Goal: Task Accomplishment & Management: Complete application form

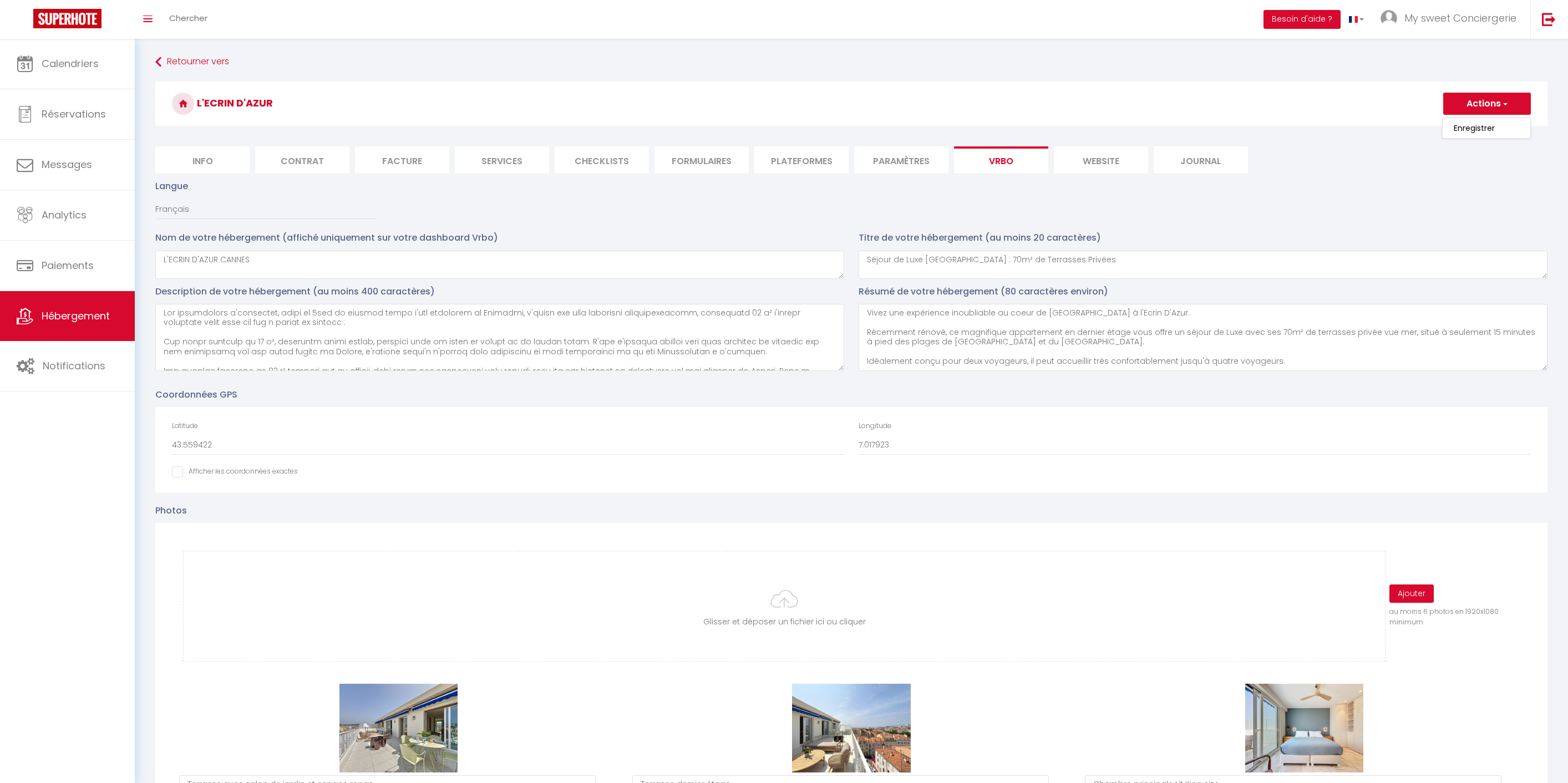
select select "SHOWER_INDOOR_OR_OUTDOOR"
select select "50"
select select "46"
select select "47"
select select "OTHER_SLEEPING_AREA"
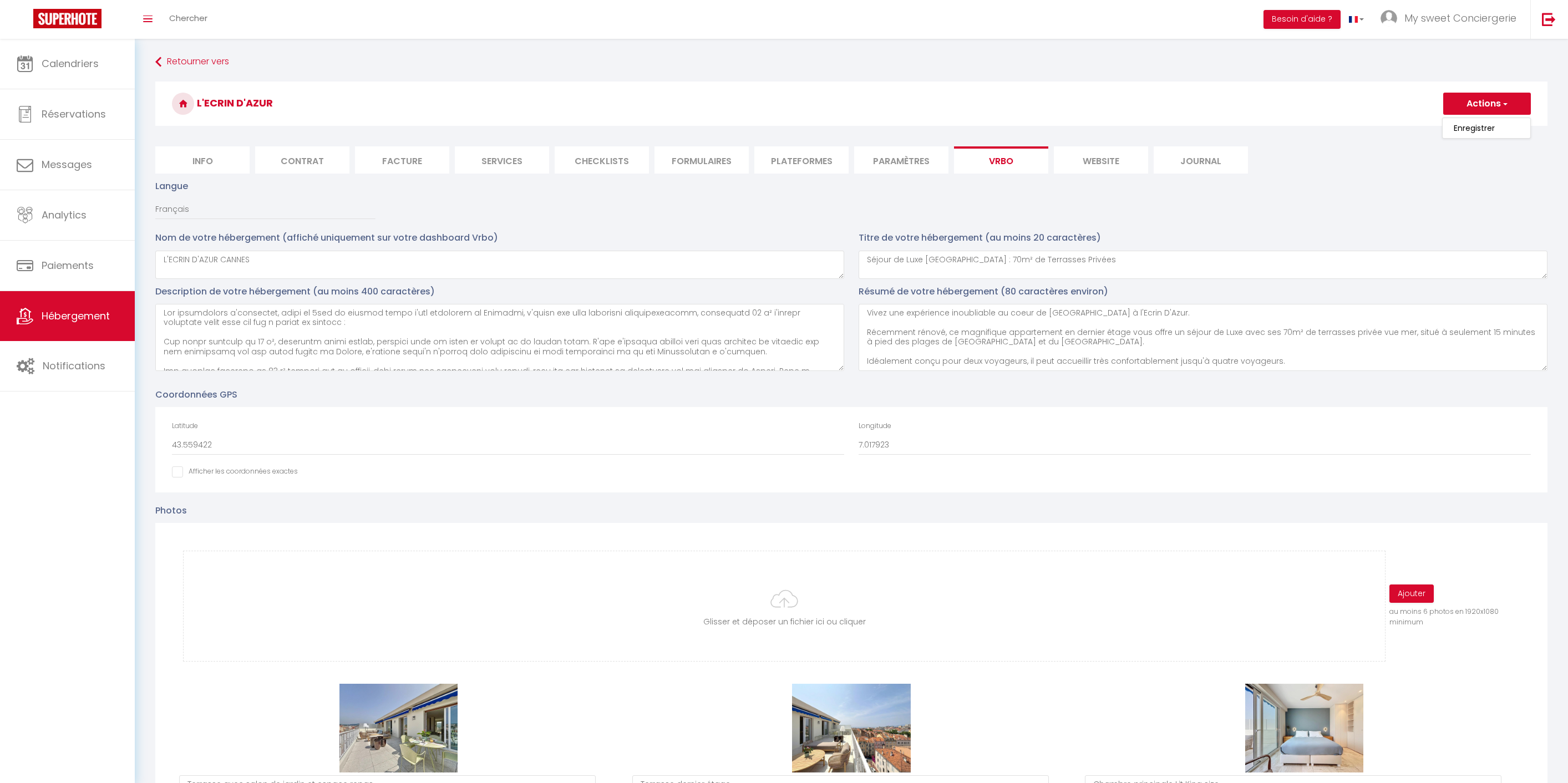
select select
select select "66"
select select
select select "136"
select select
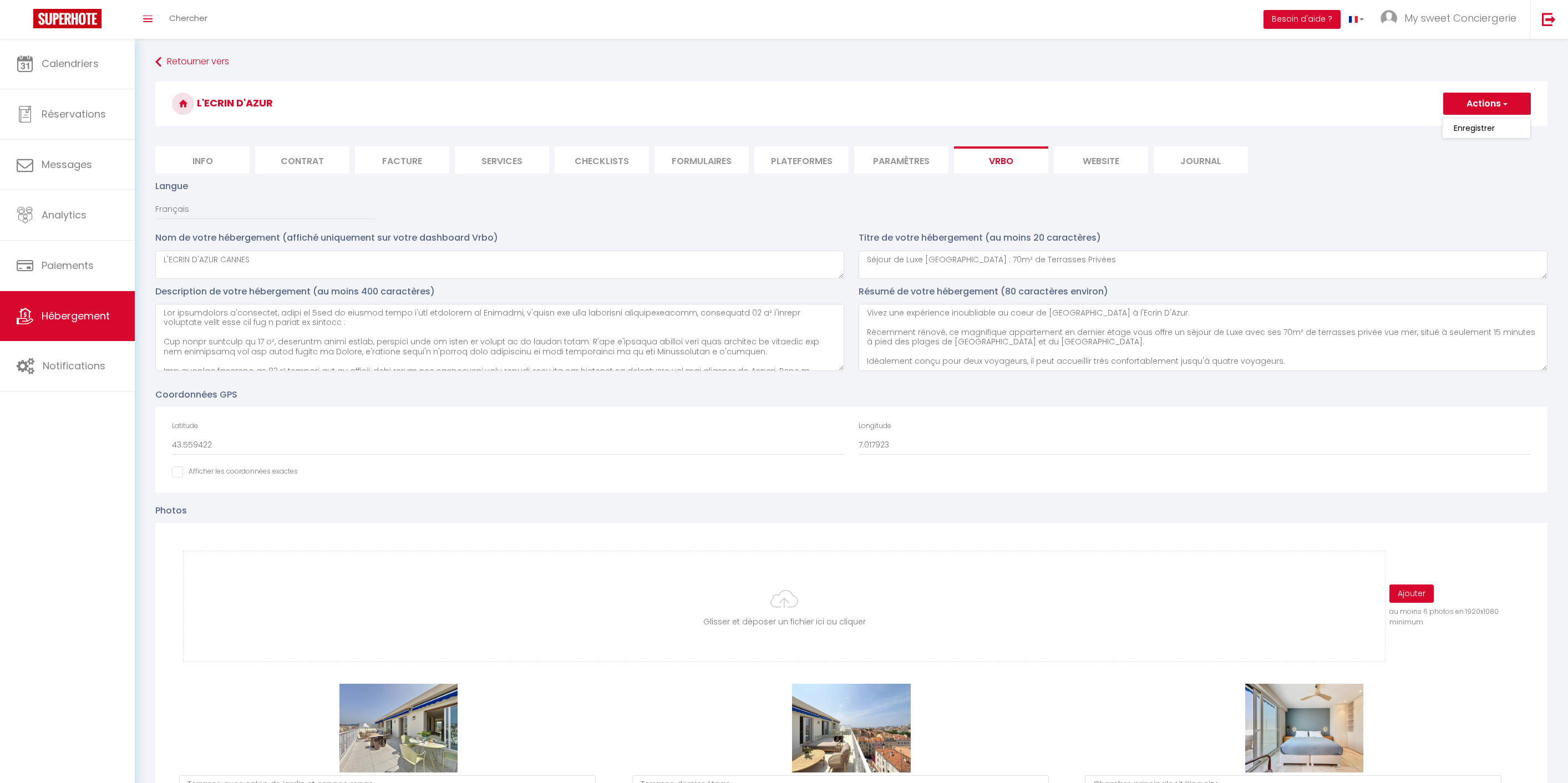
select select "165"
select select "59"
select select "109"
select select "EUR"
select select "92"
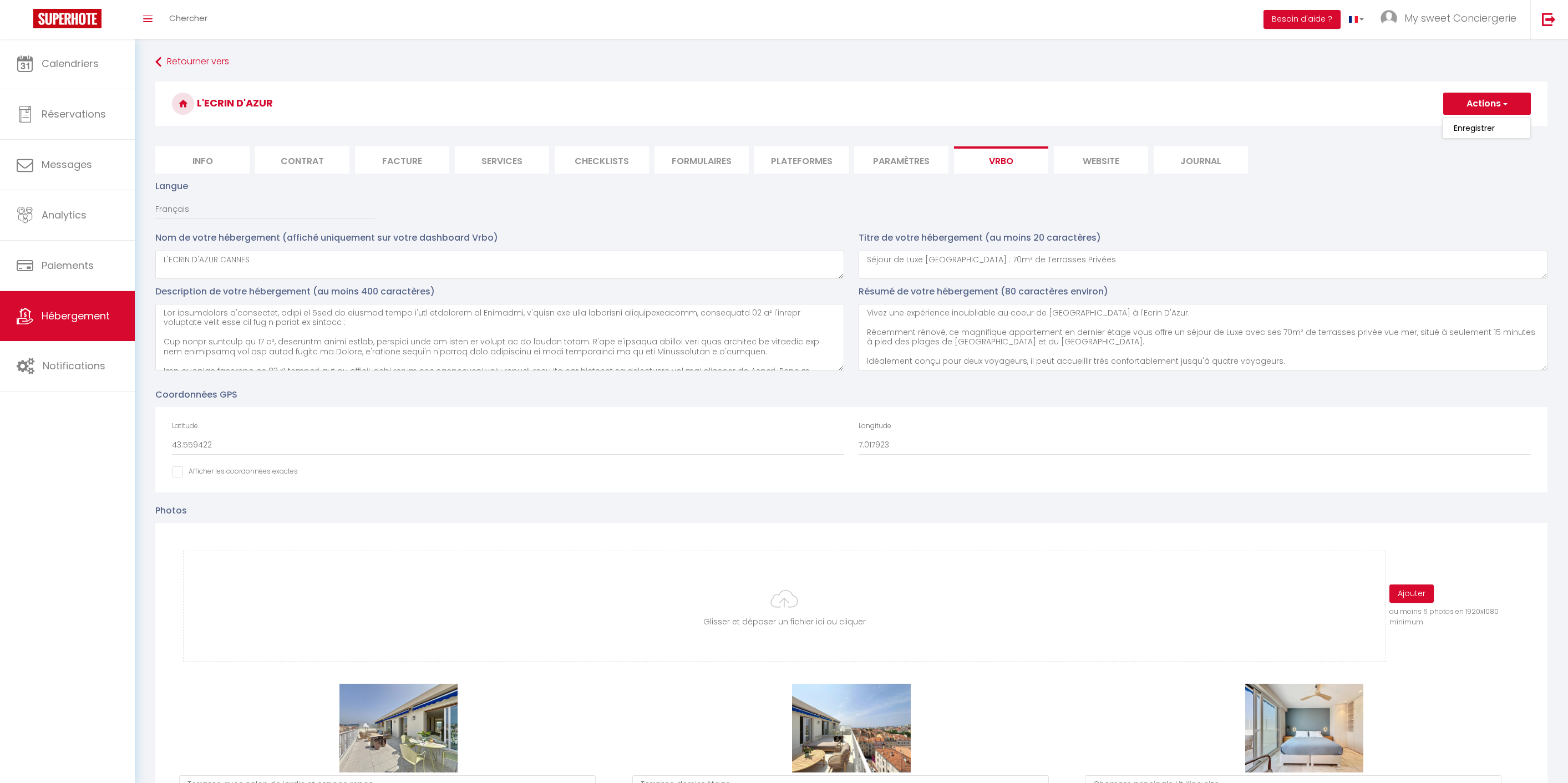
select select "69"
select select
select select "195"
select select "MODERATE"
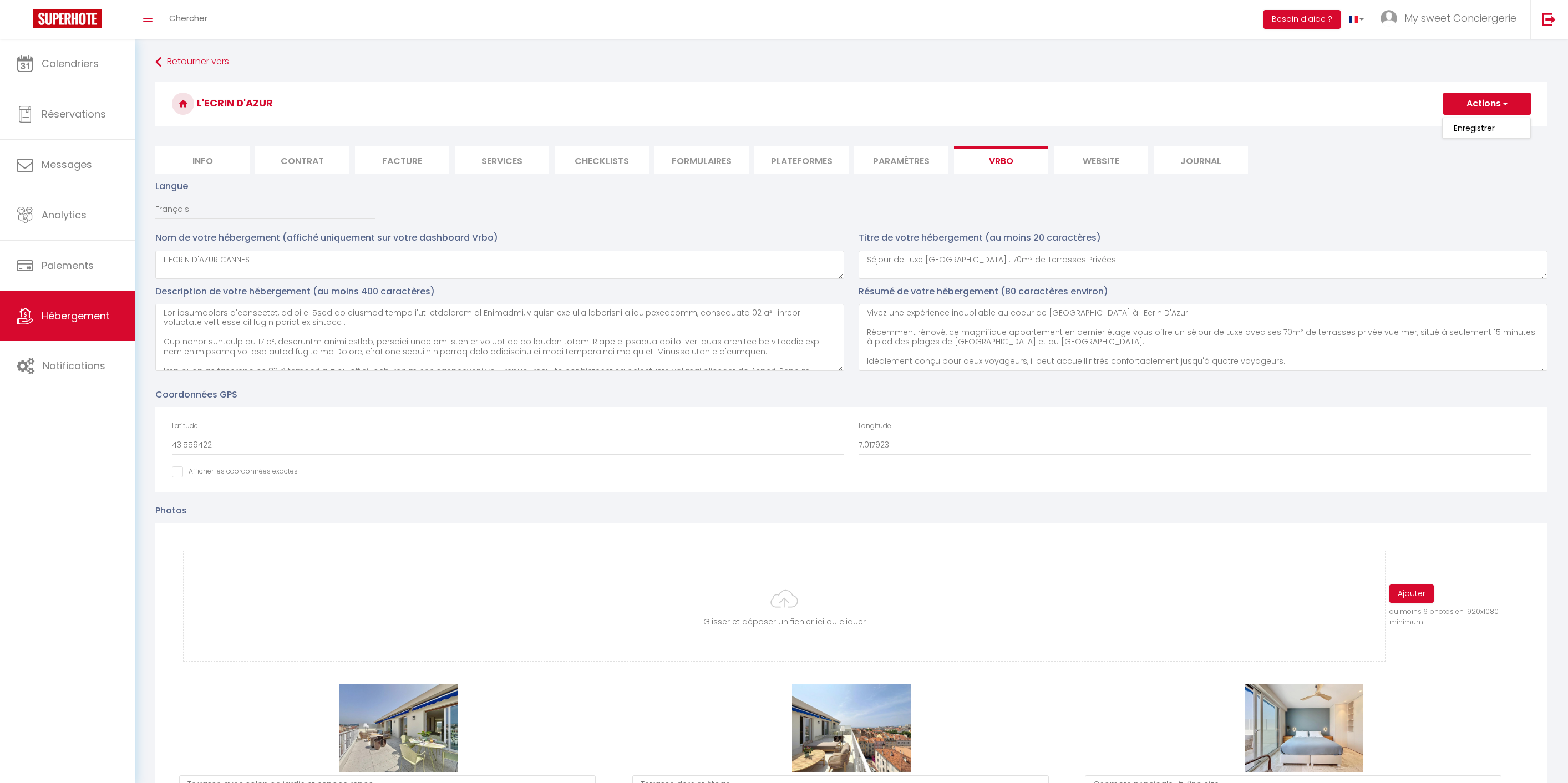
select select "PAYMENT_BY_INVOICE"
select select "15:00"
select select "10:00"
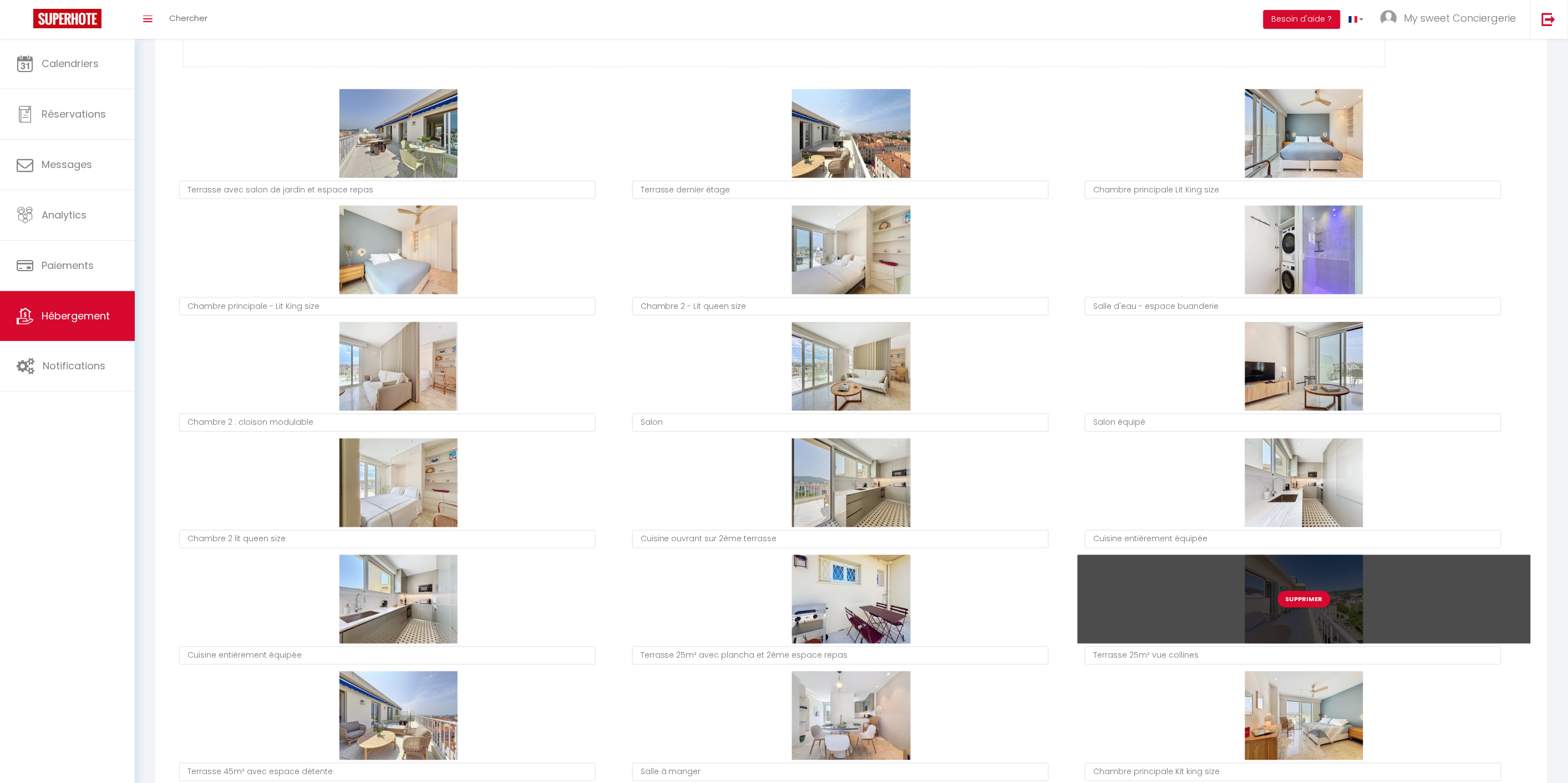
scroll to position [616, 0]
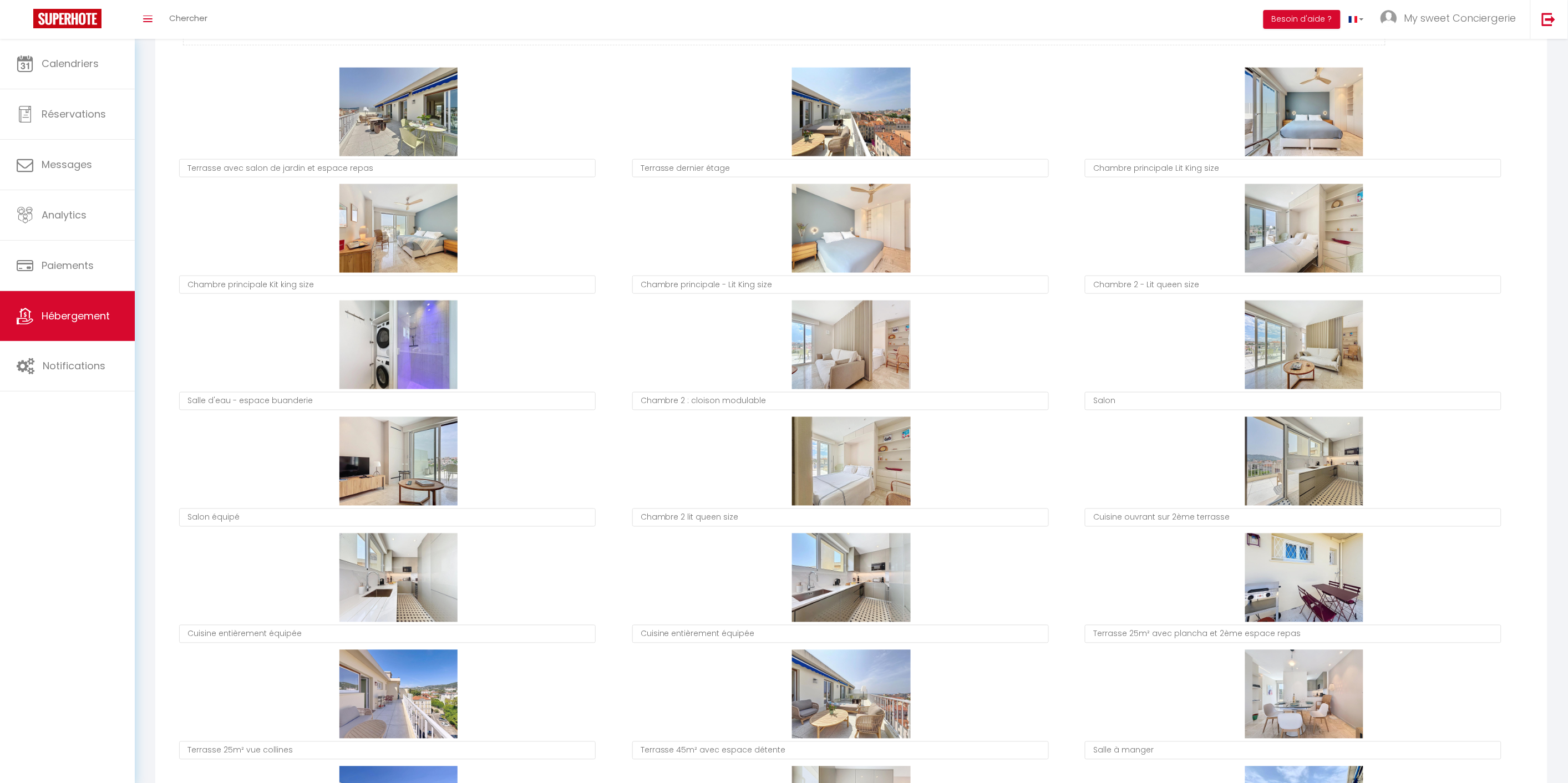
type textarea "Chambre principale Kit king size"
type textarea "Chambre principale - Lit King size"
type textarea "Chambre 2 - Lit queen size"
type textarea "Salle d'eau - espace buanderie"
type textarea "Chambre 2 : cloison modulable"
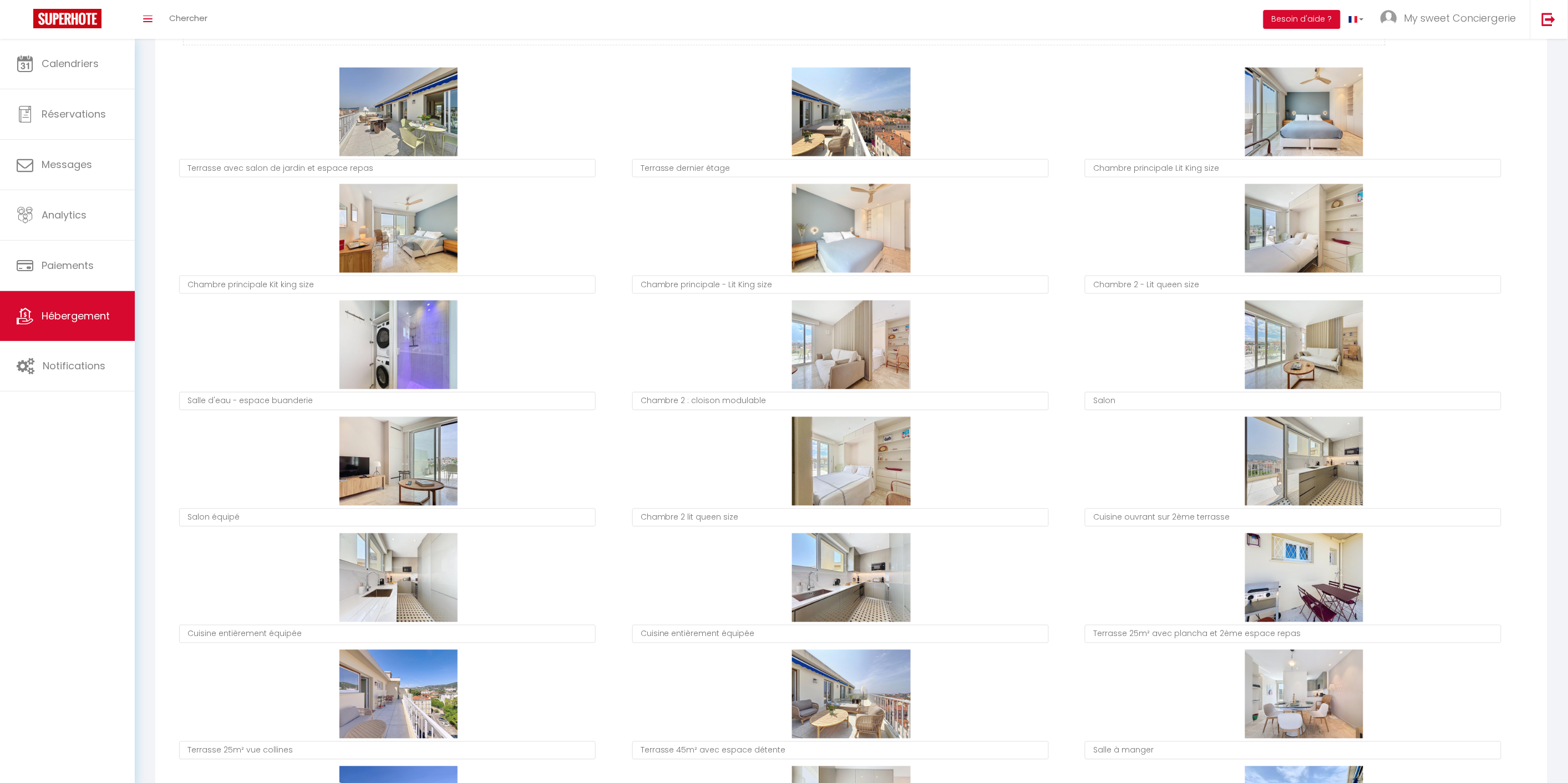
type textarea "Salon"
type textarea "Salon équipé"
type textarea "Chambre 2 lit queen size"
type textarea "Cuisine ouvrant sur 2ème terrasse"
type textarea "Cuisine entièrement équipée"
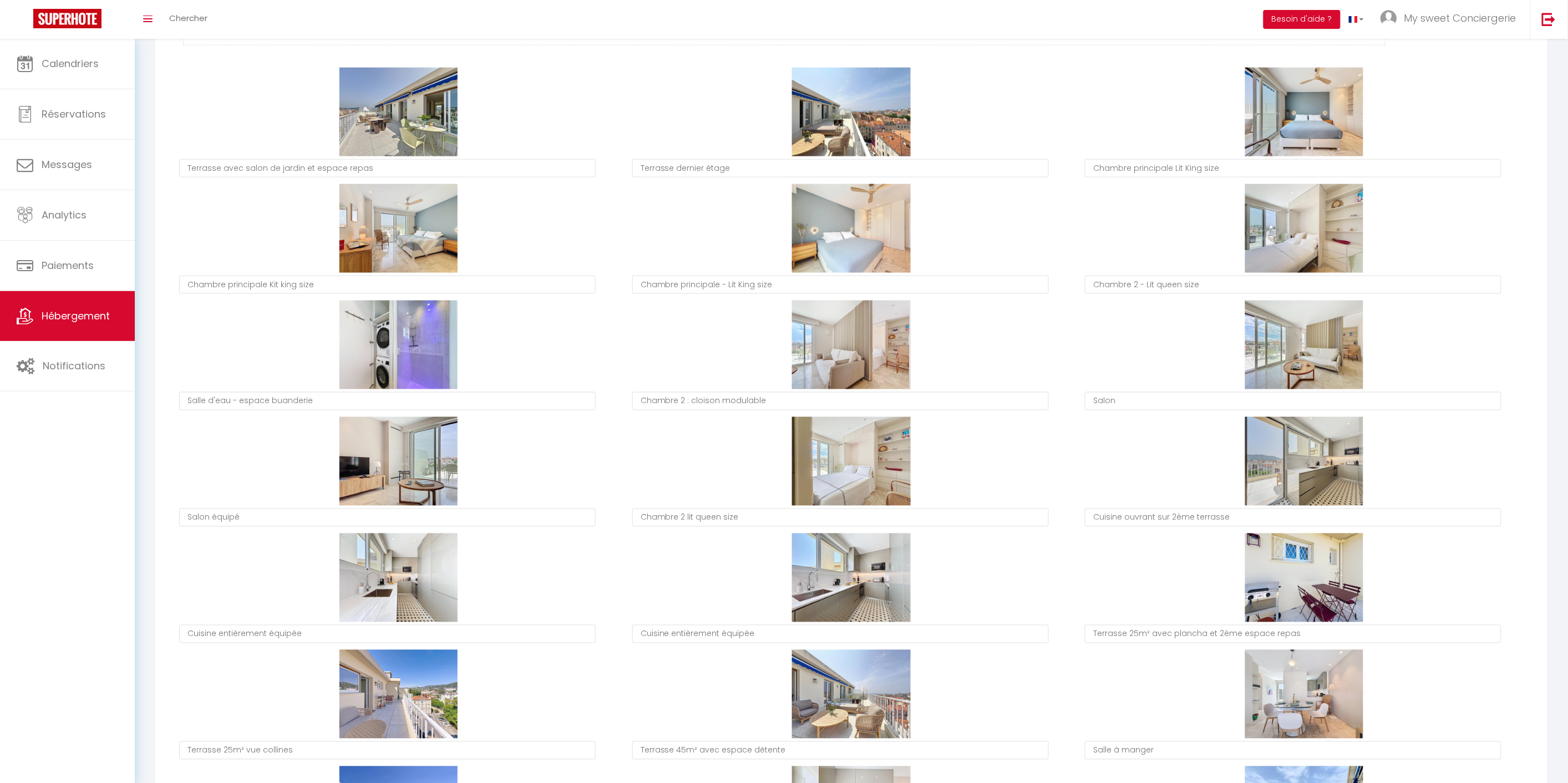
type textarea "Terrasse 25m² avec plancha et 2ème espace repas"
type textarea "Terrasse 25m² vue collines"
type textarea "Terrasse 45m² avec espace détente"
type textarea "Salle à manger"
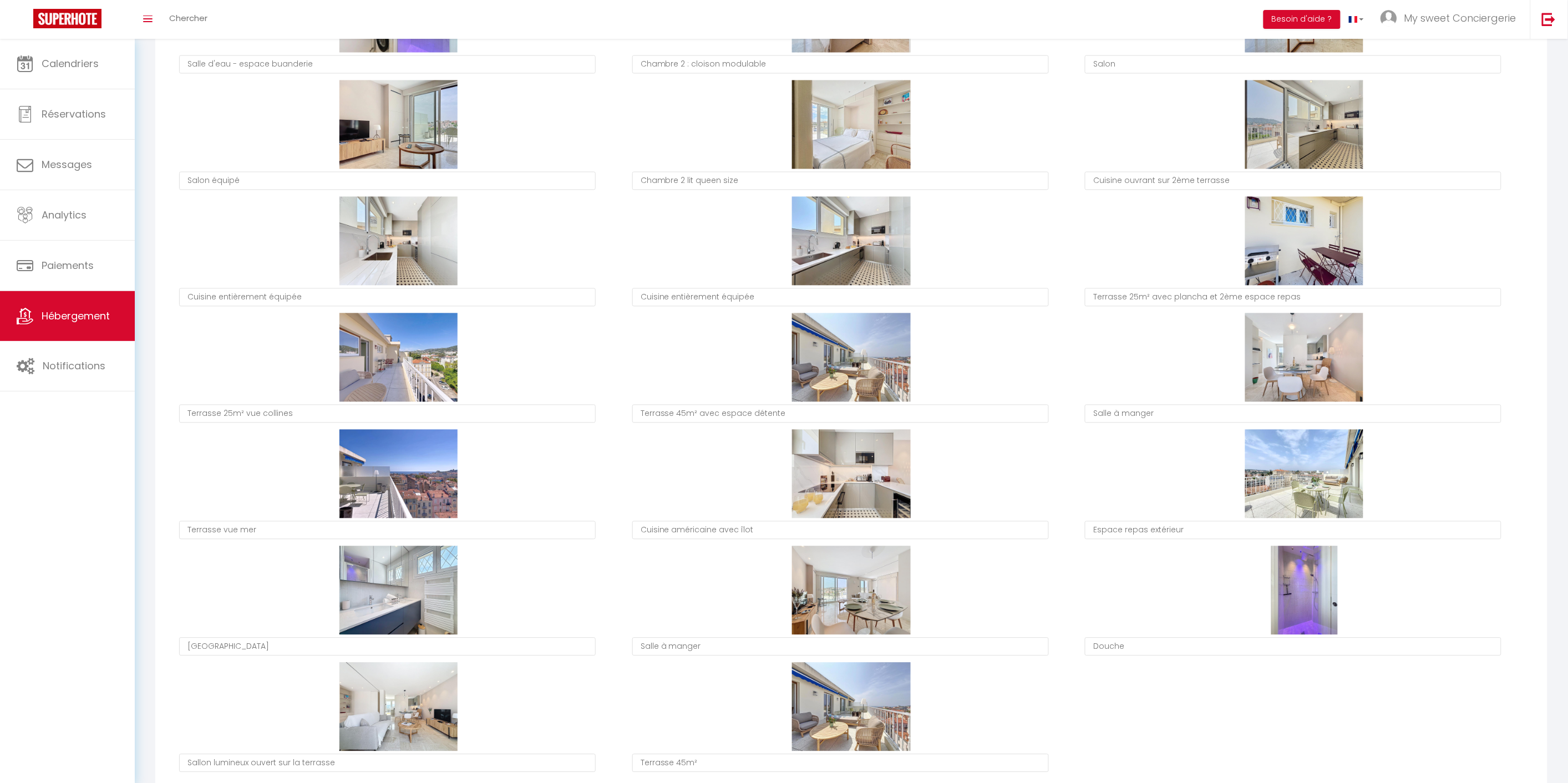
scroll to position [985, 0]
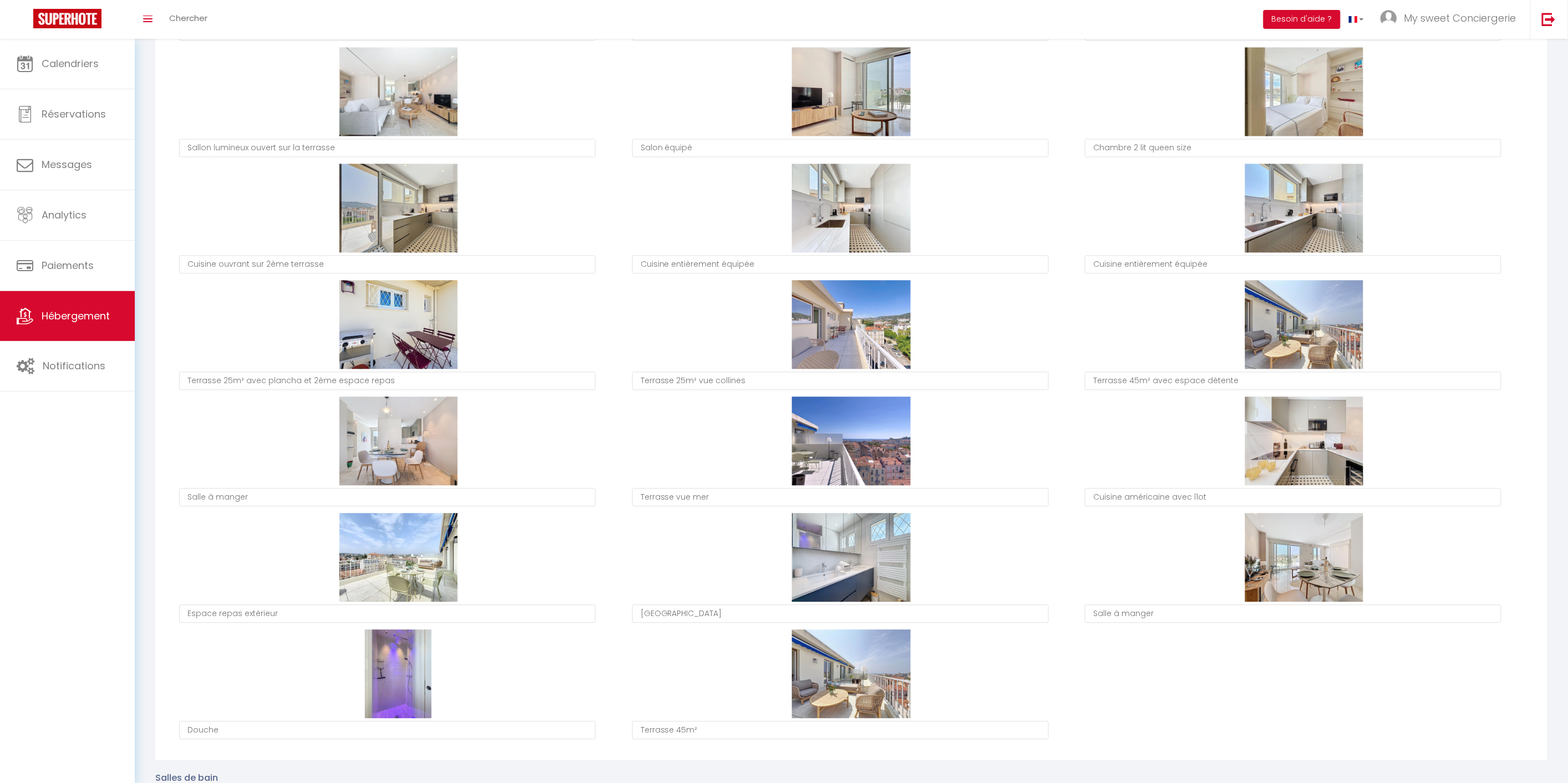
type textarea "Sallon lumineux ouvert sur la terrasse"
type textarea "Salon équipé"
type textarea "Chambre 2 lit queen size"
type textarea "Cuisine ouvrant sur 2ème terrasse"
type textarea "Cuisine entièrement équipée"
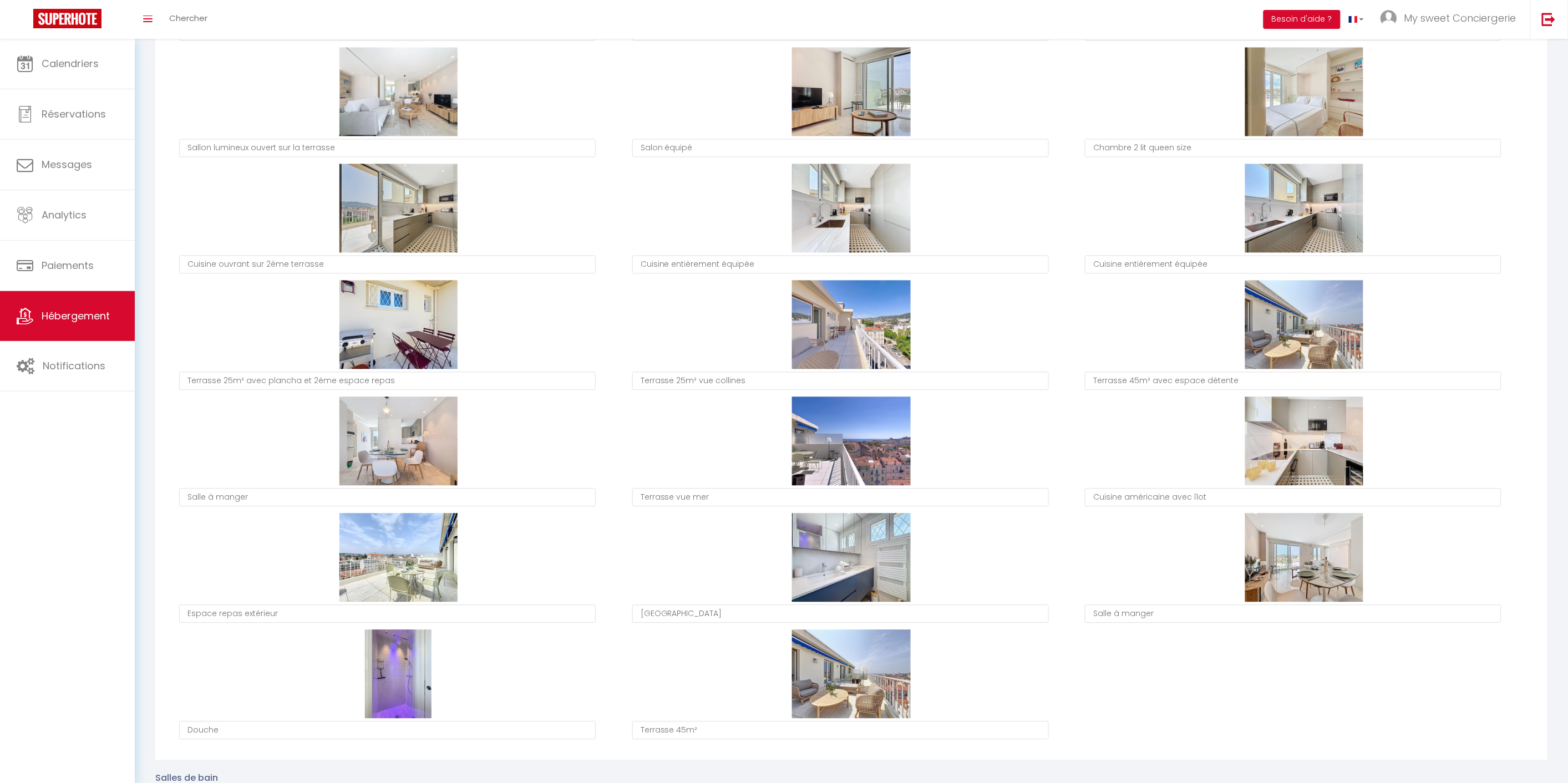
type textarea "Terrasse 25m² avec plancha et 2ème espace repas"
type textarea "Terrasse 25m² vue collines"
type textarea "Salle à manger"
type textarea "Terrasse vue mer"
type textarea "Cuisine américaine avec îlot"
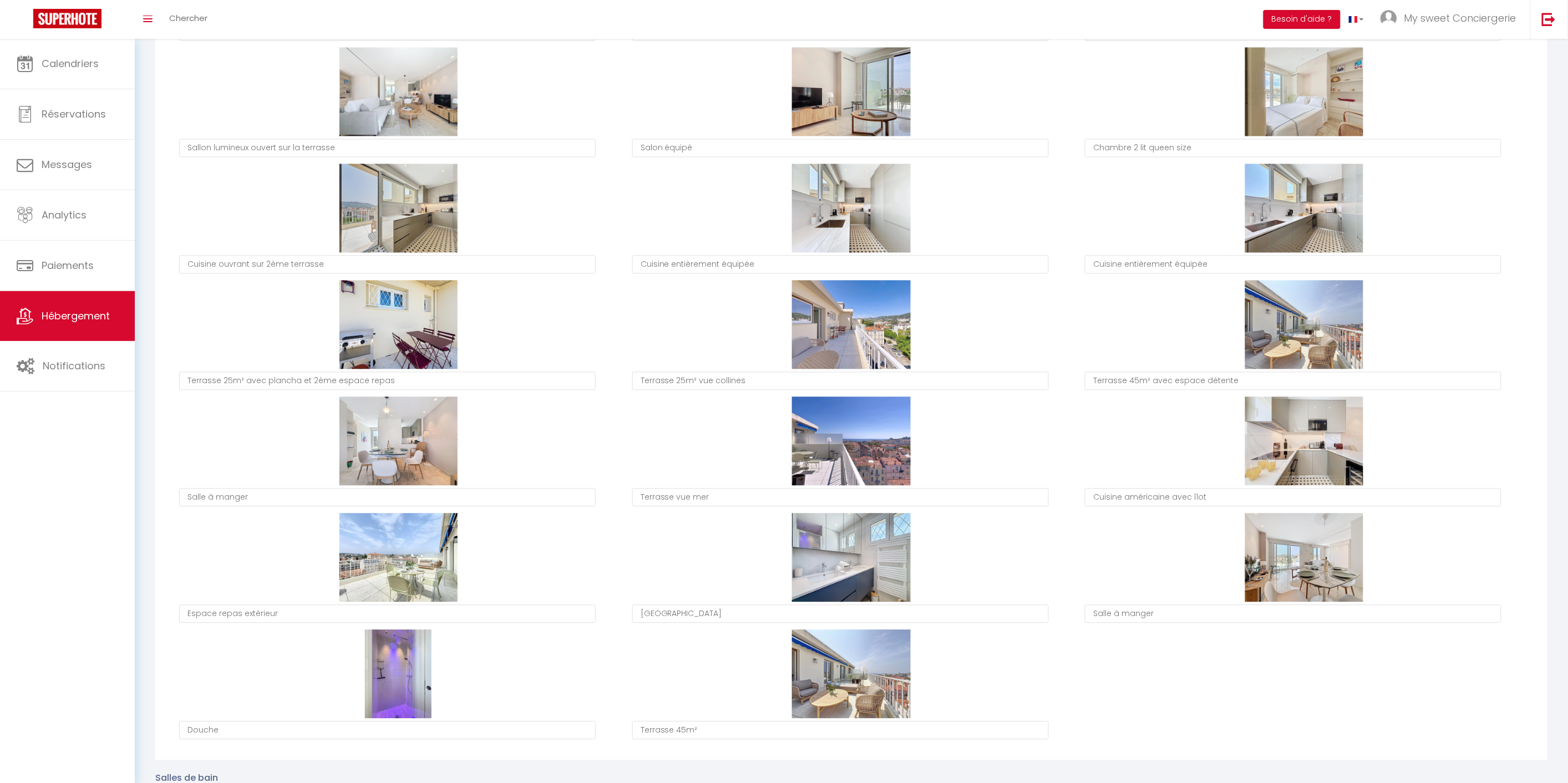
type textarea "Espace repas extérieur"
type textarea "[GEOGRAPHIC_DATA]"
type textarea "Salle à manger"
type textarea "Terrasse 45m² avec espace détente"
type textarea "Douche"
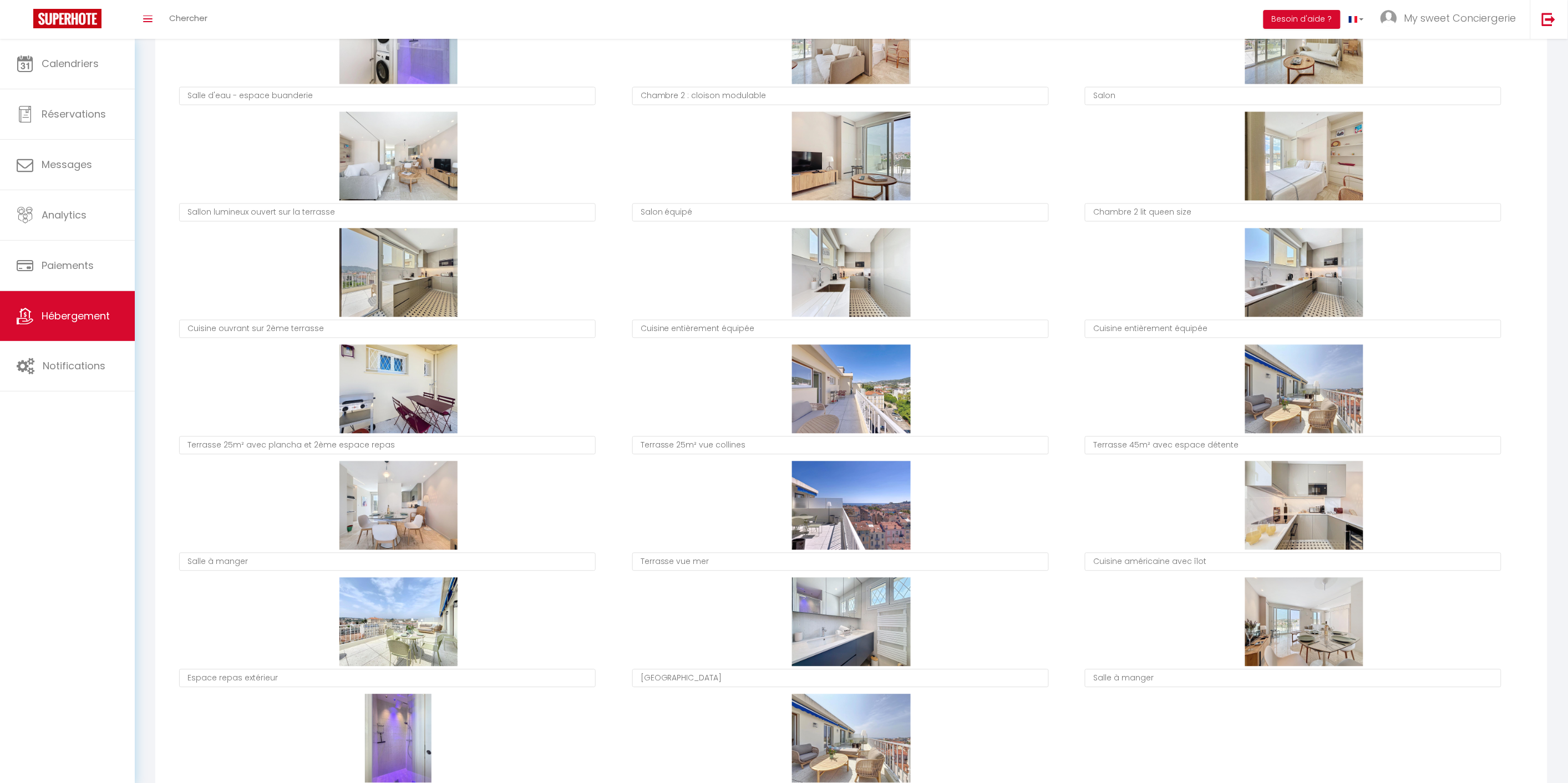
scroll to position [923, 0]
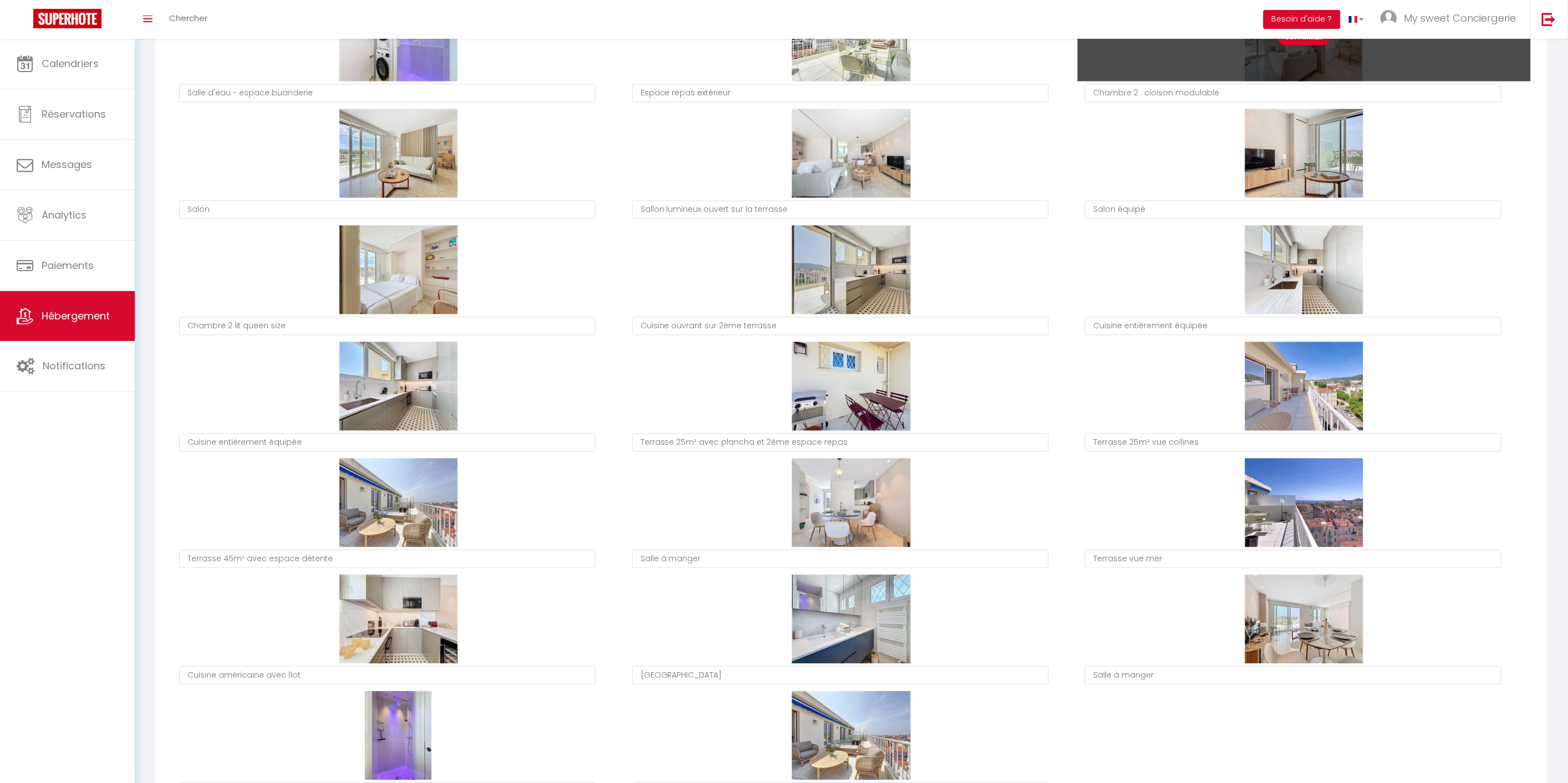
type textarea "Espace repas extérieur"
type textarea "Chambre 2 : cloison modulable"
type textarea "Salon"
type textarea "Sallon lumineux ouvert sur la terrasse"
type textarea "Salon équipé"
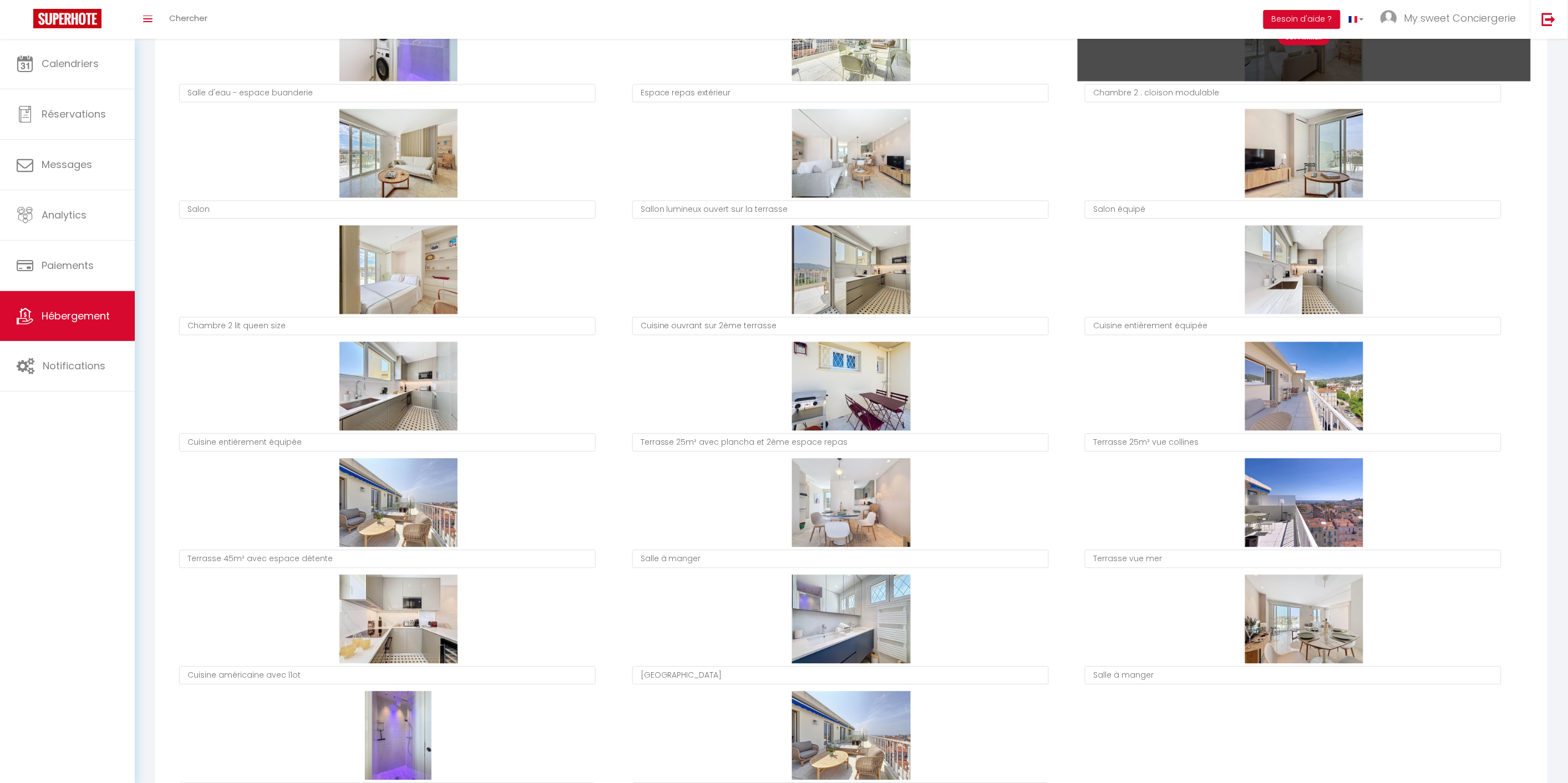
type textarea "Chambre 2 lit queen size"
type textarea "Cuisine ouvrant sur 2ème terrasse"
type textarea "Cuisine entièrement équipée"
type textarea "Terrasse 25m² avec plancha et 2ème espace repas"
type textarea "Terrasse 45m² avec espace détente"
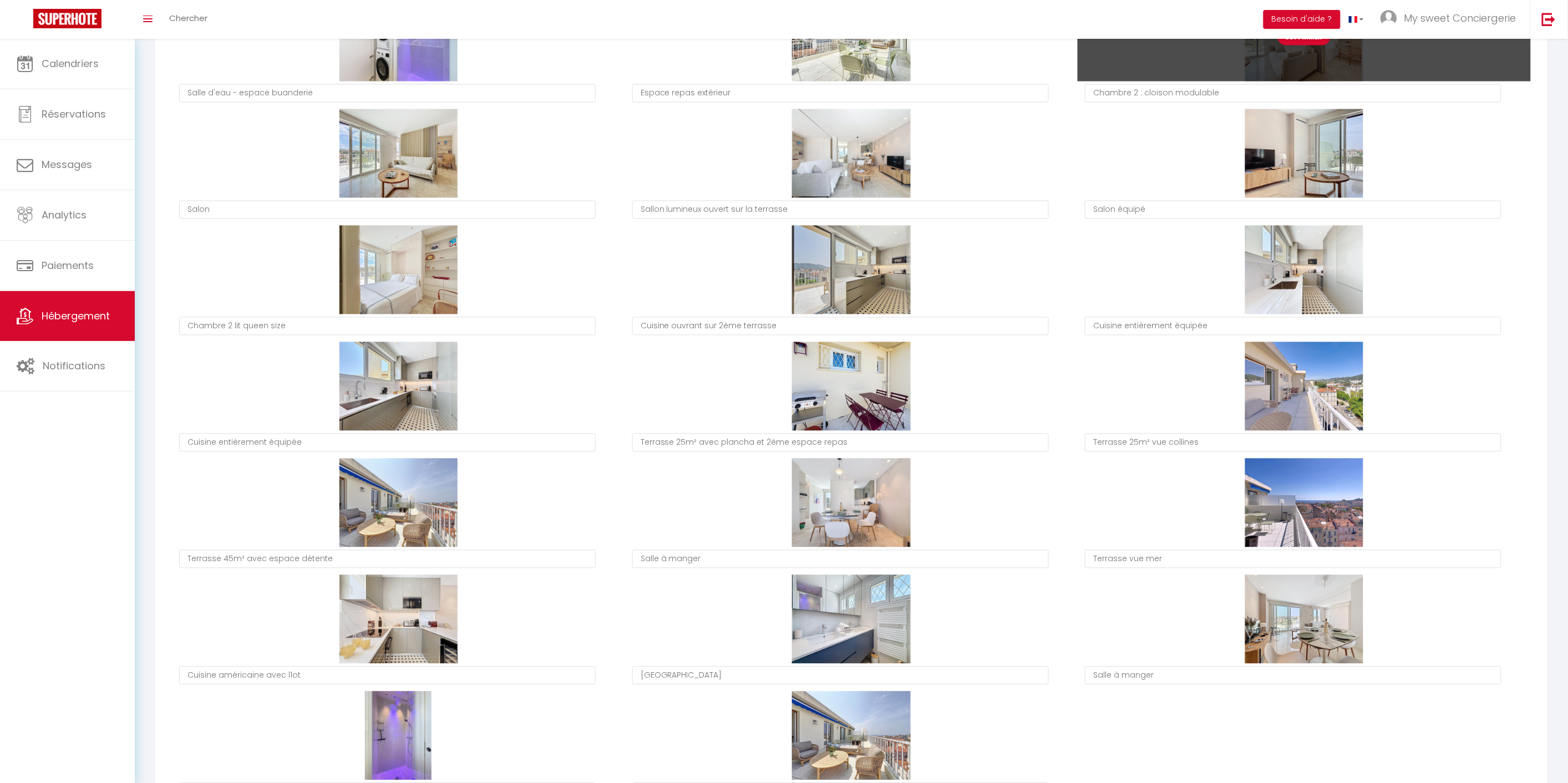
type textarea "Salle à manger"
type textarea "Terrasse vue mer"
type textarea "Terrasse 25m² vue collines"
type textarea "Cuisine américaine avec îlot"
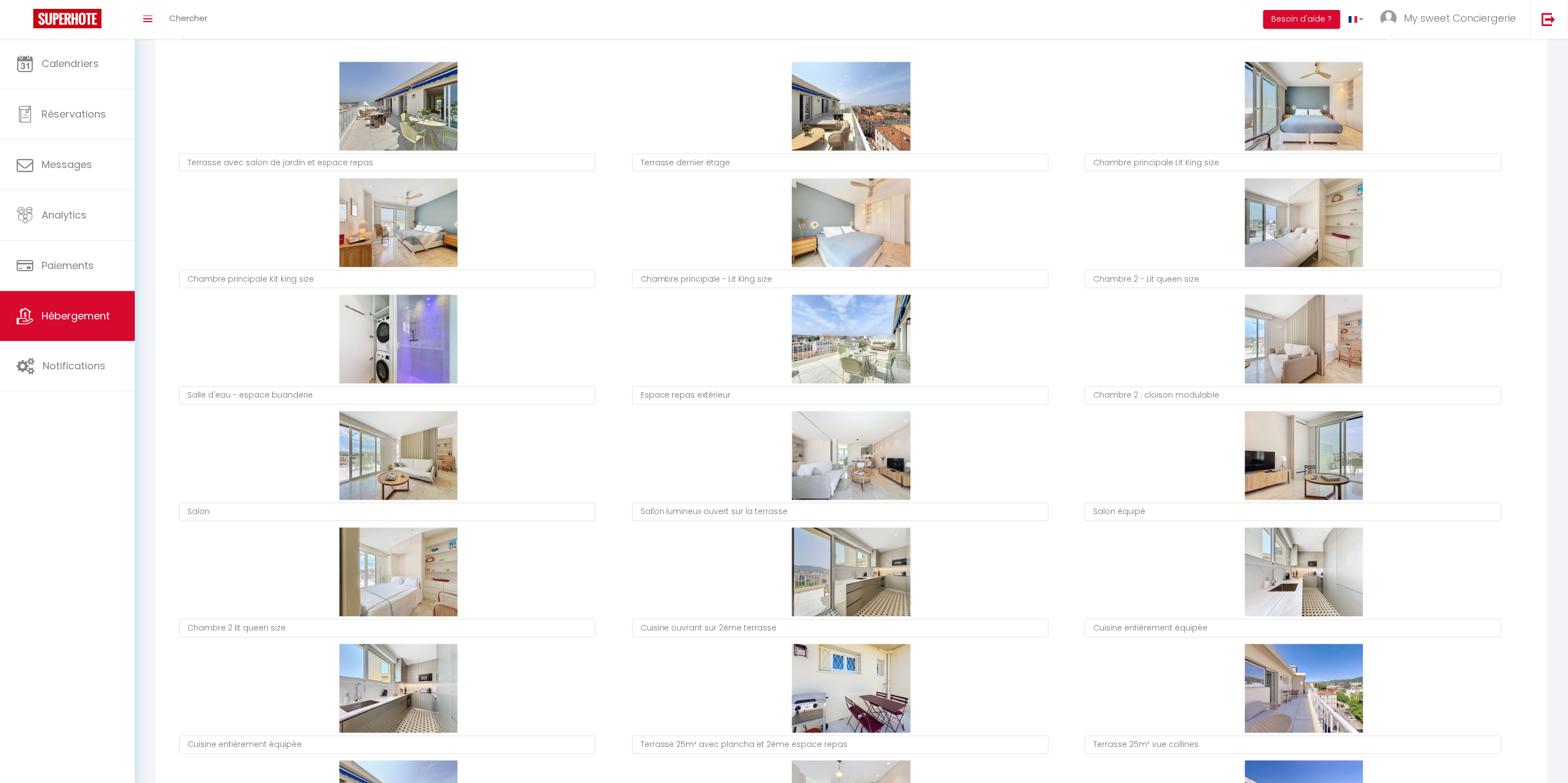
scroll to position [616, 0]
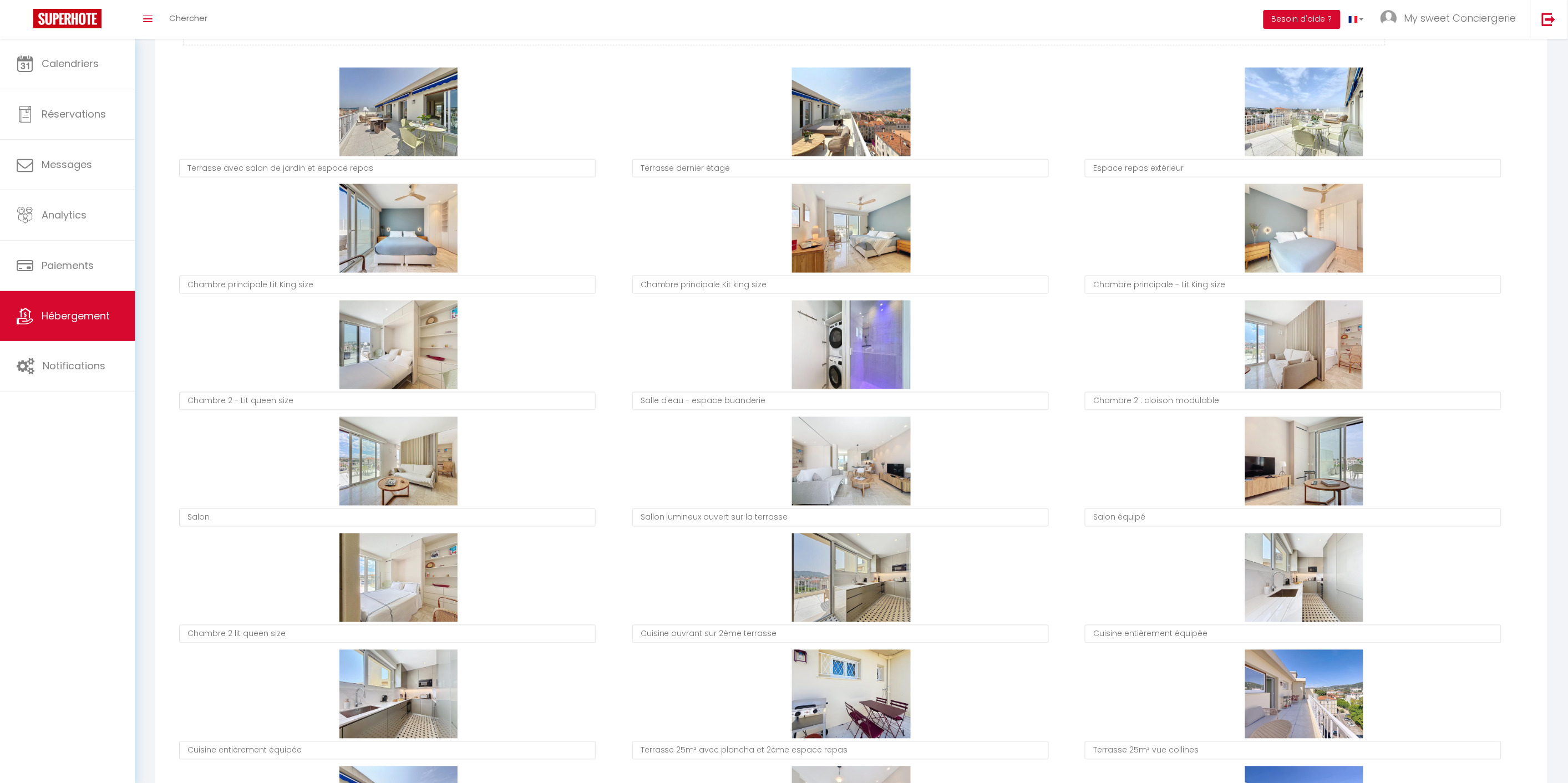
type textarea "Espace repas extérieur"
type textarea "Chambre principale Lit King size"
type textarea "Chambre principale Kit king size"
type textarea "Chambre principale - Lit King size"
type textarea "Chambre 2 - Lit queen size"
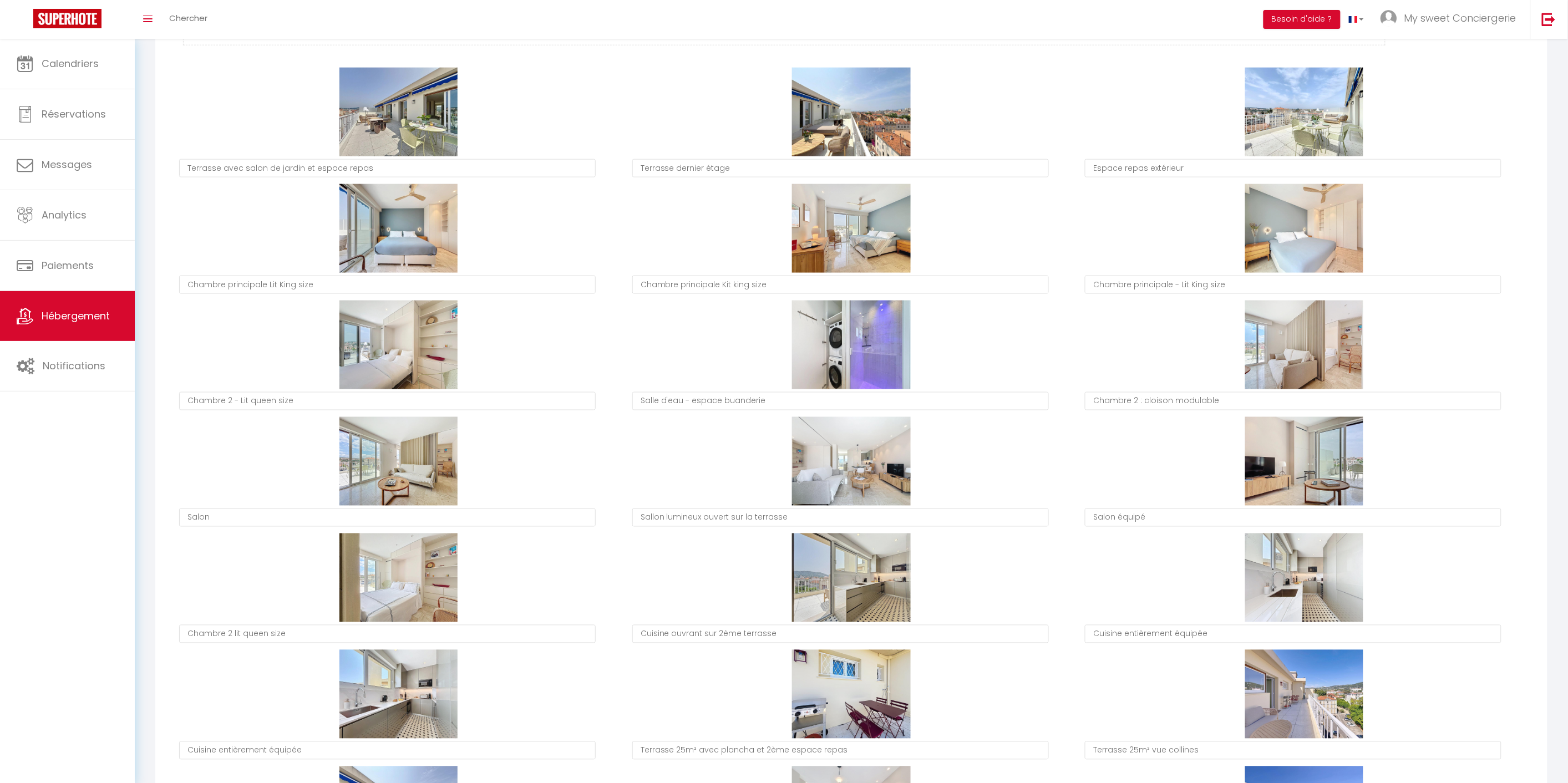
type textarea "Salle d'eau - espace buanderie"
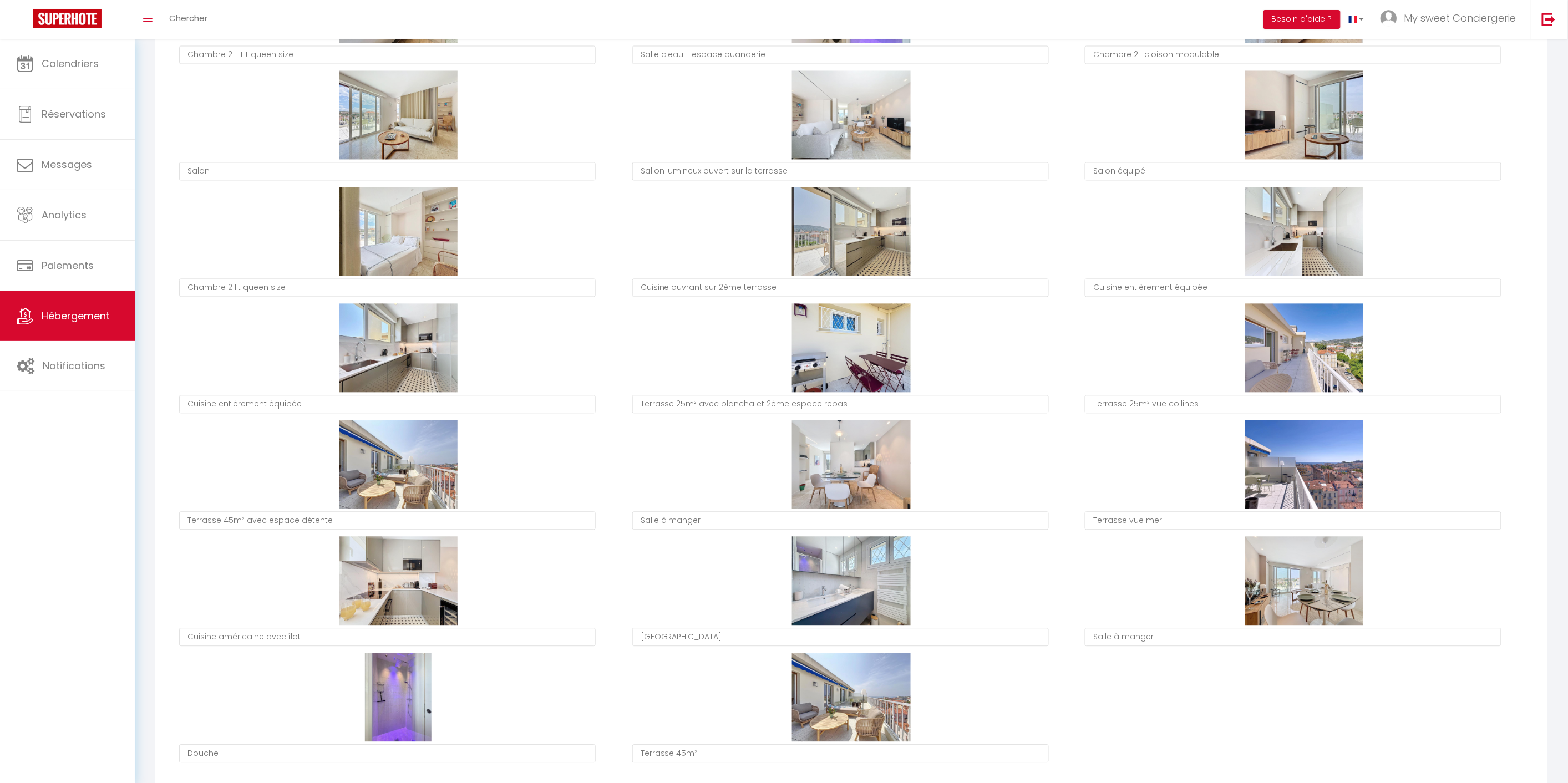
scroll to position [985, 0]
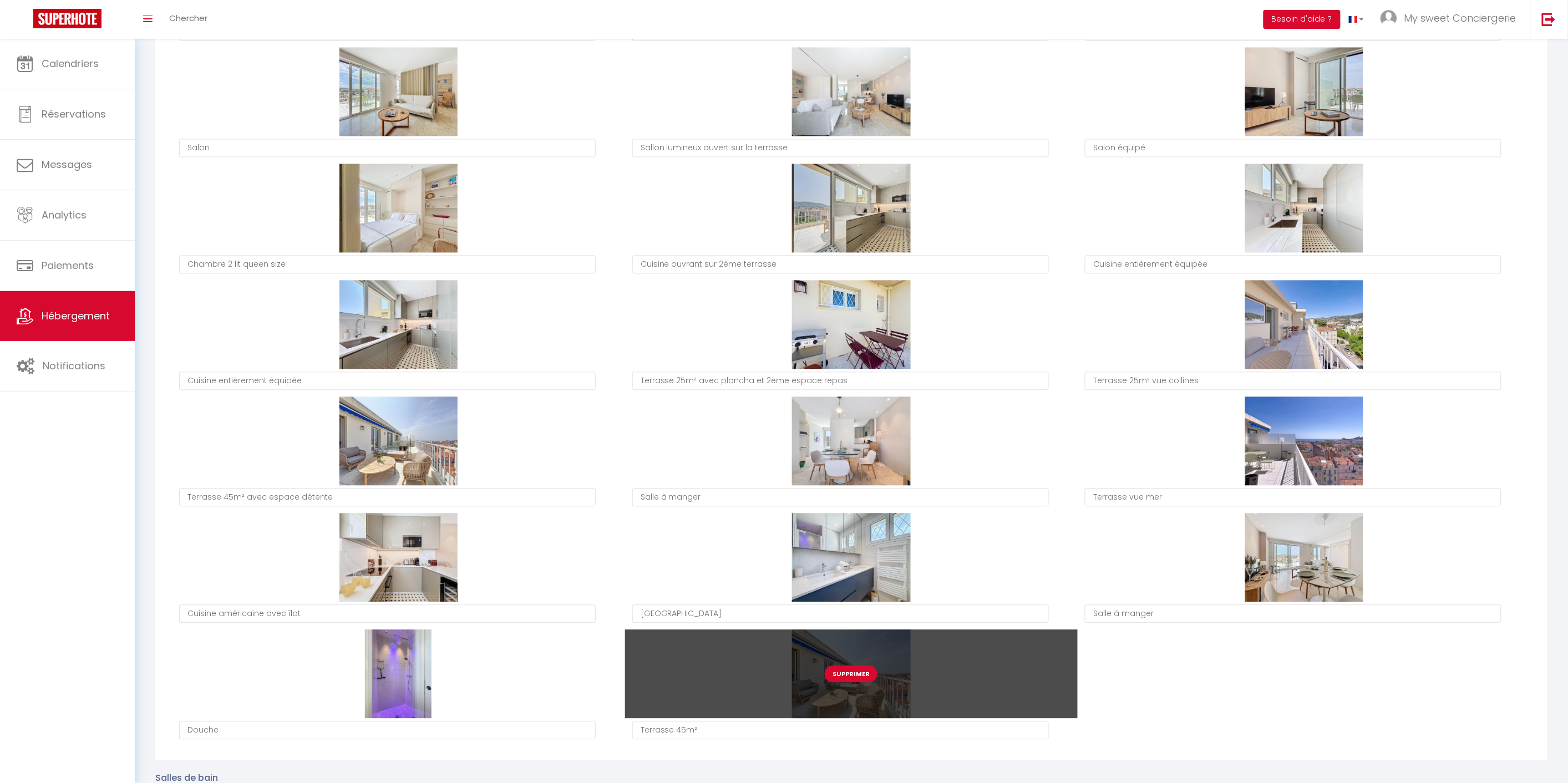
click at [855, 672] on button "Supprimer" at bounding box center [851, 673] width 52 height 16
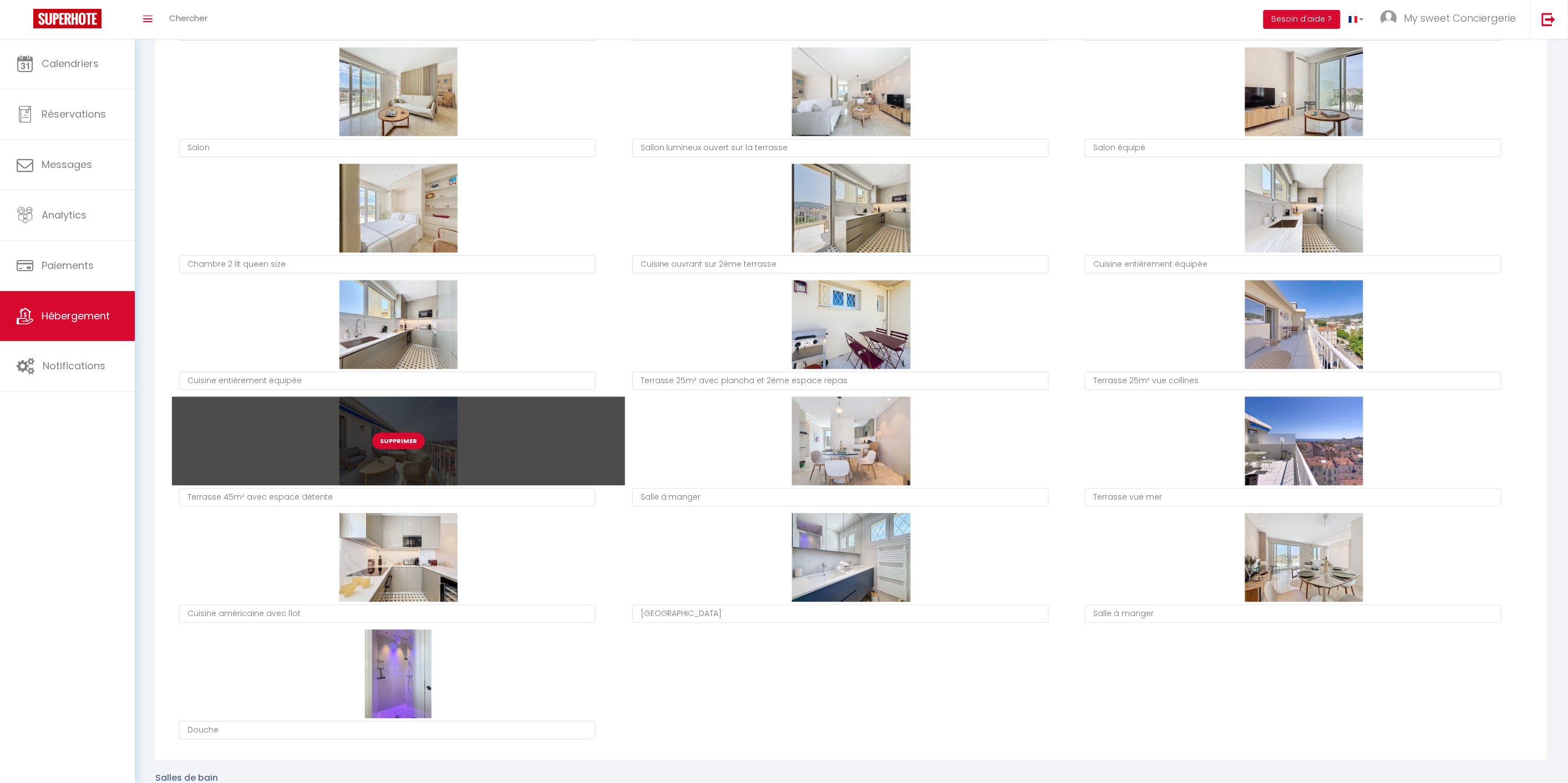
click at [403, 441] on button "Supprimer" at bounding box center [398, 441] width 52 height 16
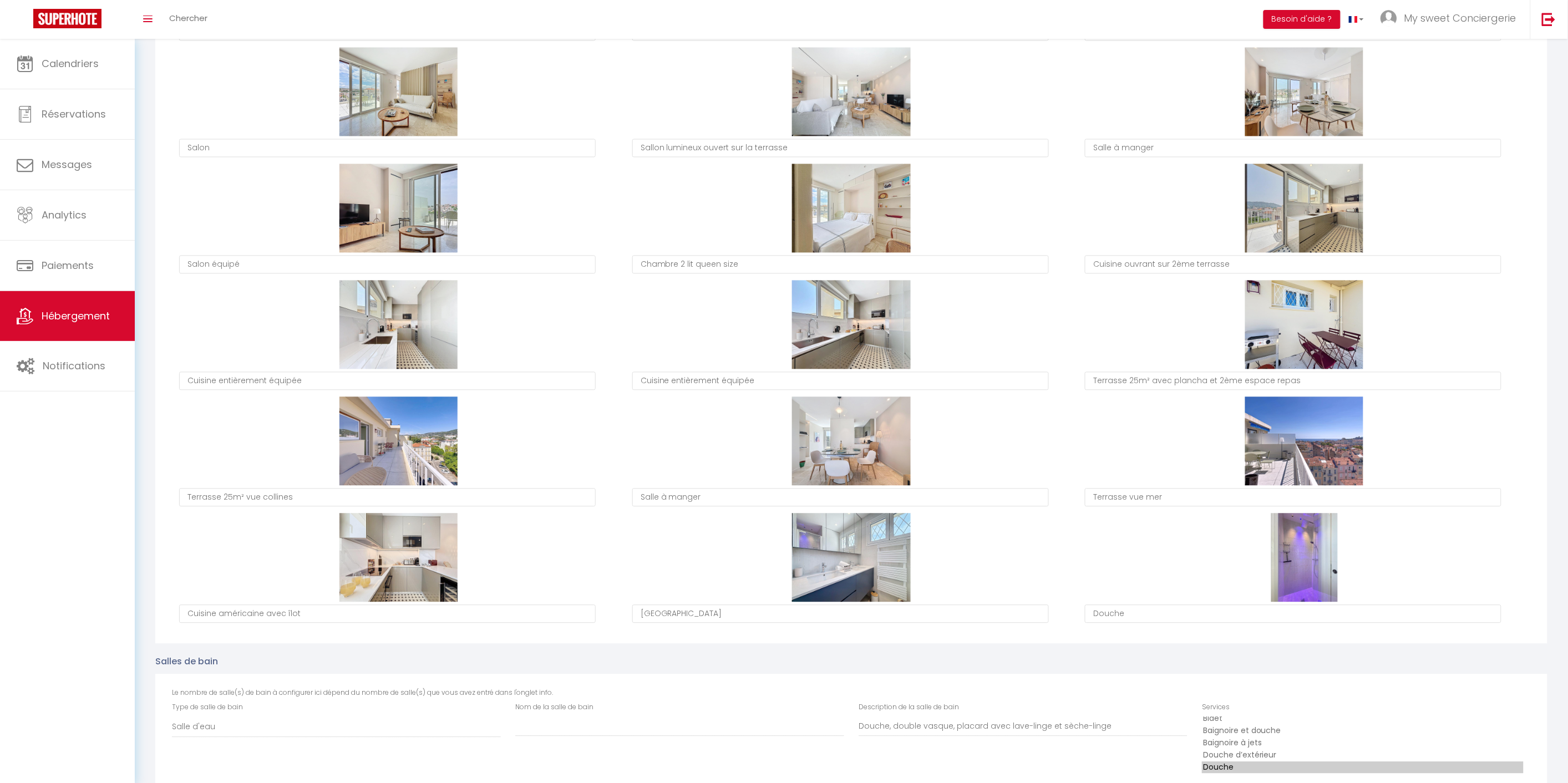
type textarea "Salle à manger"
type textarea "Salon équipé"
type textarea "Chambre 2 lit queen size"
type textarea "Cuisine ouvrant sur 2ème terrasse"
type textarea "Cuisine entièrement équipée"
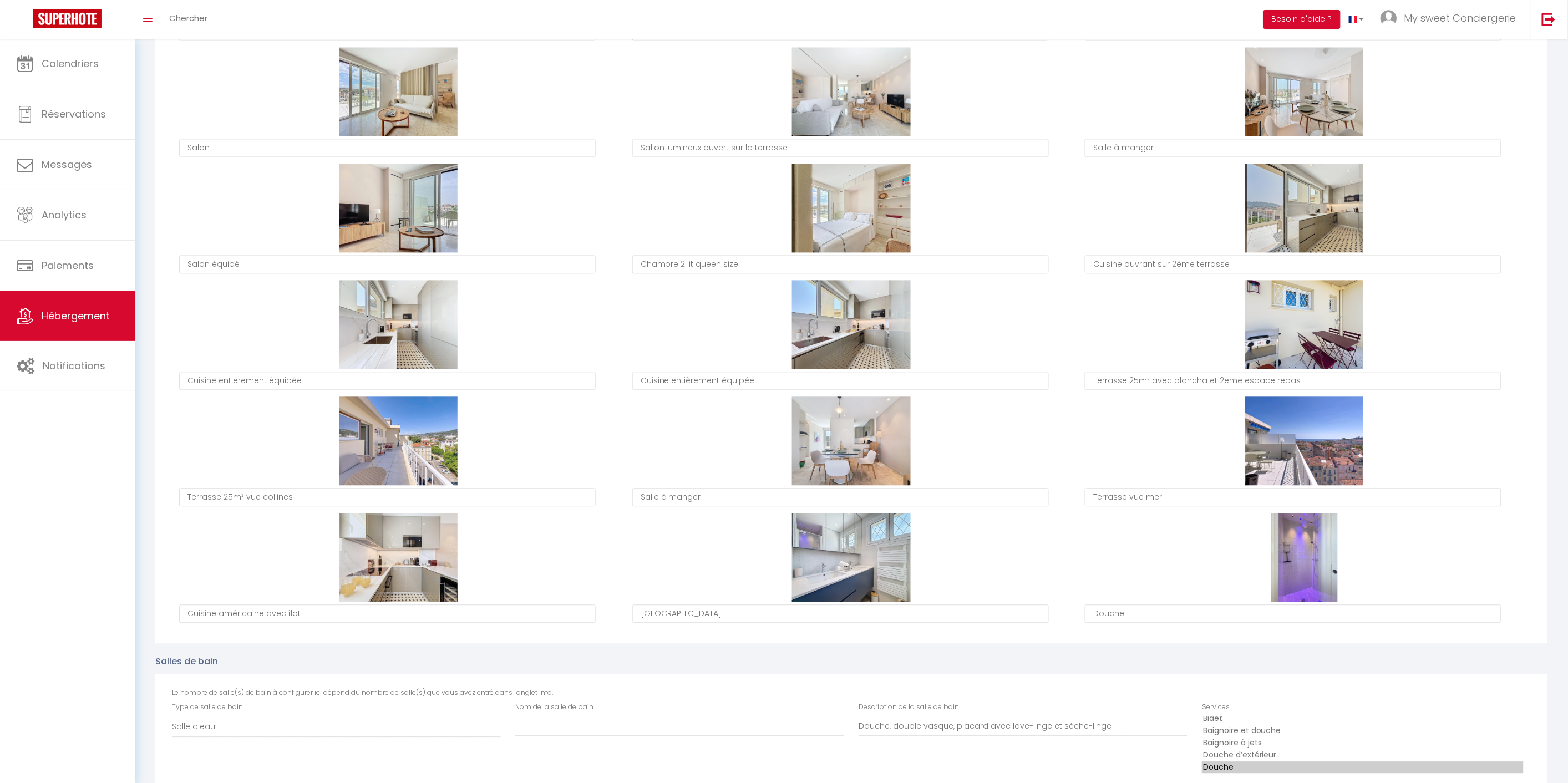
type textarea "Terrasse 25m² avec plancha et 2ème espace repas"
type textarea "Terrasse 25m² vue collines"
type textarea "Salle à manger"
type textarea "Terrasse vue mer"
type textarea "Cuisine américaine avec îlot"
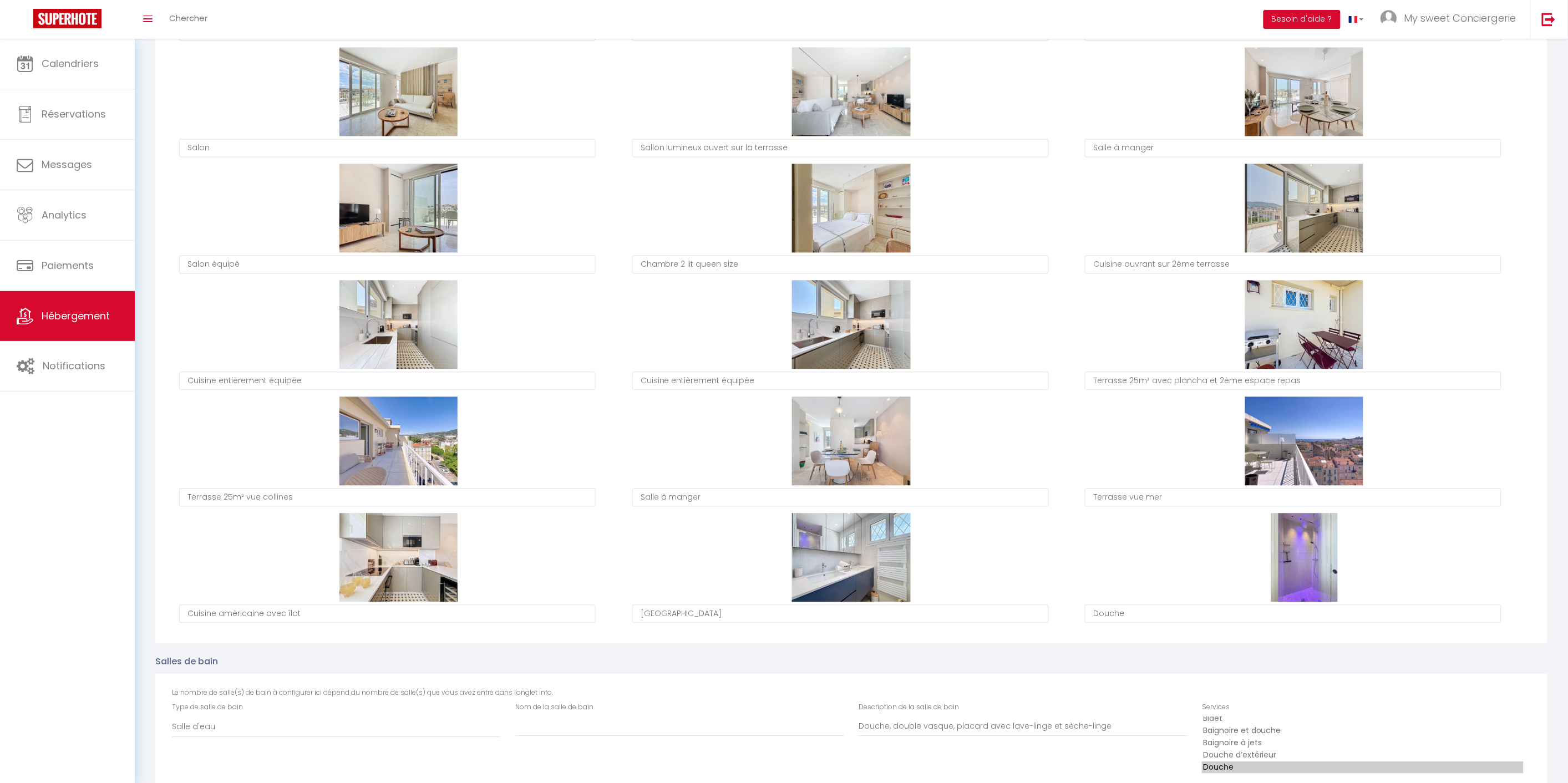
type textarea "[GEOGRAPHIC_DATA]"
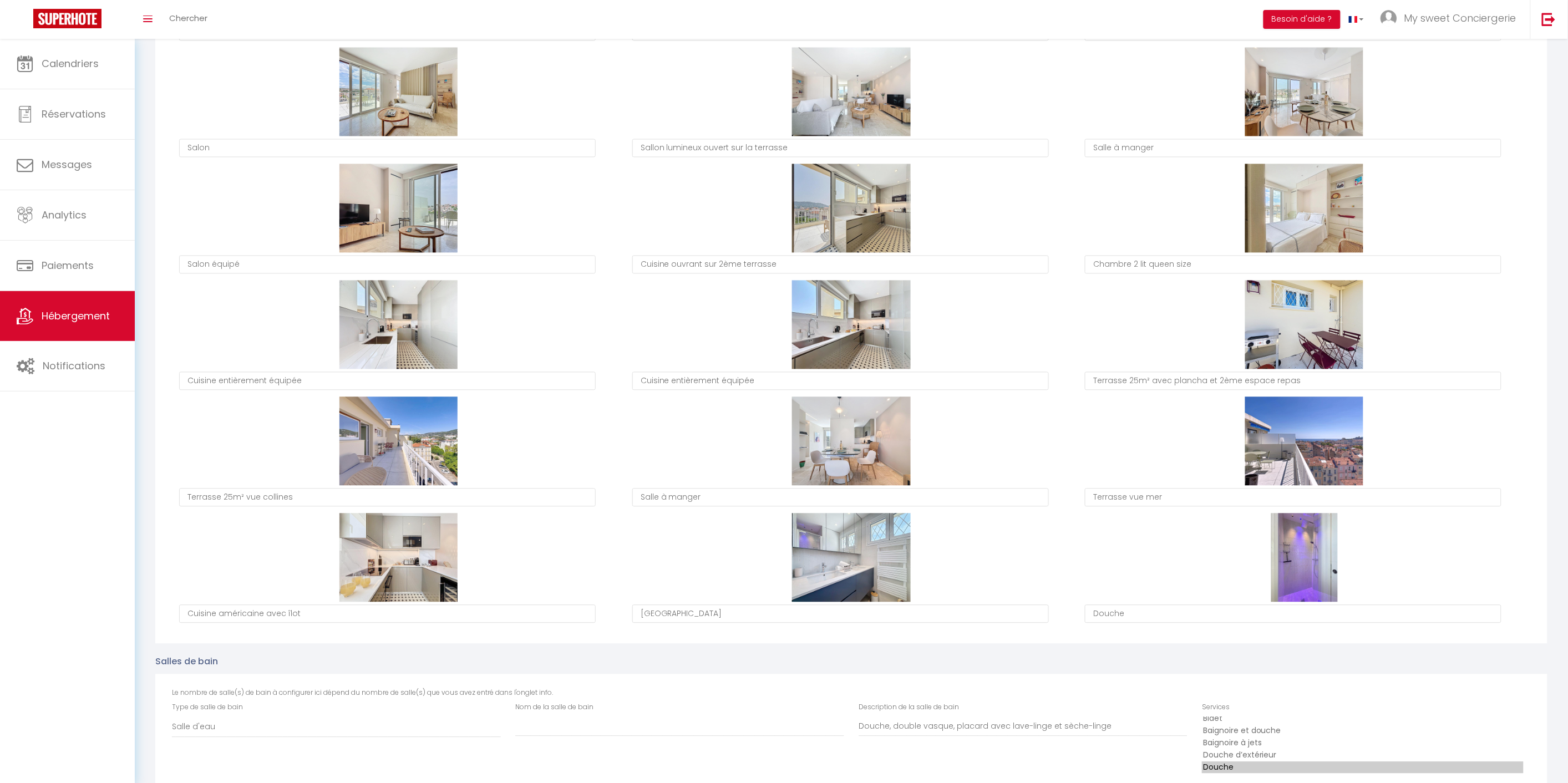
type textarea "Cuisine ouvrant sur 2ème terrasse"
type textarea "Chambre 2 lit queen size"
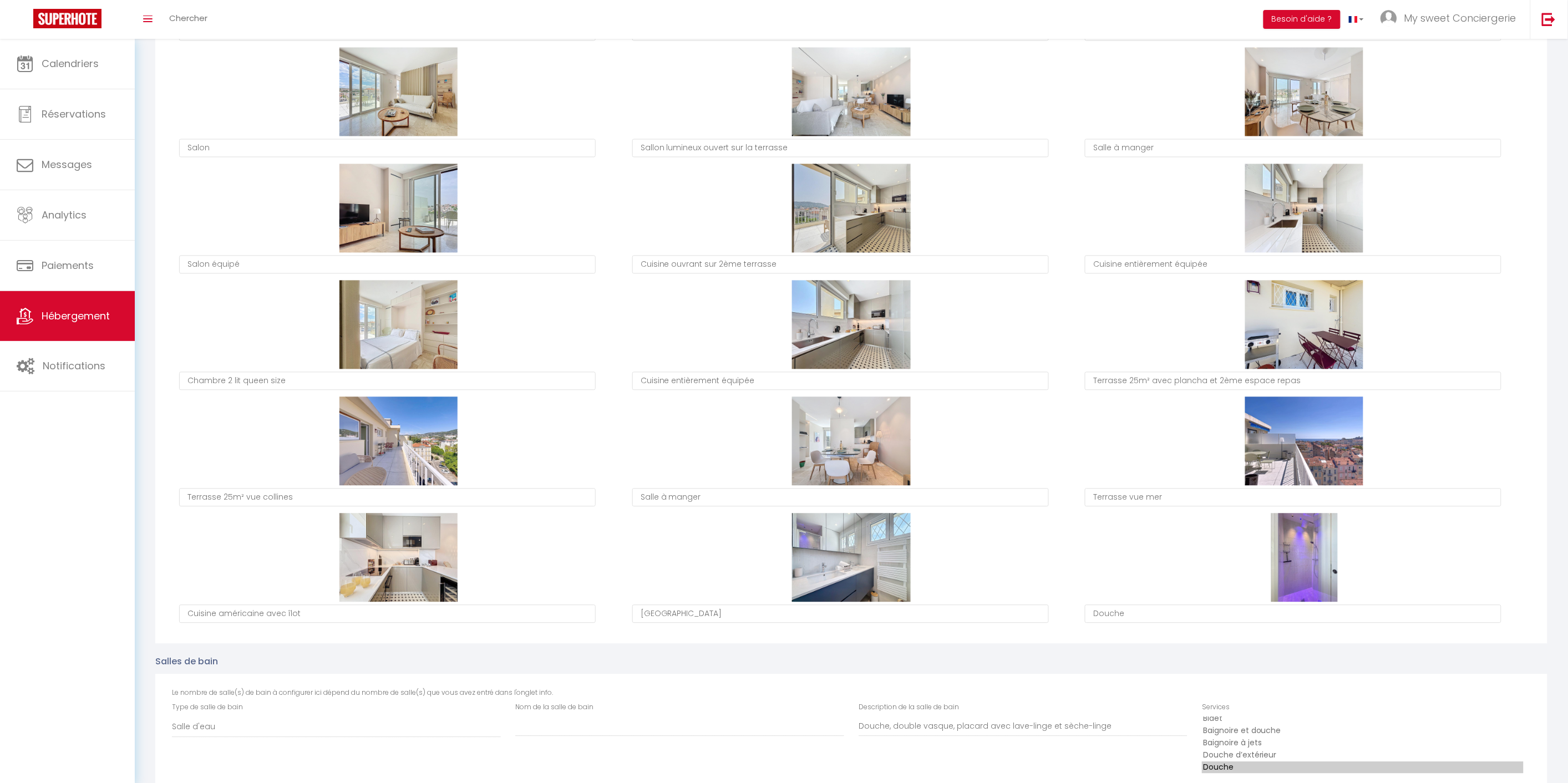
type textarea "Cuisine entièrement équipée"
type textarea "Chambre 2 lit queen size"
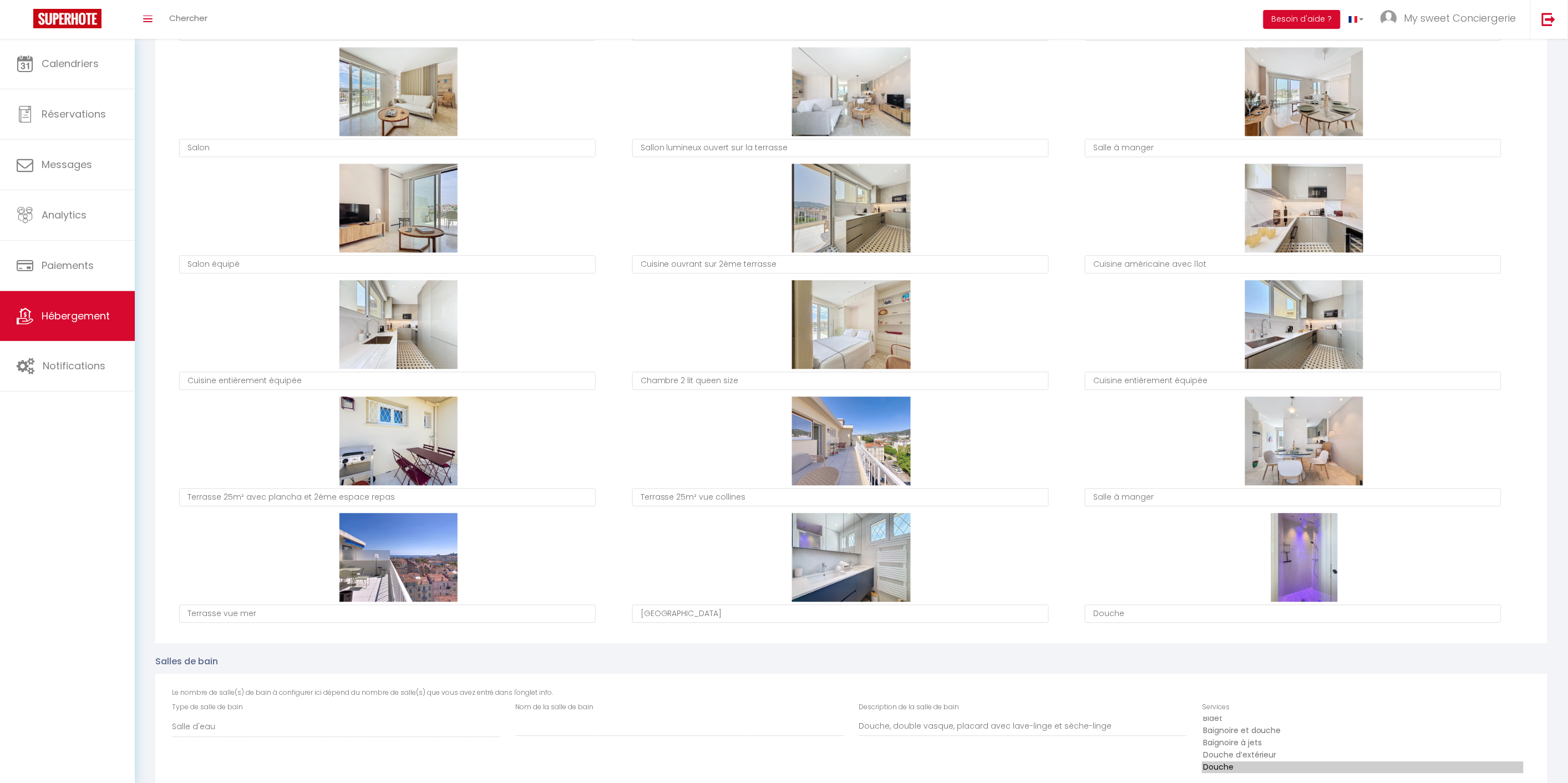
type textarea "Chambre 2 lit queen size"
type textarea "Cuisine entièrement équipée"
type textarea "Terrasse 25m² avec plancha et 2ème espace repas"
type textarea "Terrasse 25m² vue collines"
type textarea "Salle à manger"
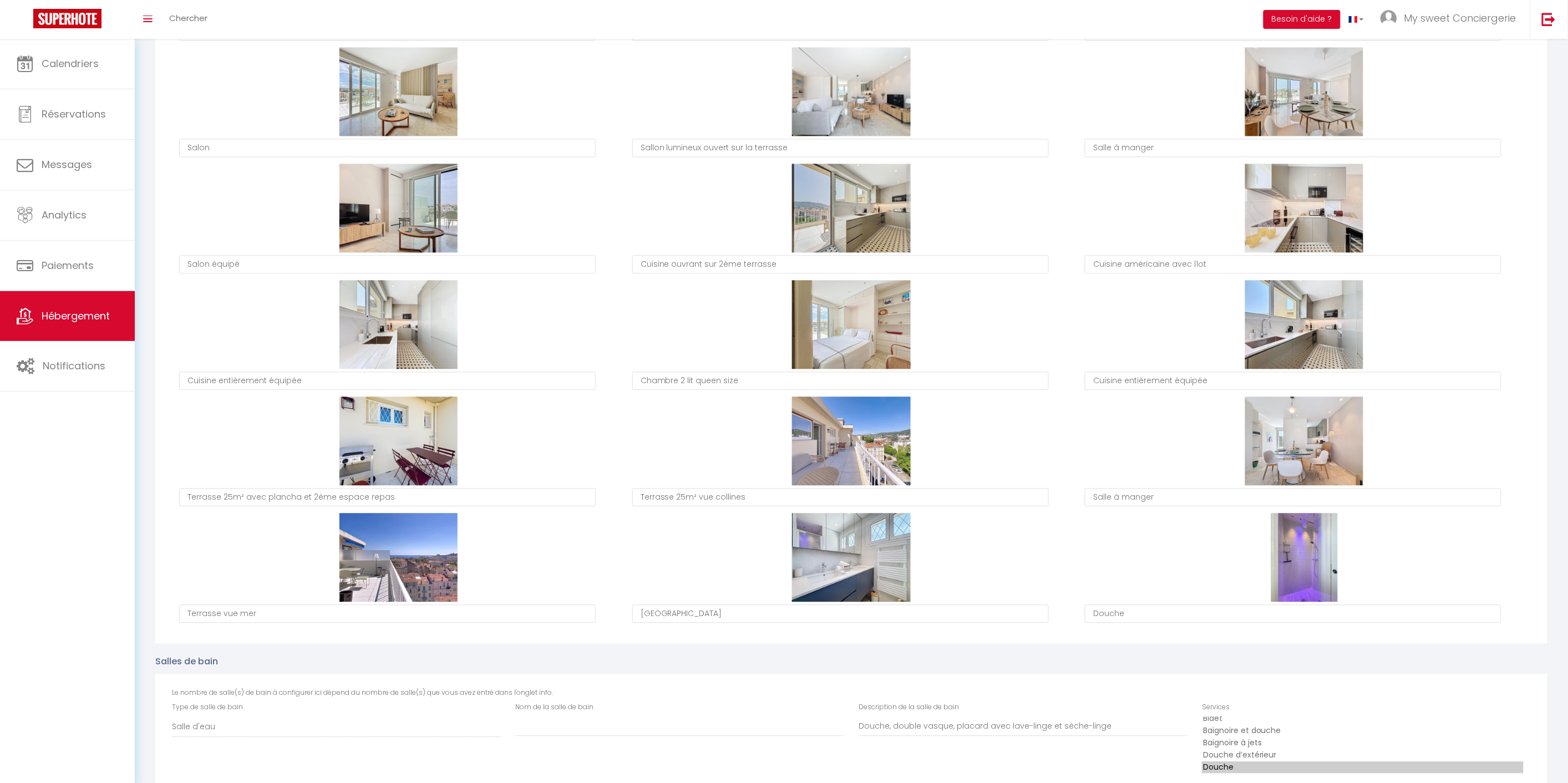
type textarea "Cuisine américaine avec îlot"
type textarea "Cuisine entièrement équipée"
type textarea "Terrasse vue mer"
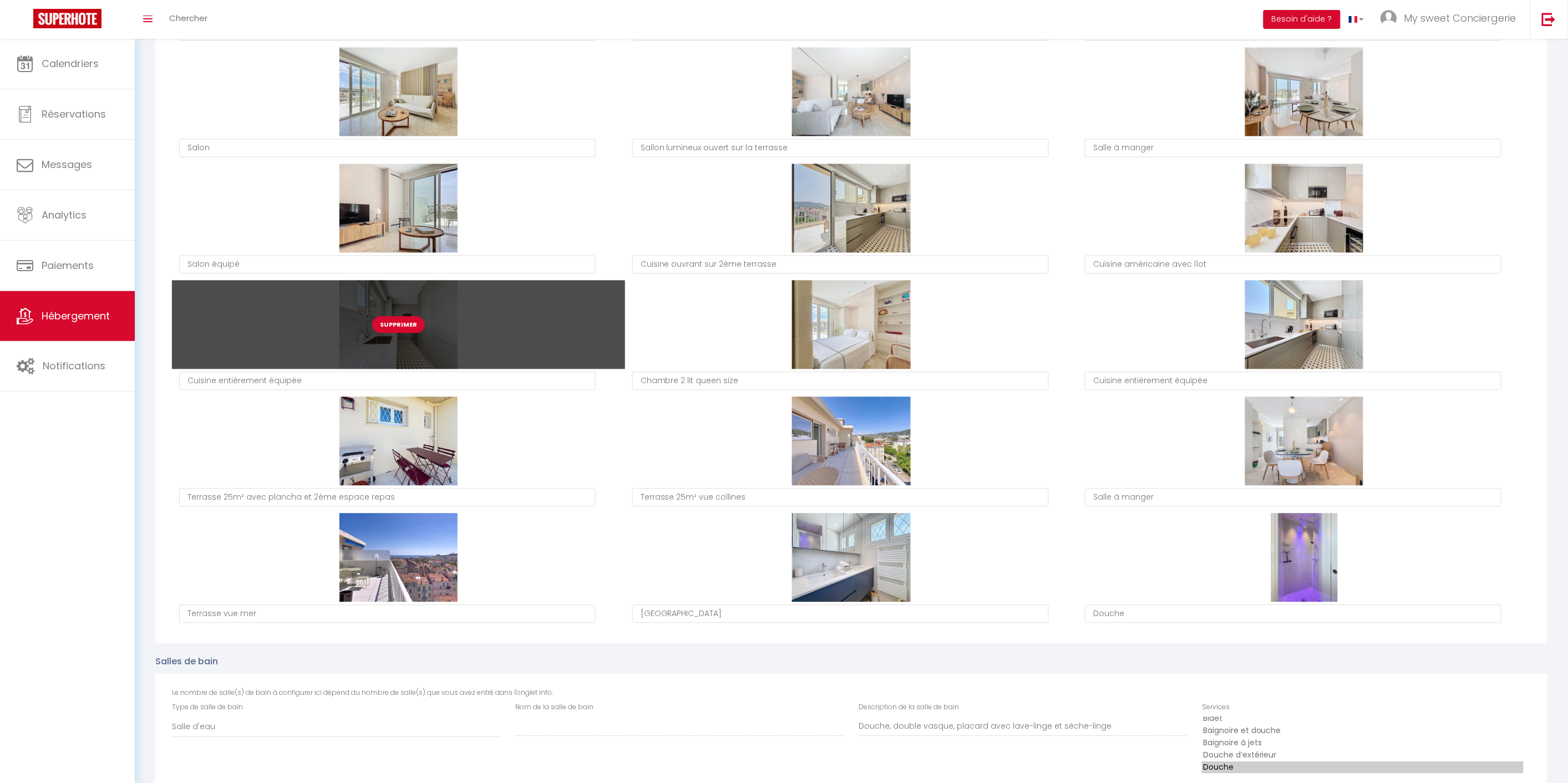
click at [401, 319] on button "Supprimer" at bounding box center [398, 325] width 52 height 16
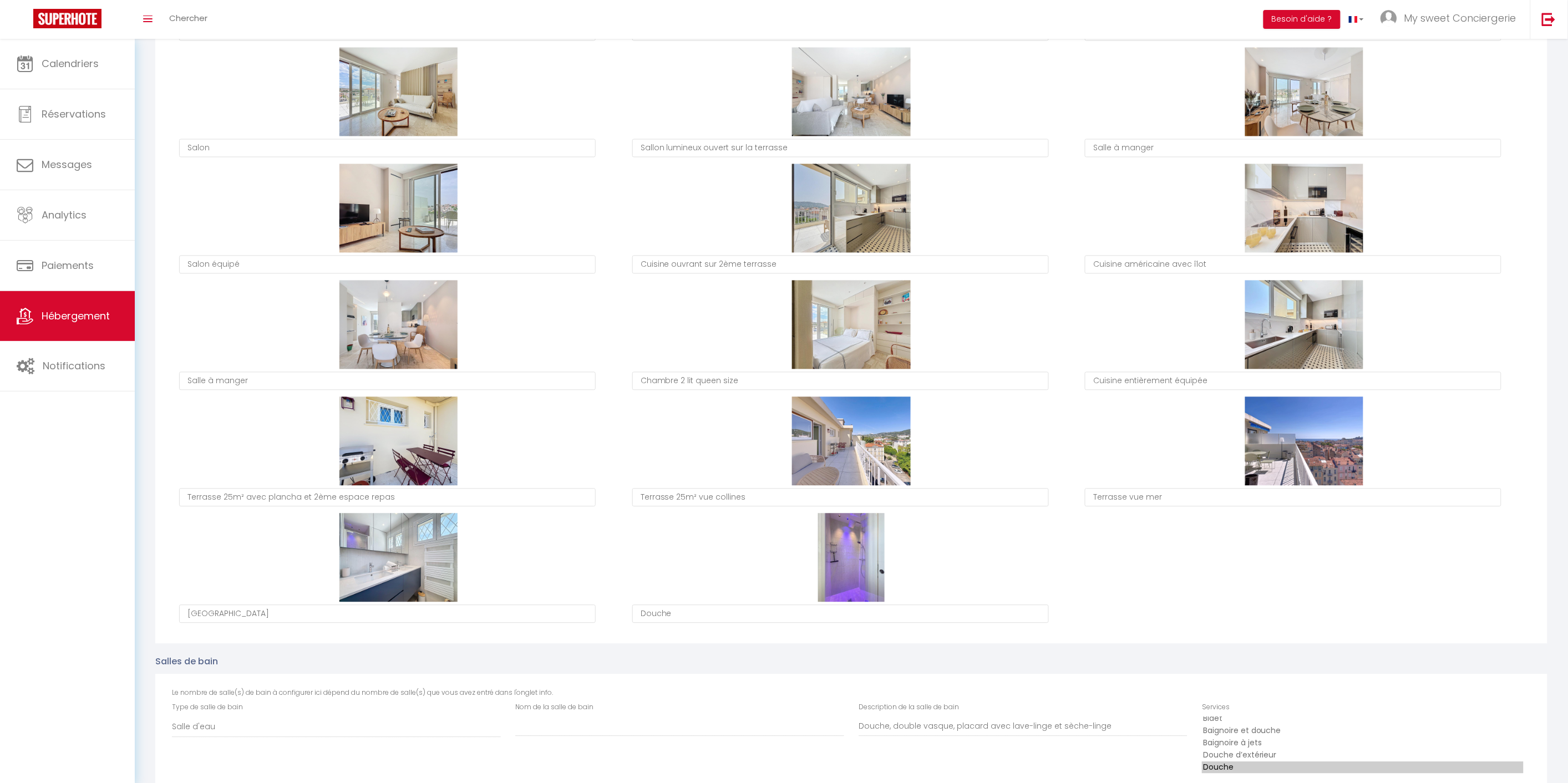
type textarea "Salle à manger"
type textarea "Chambre 2 lit queen size"
type textarea "Cuisine entièrement équipée"
type textarea "Terrasse 25m² avec plancha et 2ème espace repas"
type textarea "Terrasse 25m² vue collines"
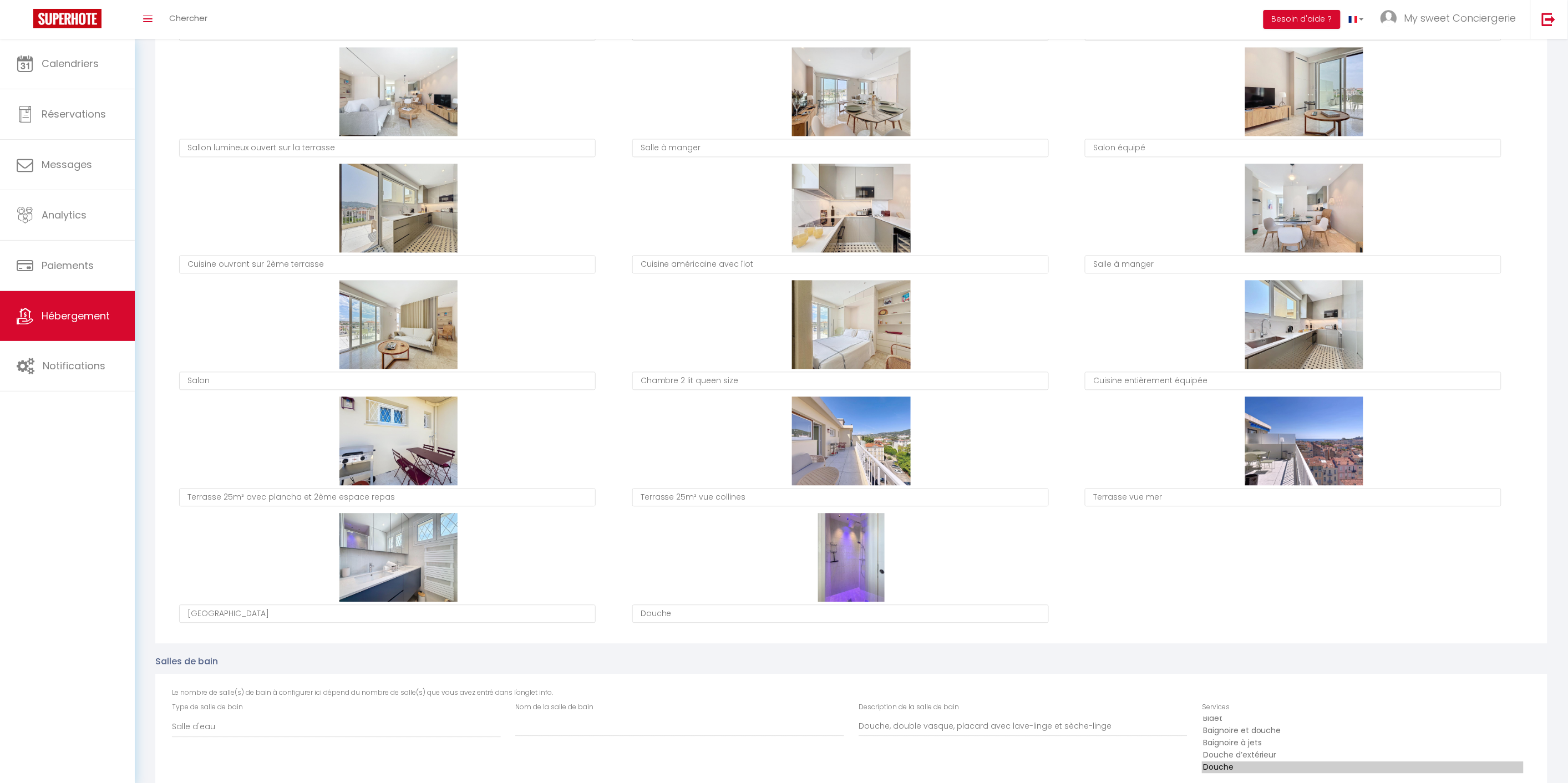
type textarea "Salle à manger"
type textarea "Salon équipé"
type textarea "Cuisine ouvrant sur 2ème terrasse"
type textarea "Cuisine américaine avec îlot"
type textarea "Salle à manger"
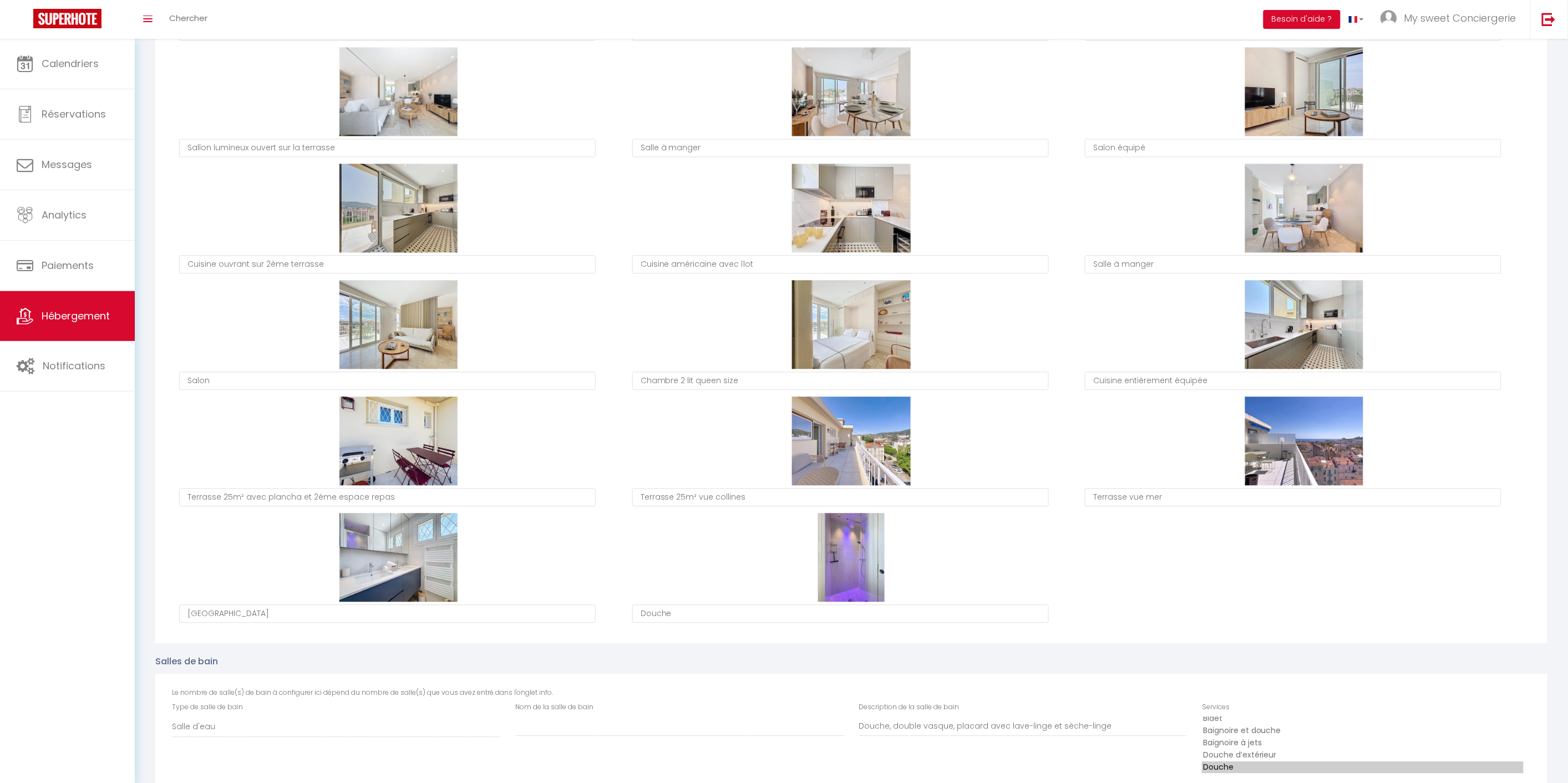
type textarea "Salon"
type textarea "Sallon lumineux ouvert sur la terrasse"
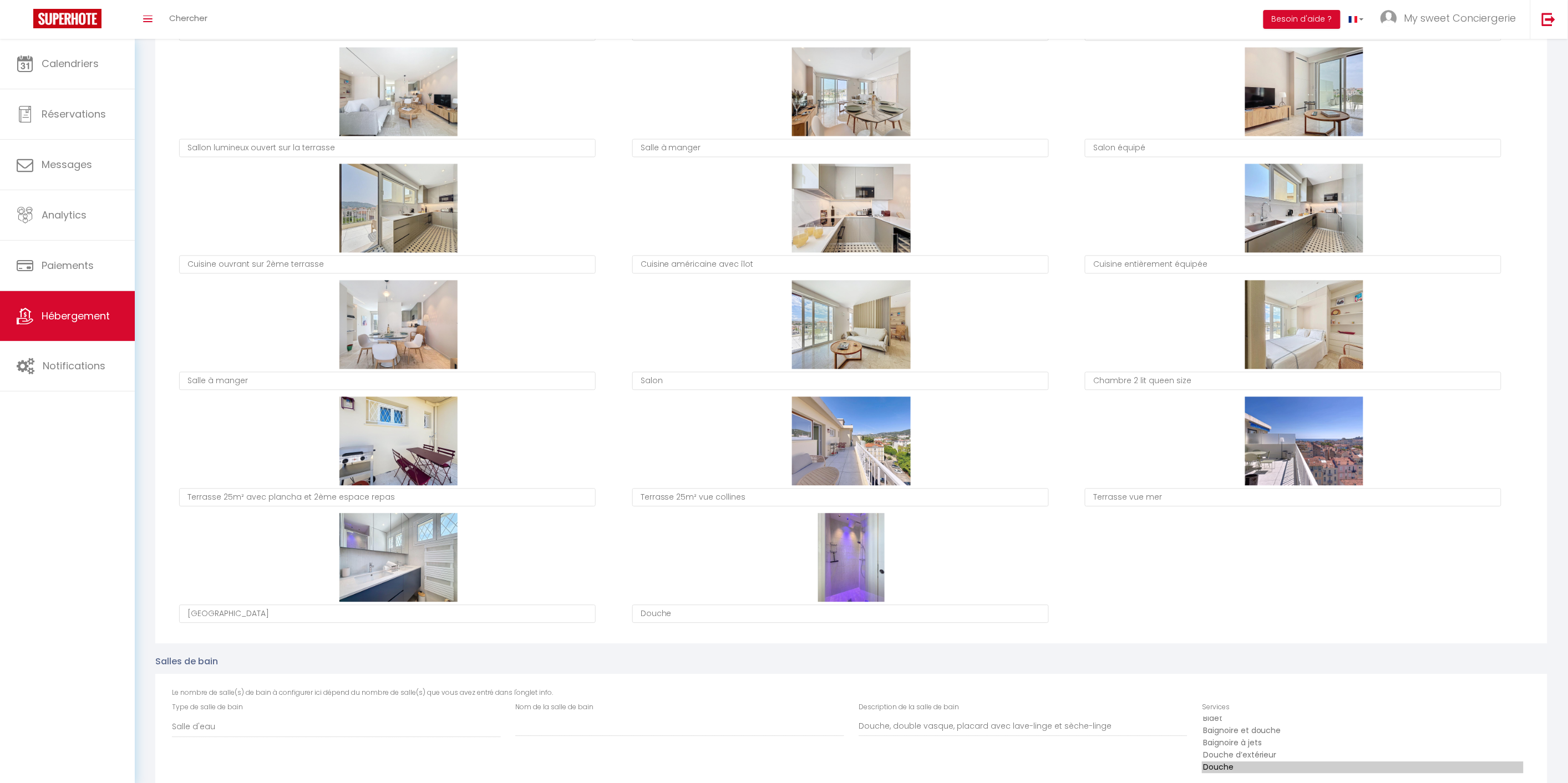
type textarea "Cuisine entièrement équipée"
type textarea "Salle à manger"
type textarea "Salon"
type textarea "Chambre 2 lit queen size"
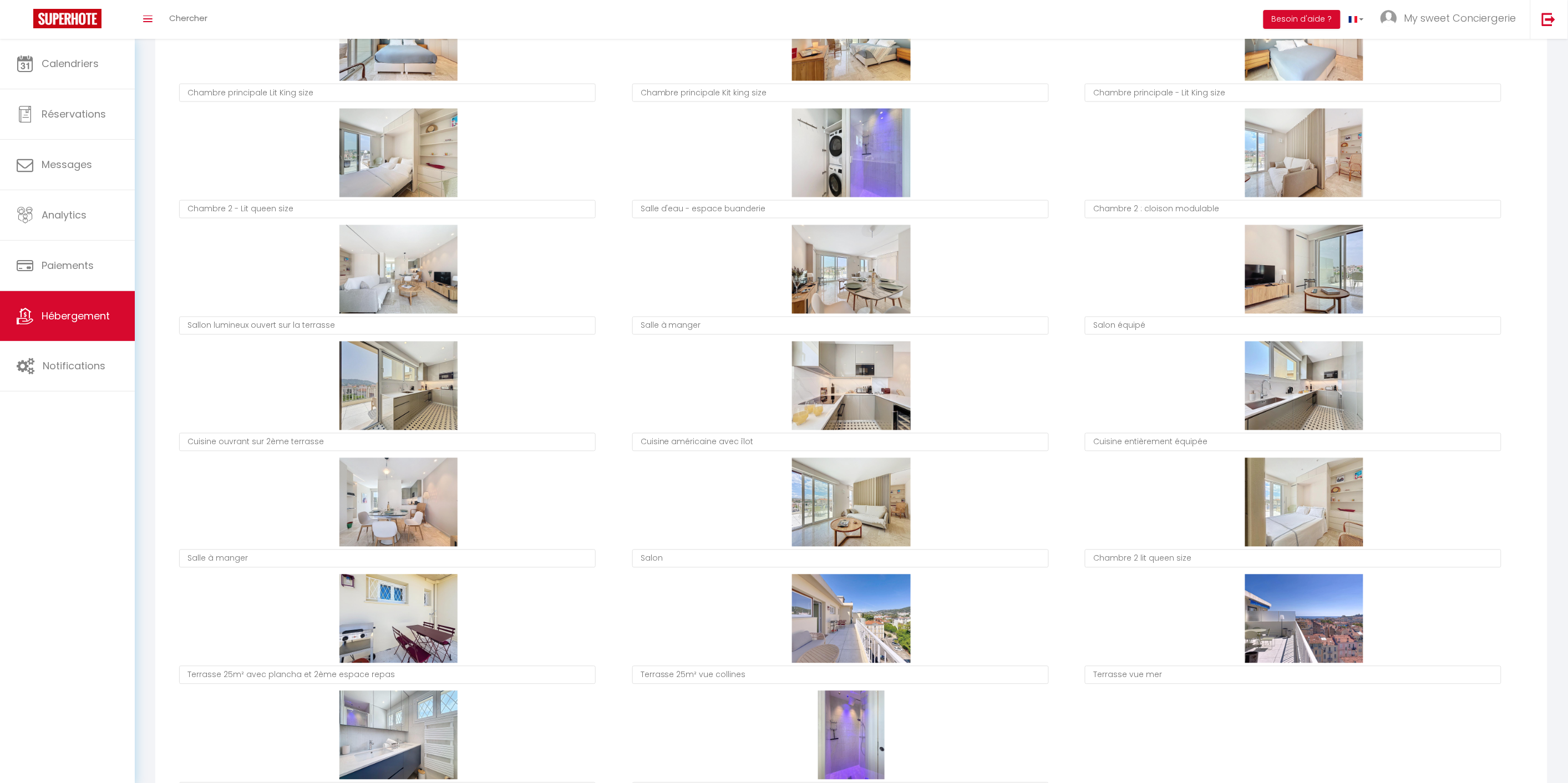
scroll to position [801, 0]
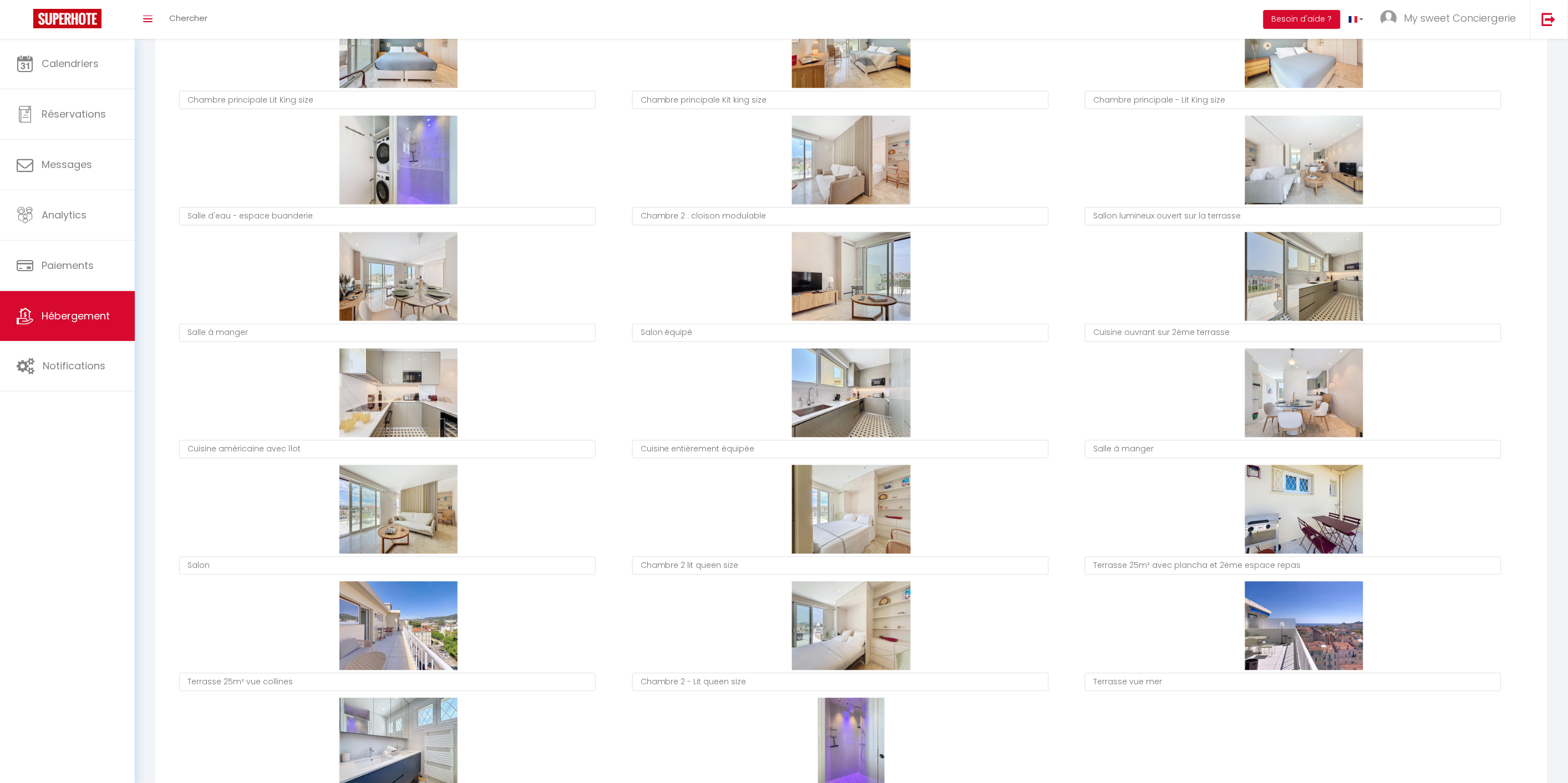
type textarea "Chambre 2 : cloison modulable"
type textarea "Sallon lumineux ouvert sur la terrasse"
type textarea "Salon équipé"
type textarea "Cuisine ouvrant sur 2ème terrasse"
type textarea "Cuisine américaine avec îlot"
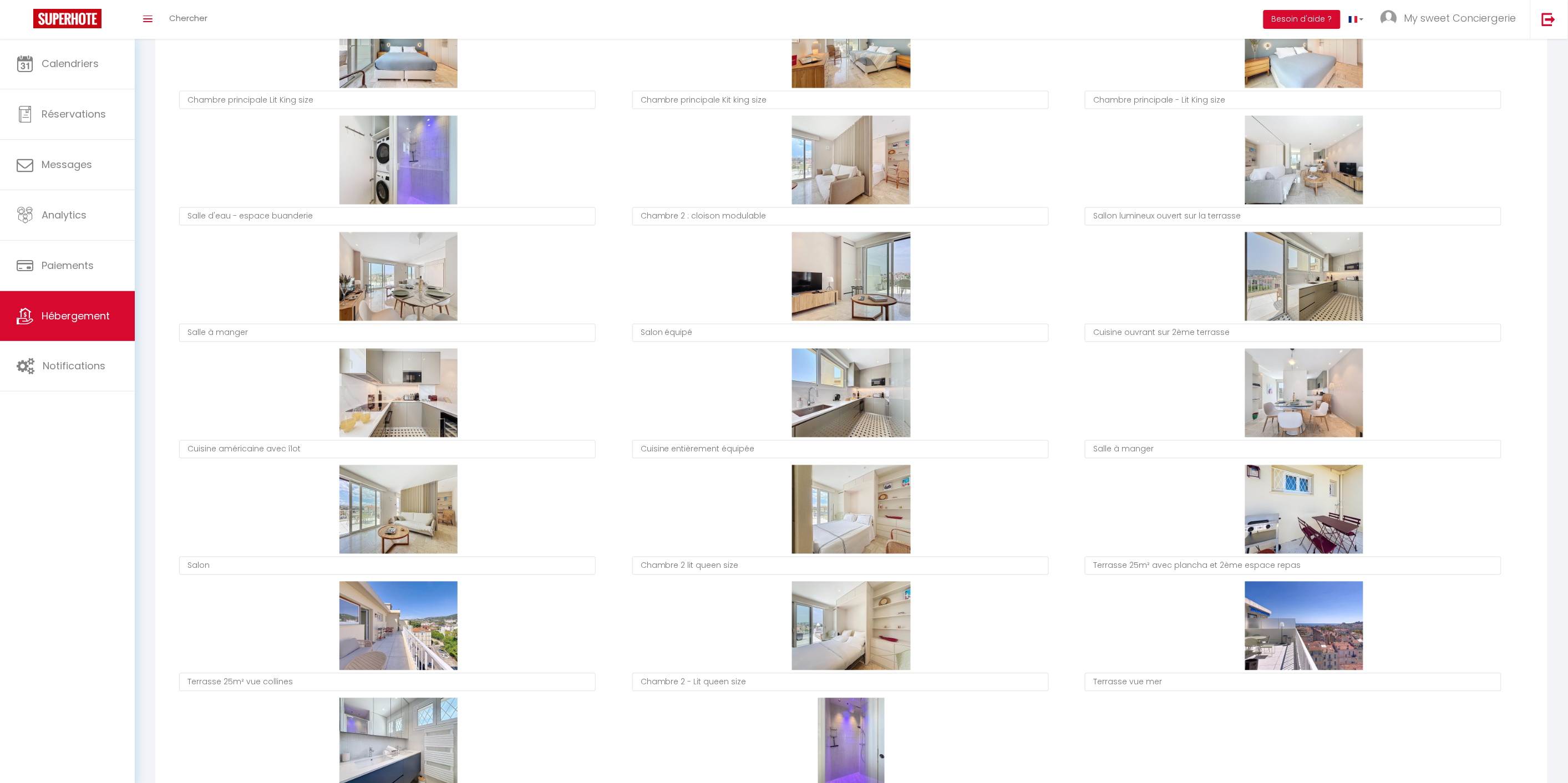
type textarea "Cuisine entièrement équipée"
type textarea "Salle à manger"
type textarea "Salon"
type textarea "Chambre 2 lit queen size"
type textarea "Terrasse 25m² vue collines"
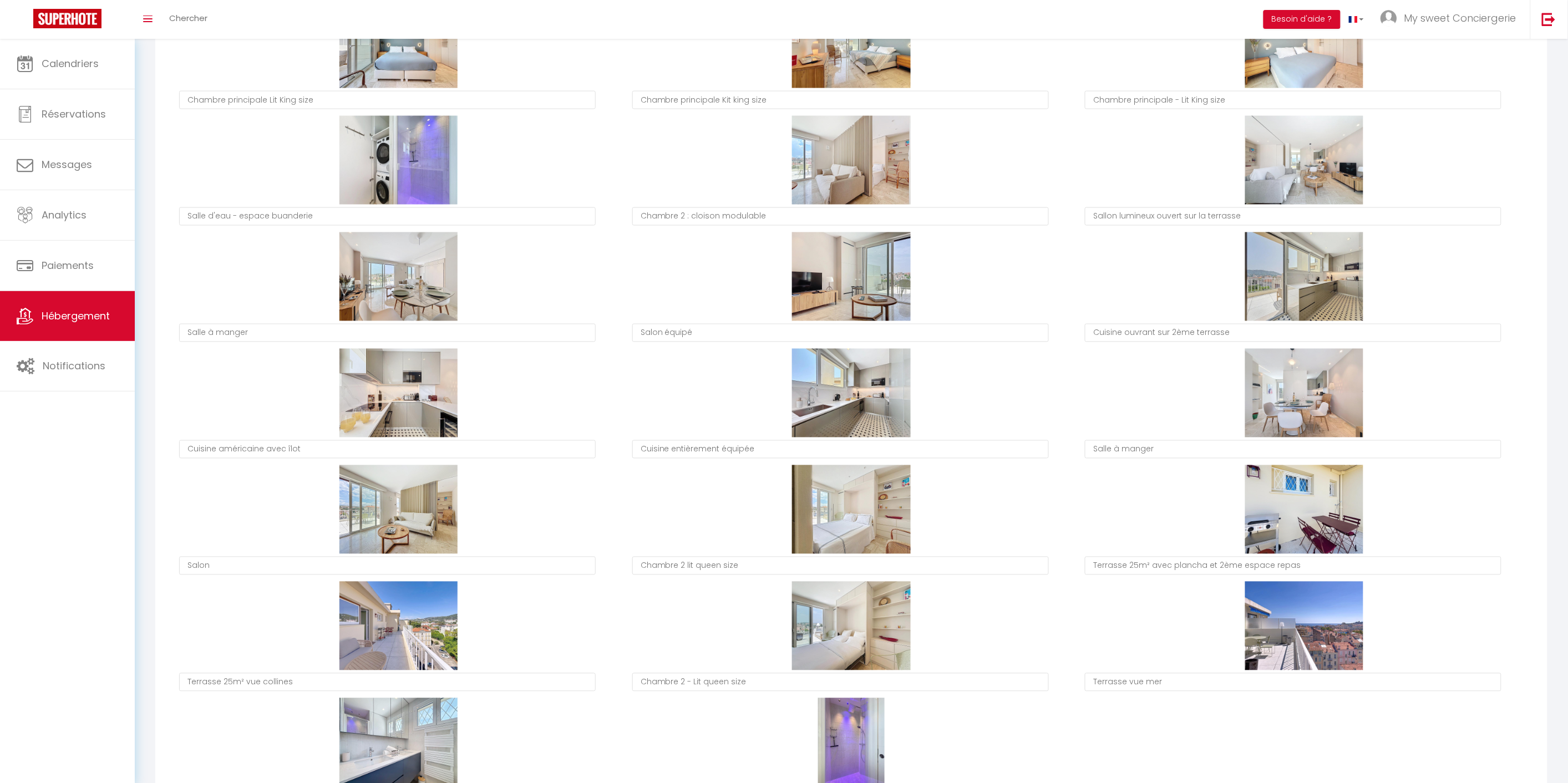
type textarea "Chambre 2 - Lit queen size"
type textarea "Salle à manger"
type textarea "Terrasse 25m² avec plancha et 2ème espace repas"
type textarea "Salle d'eau - espace buanderie"
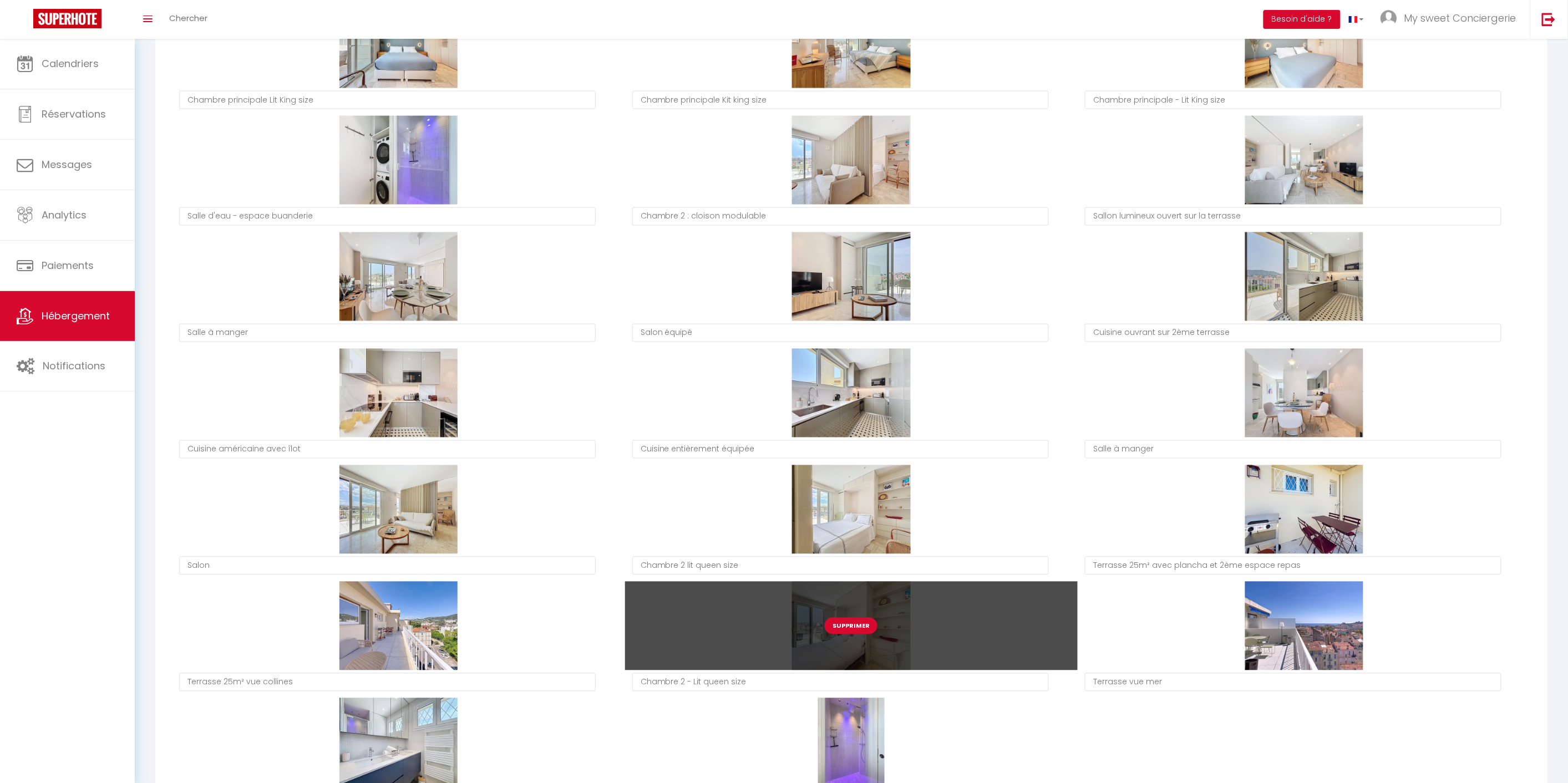
click at [850, 620] on button "Supprimer" at bounding box center [851, 626] width 52 height 16
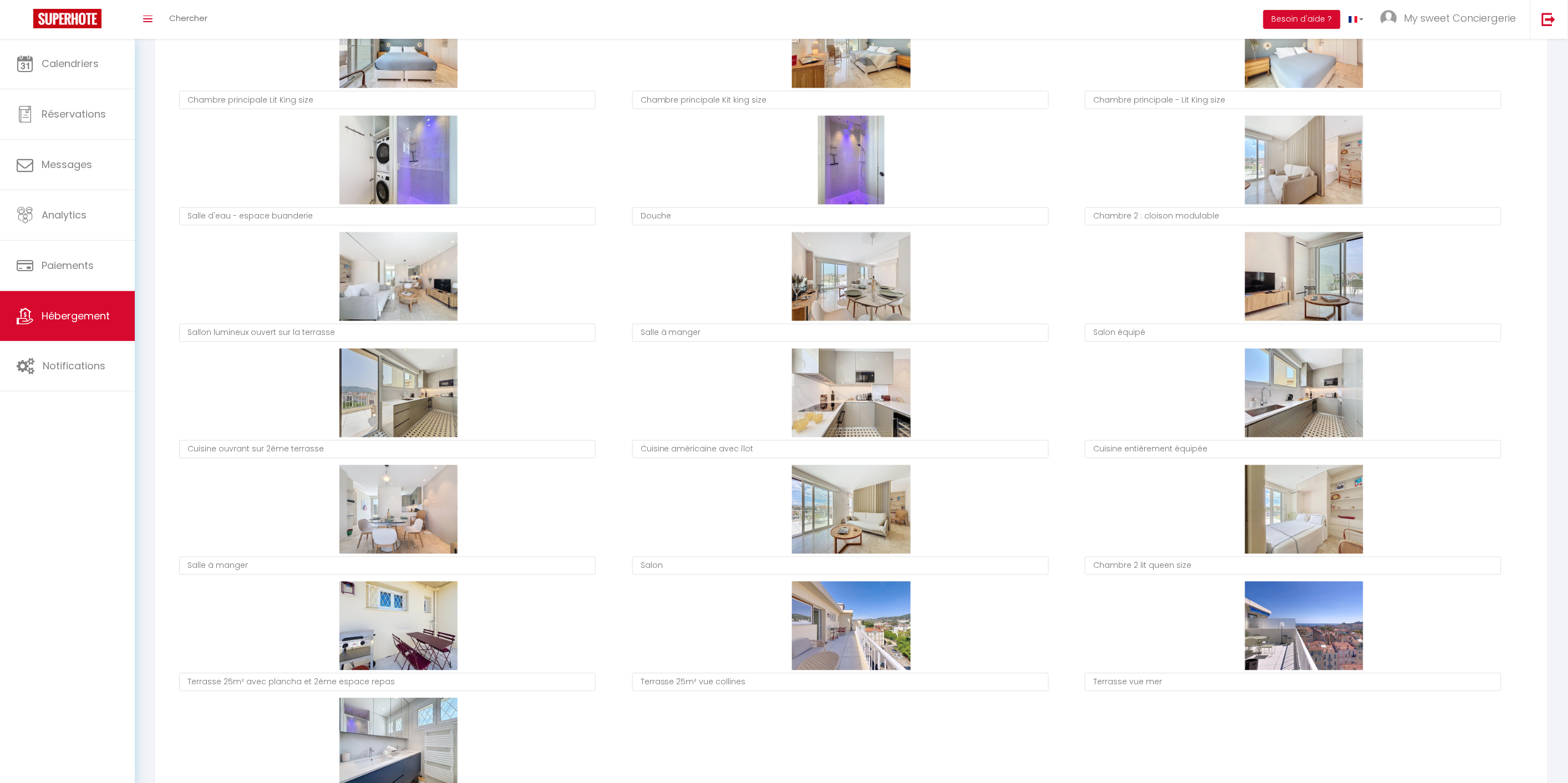
type textarea "Douche"
type textarea "Chambre 2 : cloison modulable"
type textarea "Sallon lumineux ouvert sur la terrasse"
type textarea "Salle à manger"
type textarea "Salon équipé"
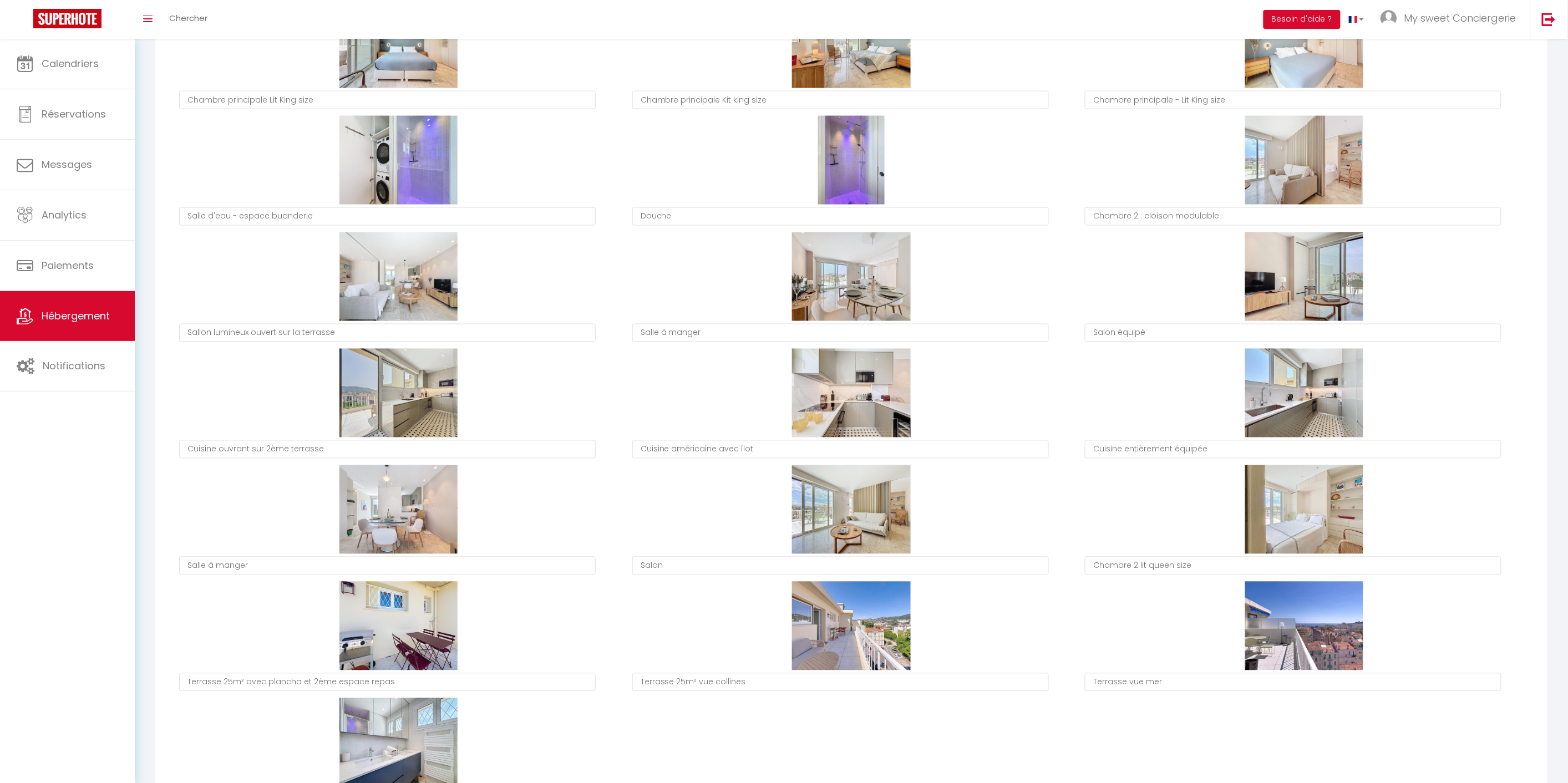
type textarea "Cuisine ouvrant sur 2ème terrasse"
type textarea "Cuisine américaine avec îlot"
type textarea "Cuisine entièrement équipée"
type textarea "Salle à manger"
type textarea "Salon"
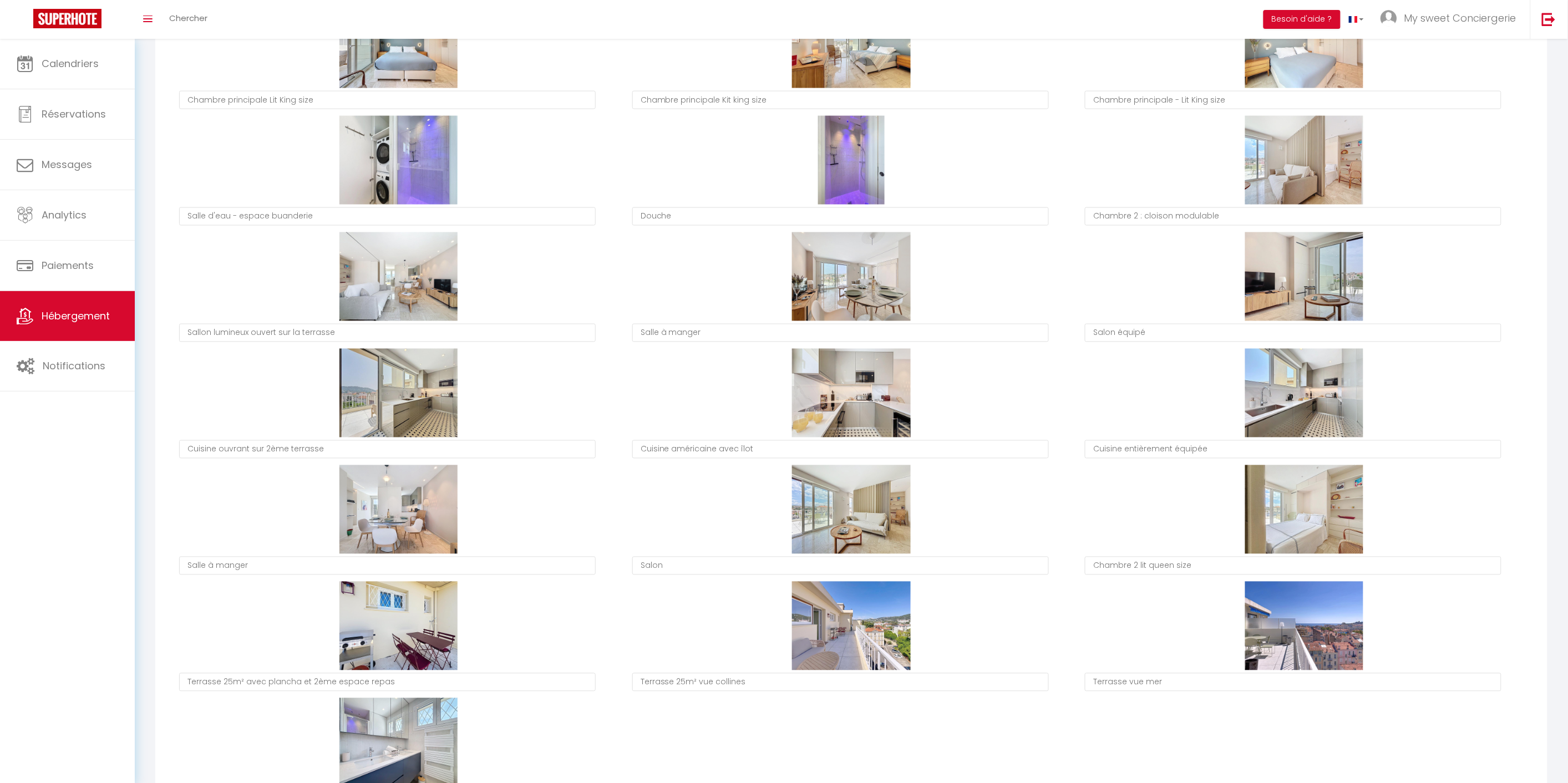
type textarea "Chambre 2 lit queen size"
type textarea "Terrasse 25m² avec plancha et 2ème espace repas"
type textarea "Terrasse 25m² vue collines"
type textarea "Terrasse vue mer"
type textarea "[GEOGRAPHIC_DATA]"
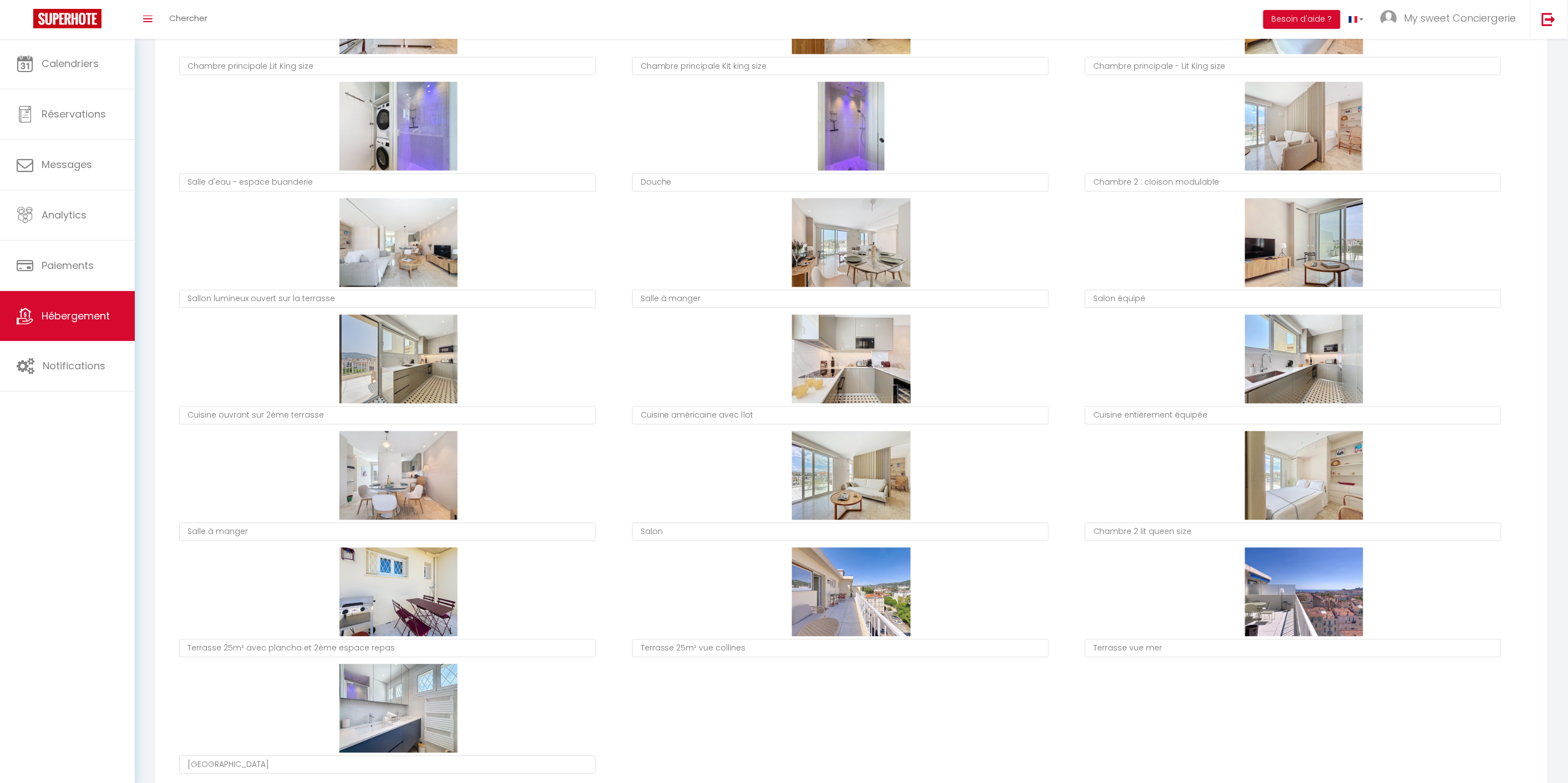
scroll to position [862, 0]
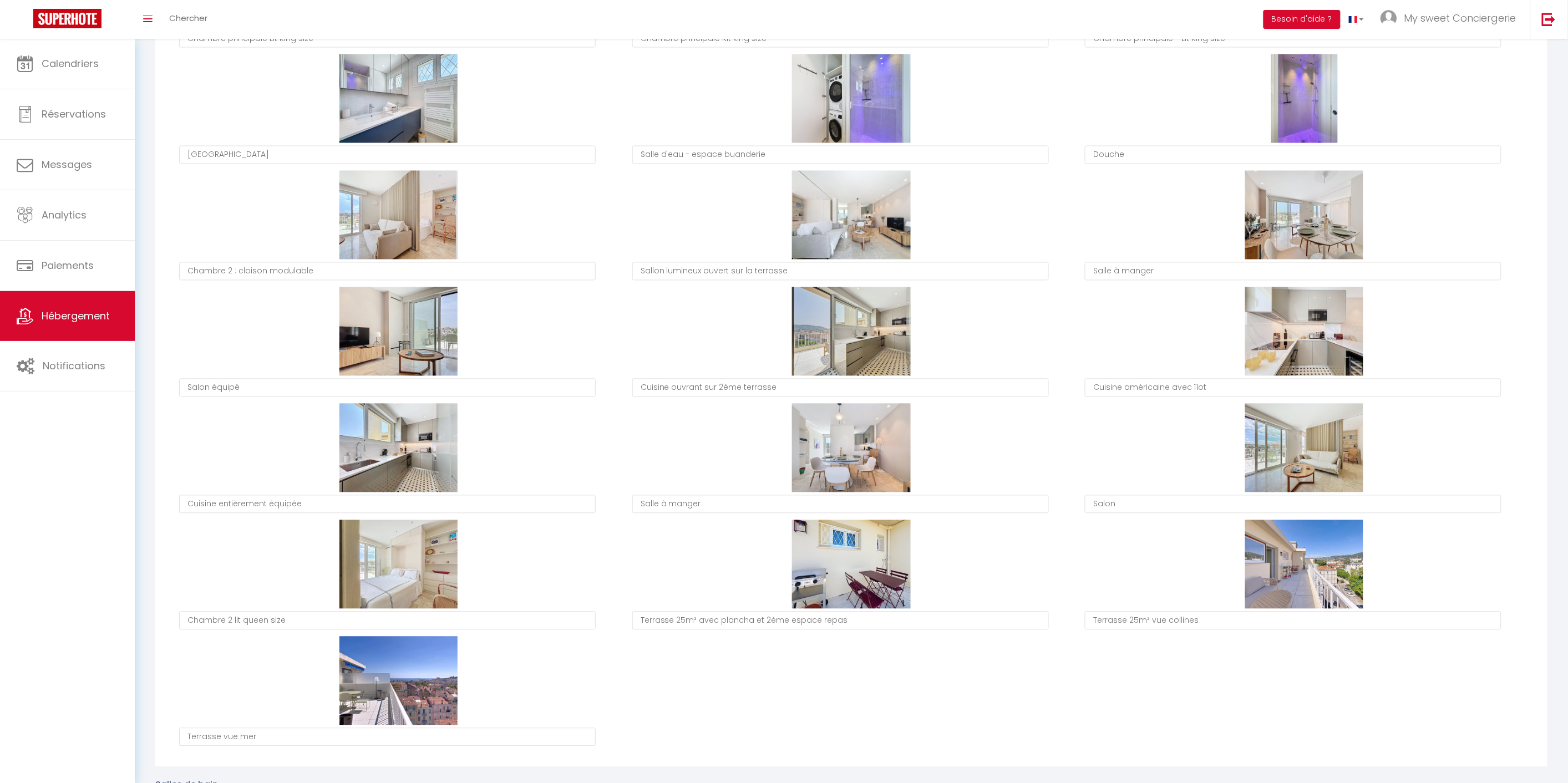
type textarea "[GEOGRAPHIC_DATA]"
type textarea "Salle d'eau - espace buanderie"
type textarea "Douche"
type textarea "Chambre 2 : cloison modulable"
type textarea "Sallon lumineux ouvert sur la terrasse"
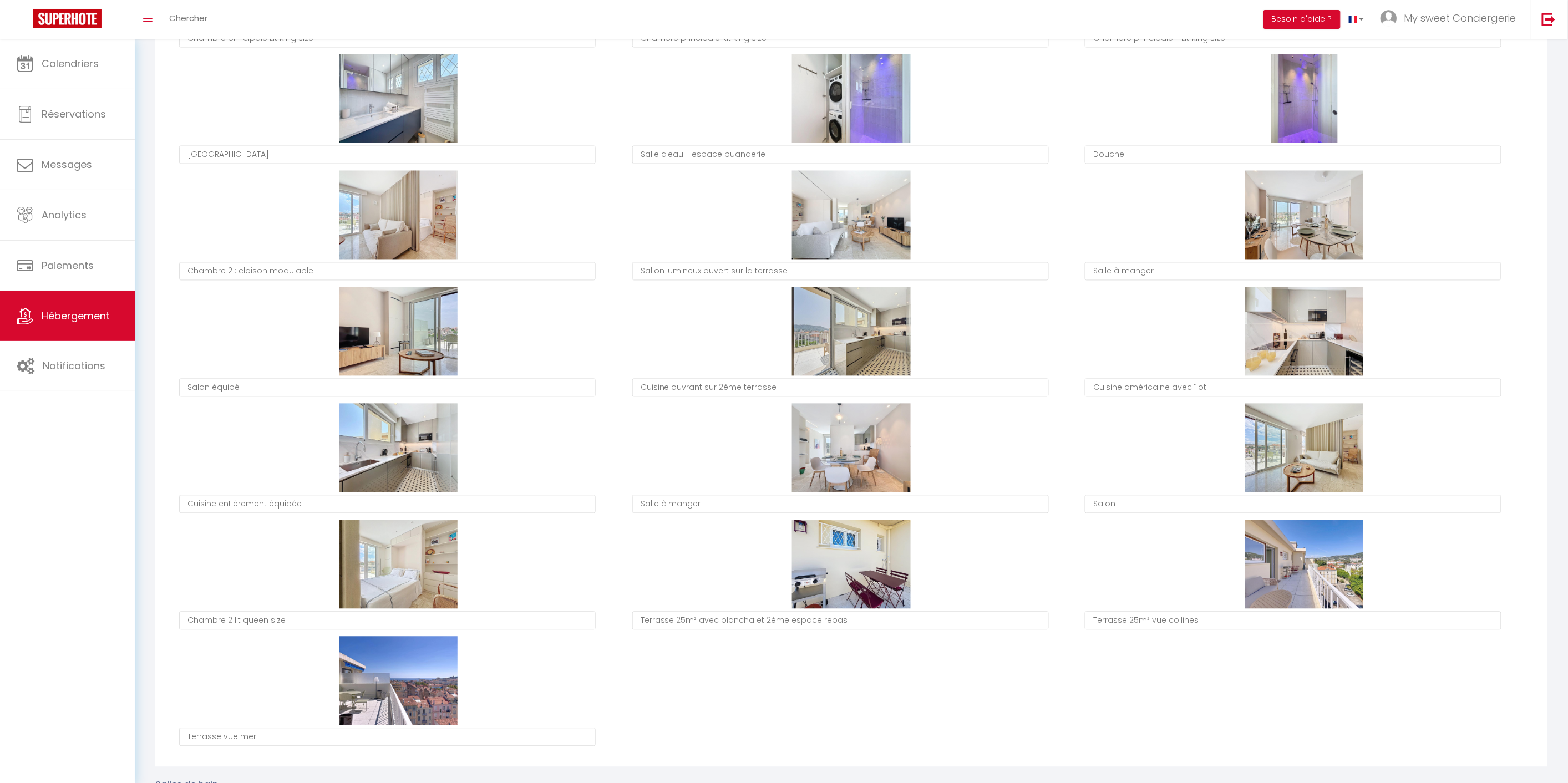
type textarea "Salle à manger"
type textarea "Salon équipé"
type textarea "Cuisine ouvrant sur 2ème terrasse"
type textarea "Cuisine américaine avec îlot"
type textarea "Cuisine entièrement équipée"
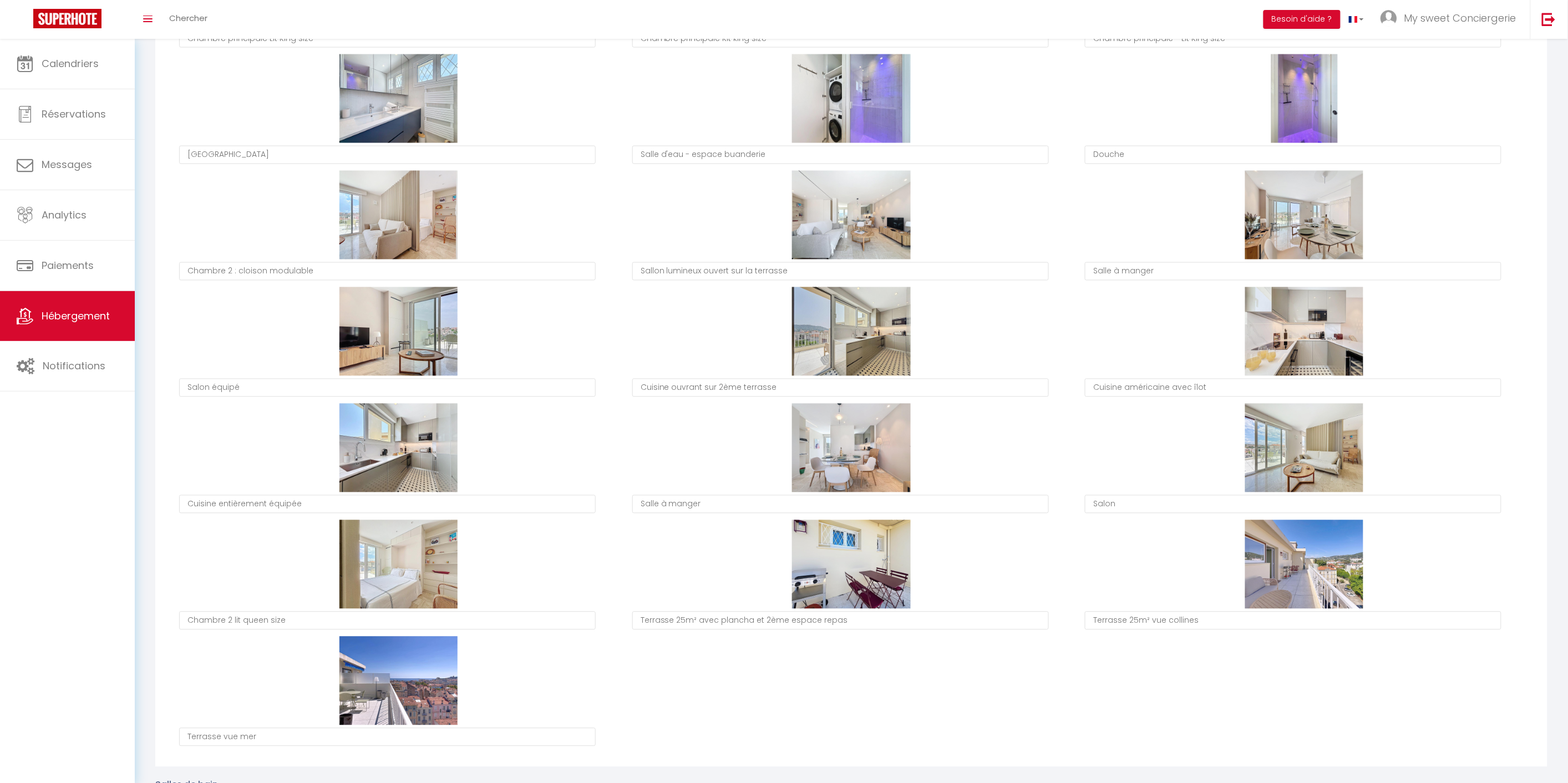
type textarea "Salle à manger"
type textarea "Salon"
type textarea "Chambre 2 lit queen size"
type textarea "Terrasse 25m² avec plancha et 2ème espace repas"
type textarea "Terrasse 25m² vue collines"
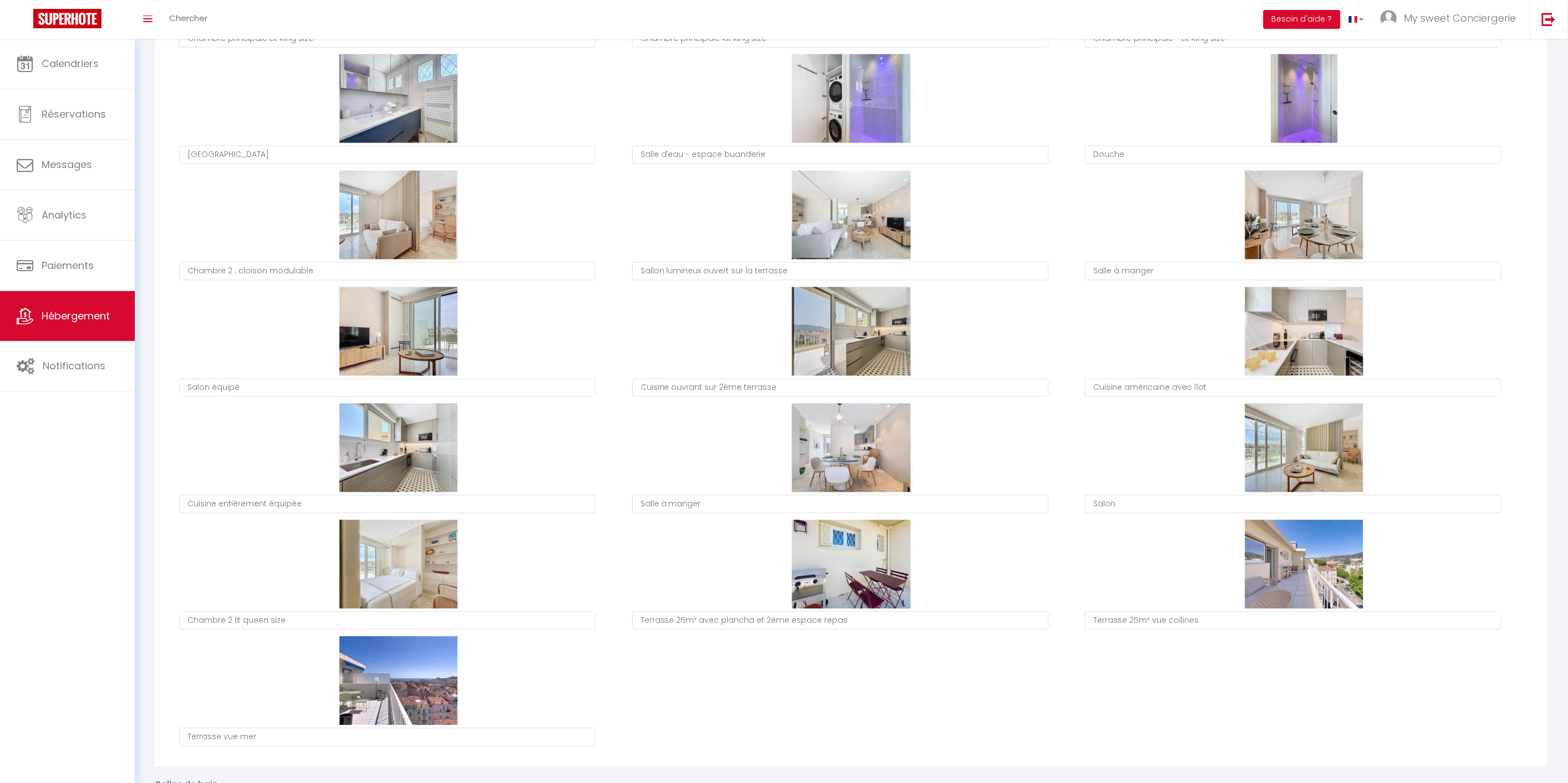
type textarea "Terrasse vue mer"
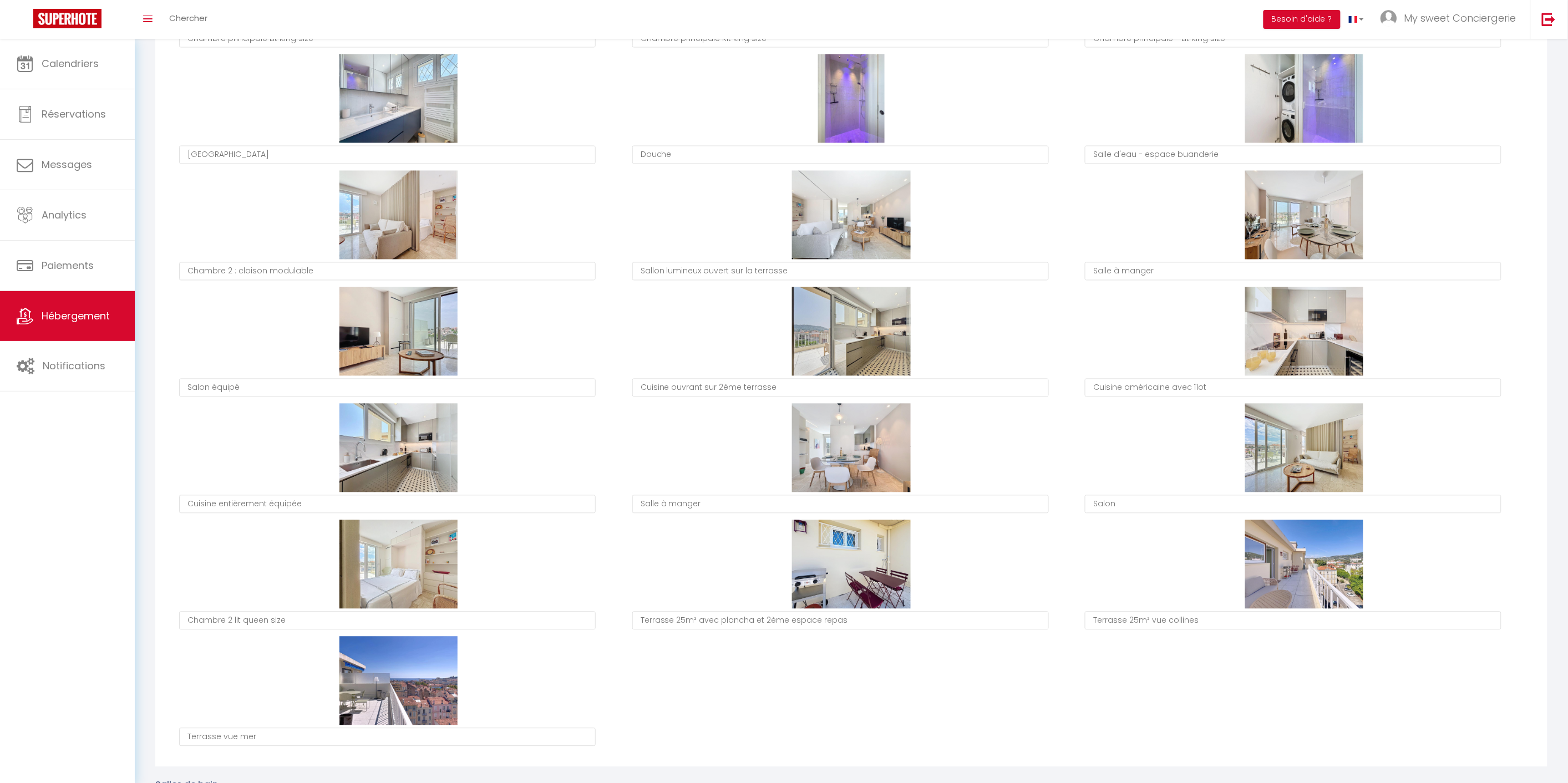
type textarea "Douche"
type textarea "Salle d'eau - espace buanderie"
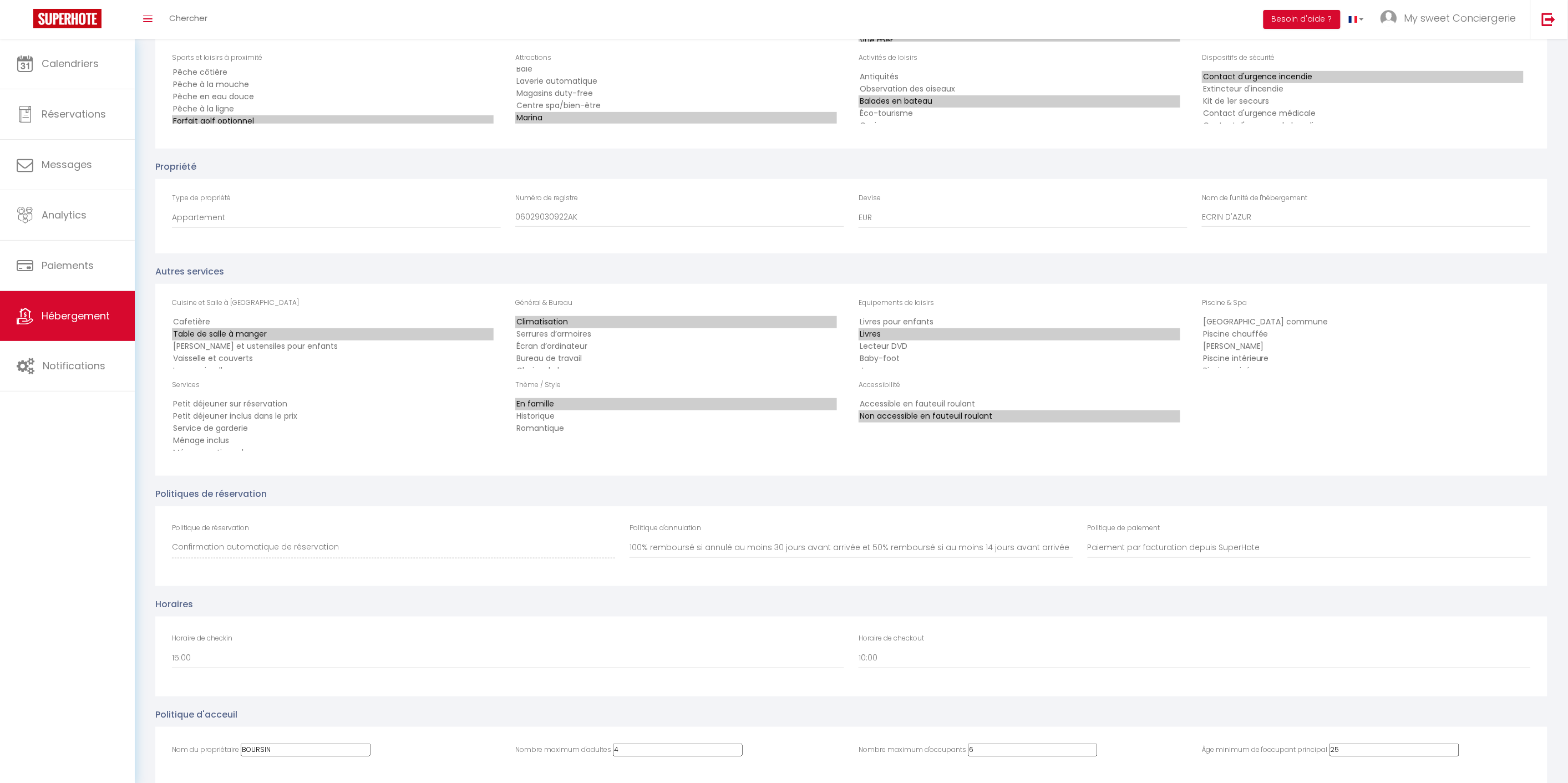
scroll to position [2217, 0]
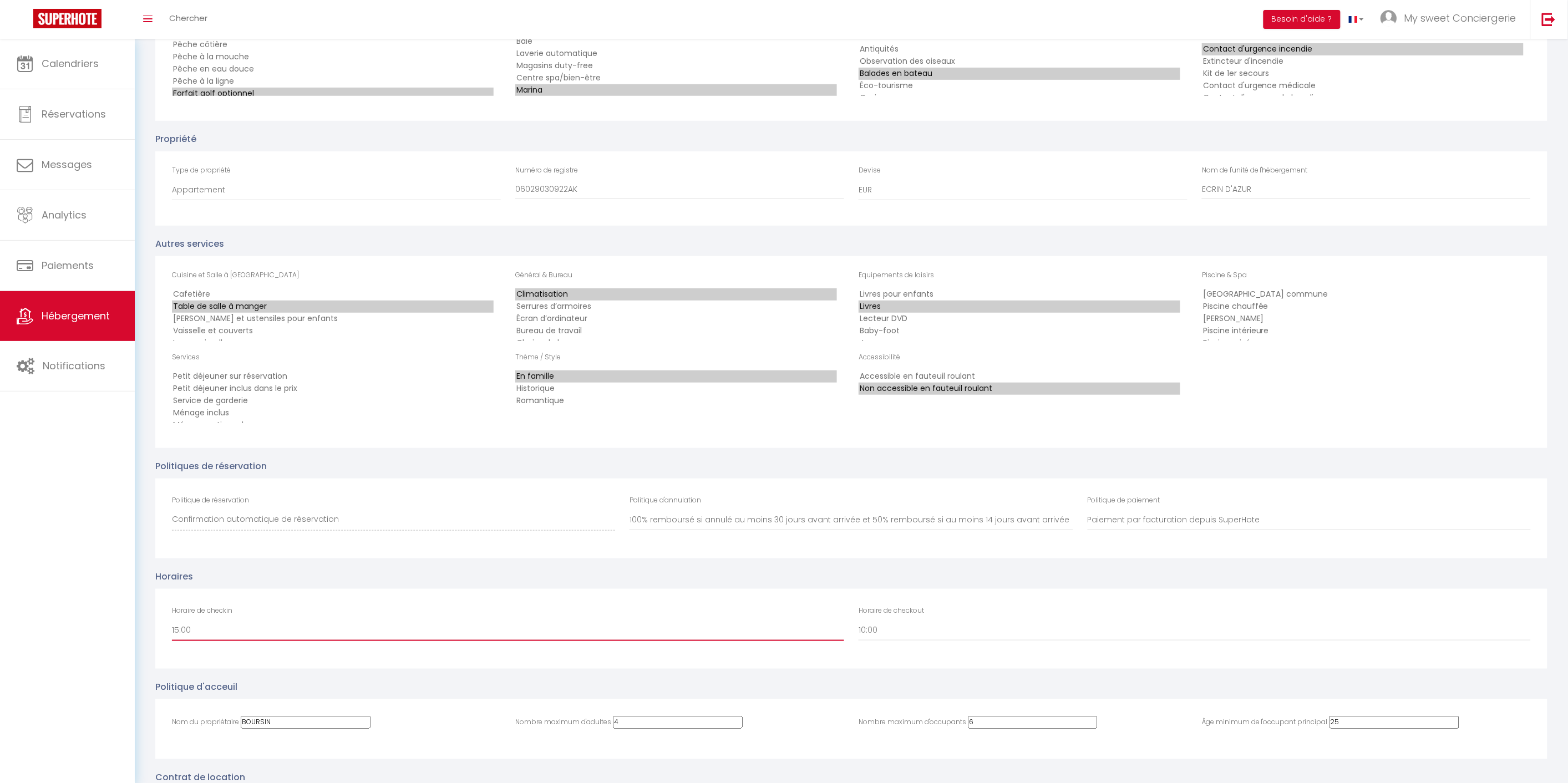
click at [287, 620] on select "00:00 00:30 01:00 01:30 02:00 02:30 03:00 03:30 04:00 04:30 05:00 05:30 06:00 0…" at bounding box center [508, 630] width 672 height 21
select select "17:00"
click at [172, 620] on select "00:00 00:30 01:00 01:30 02:00 02:30 03:00 03:30 04:00 04:30 05:00 05:30 06:00 0…" at bounding box center [508, 630] width 672 height 21
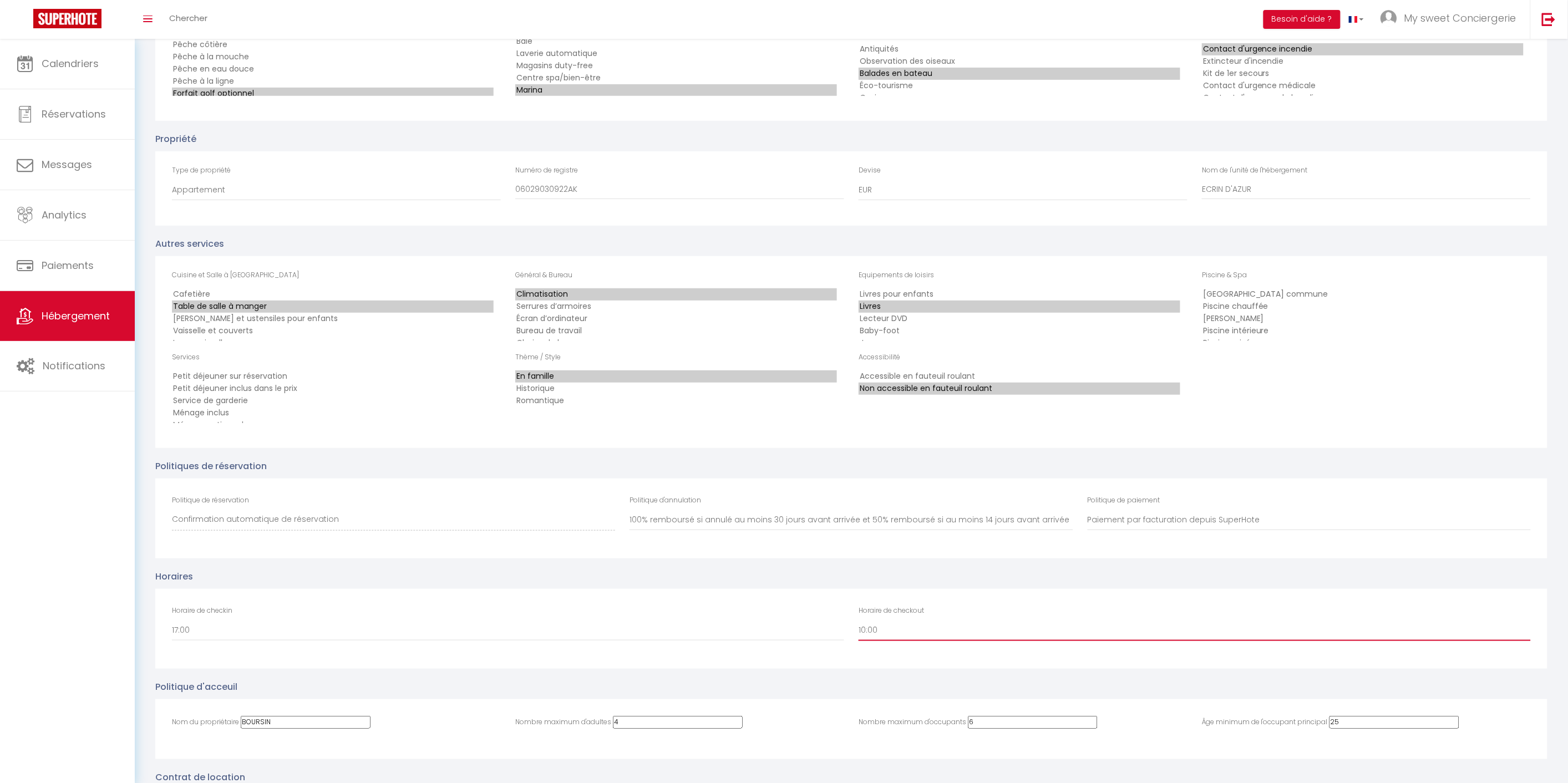
click at [918, 620] on select "00:00 00:30 01:00 01:30 02:00 02:30 03:00 03:30 04:00 04:30 05:00 05:30 06:00 0…" at bounding box center [1195, 630] width 672 height 21
select select "11:00"
click at [859, 620] on select "00:00 00:30 01:00 01:30 02:00 02:30 03:00 03:30 04:00 04:30 05:00 05:30 06:00 0…" at bounding box center [1195, 630] width 672 height 21
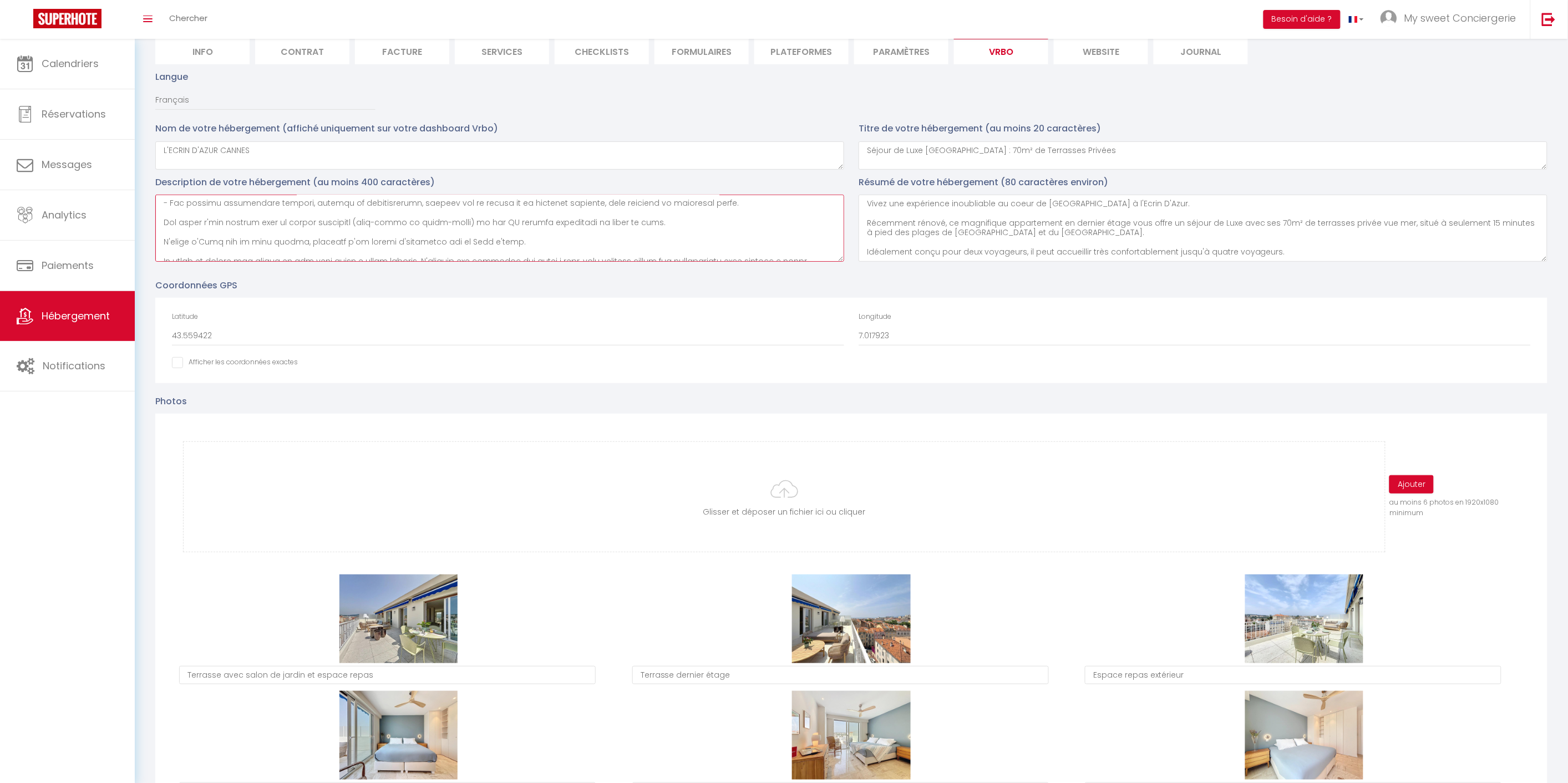
scroll to position [213, 0]
click at [479, 245] on textarea at bounding box center [500, 228] width 689 height 67
click at [514, 252] on textarea at bounding box center [500, 228] width 689 height 67
click at [681, 226] on textarea at bounding box center [500, 228] width 689 height 67
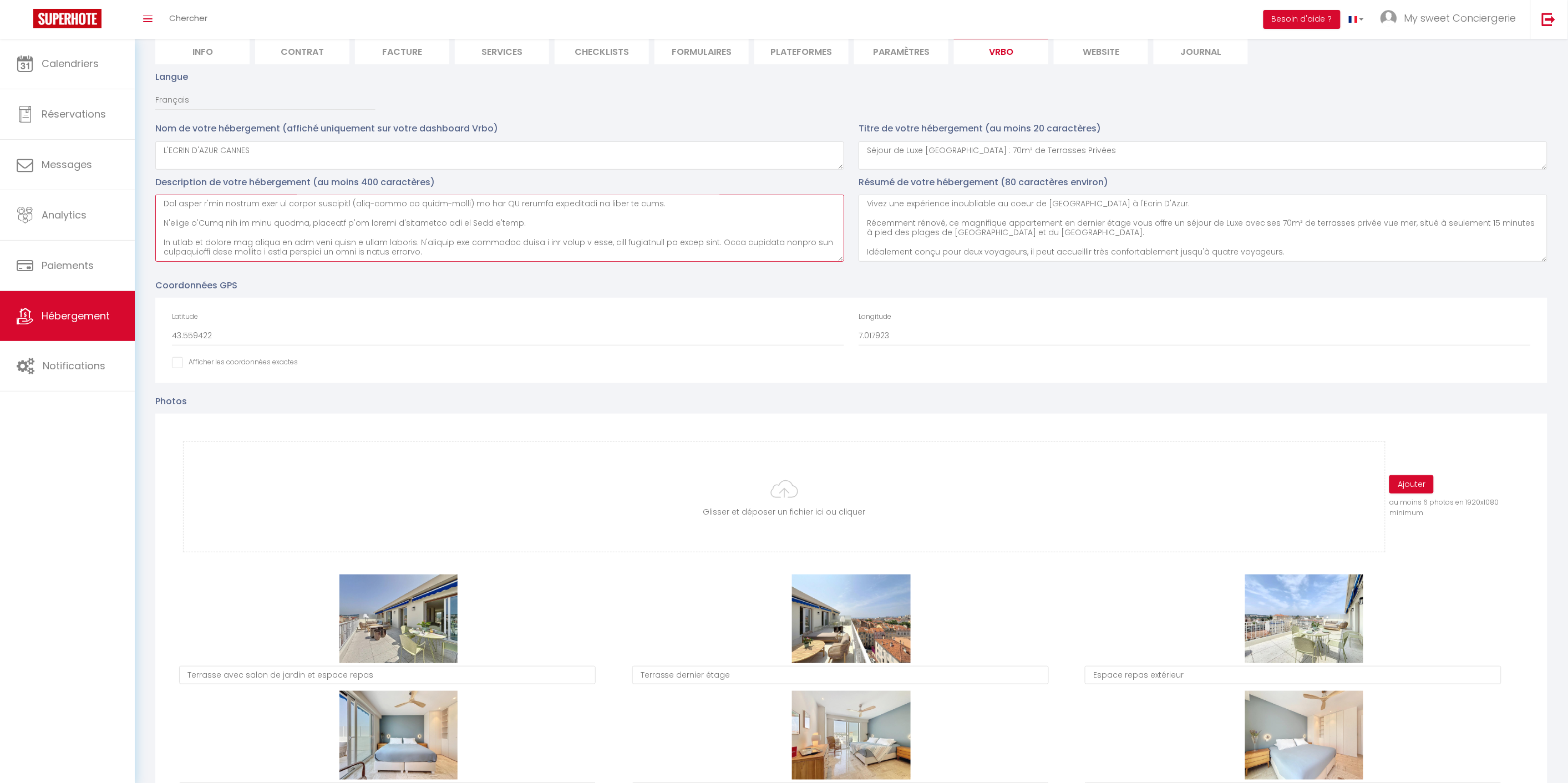
click at [453, 230] on textarea at bounding box center [500, 228] width 689 height 67
click at [445, 235] on textarea at bounding box center [500, 228] width 689 height 67
click at [443, 247] on textarea at bounding box center [500, 228] width 689 height 67
click at [184, 239] on textarea at bounding box center [500, 228] width 689 height 67
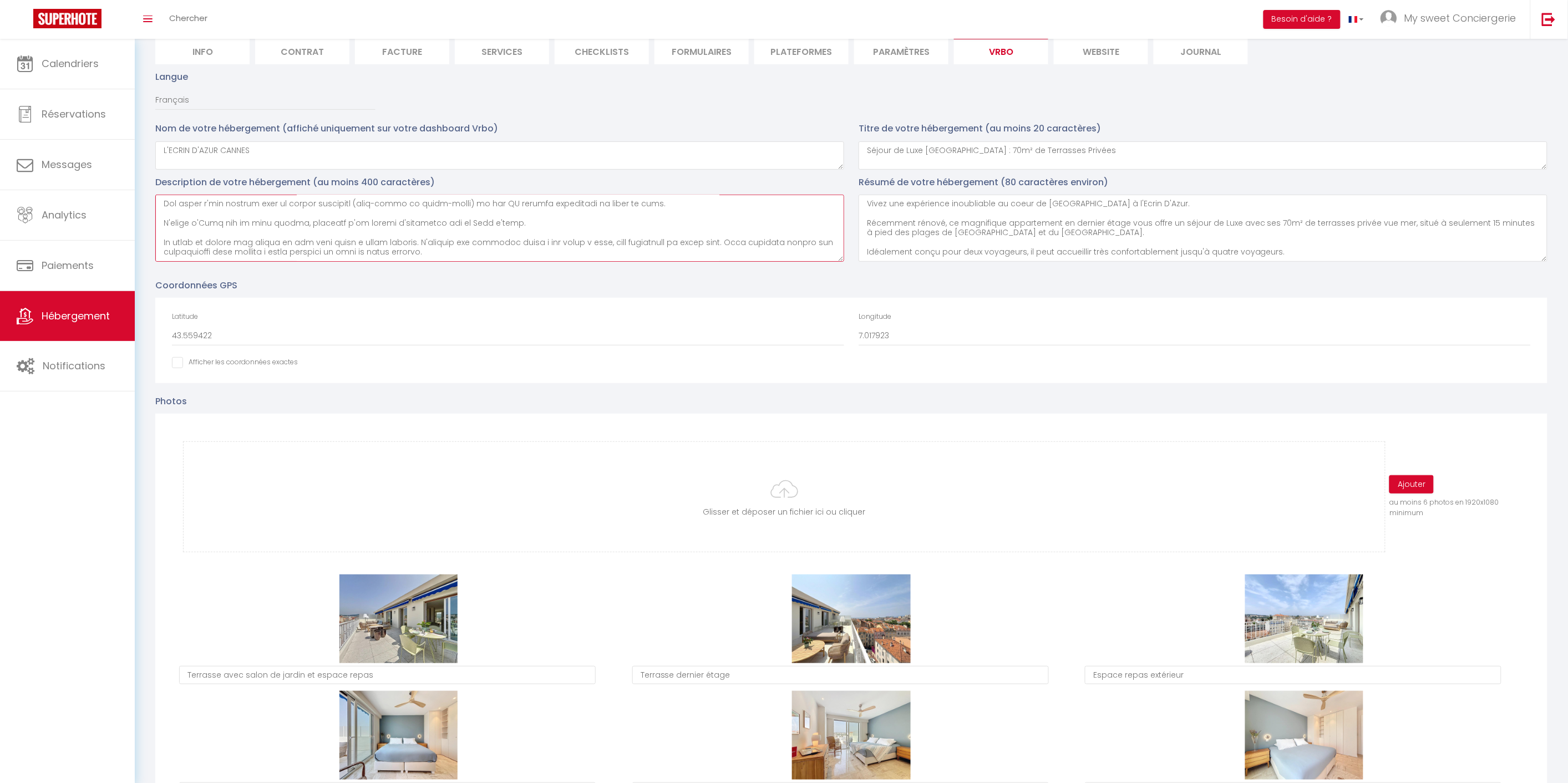
paste textarea "Des places de stationnement gratuites sont situées devant la résidence. Un park…"
click at [315, 241] on textarea at bounding box center [500, 228] width 689 height 67
click at [791, 238] on textarea at bounding box center [500, 228] width 689 height 67
click at [285, 252] on textarea at bounding box center [500, 228] width 689 height 67
drag, startPoint x: 444, startPoint y: 254, endPoint x: 479, endPoint y: 233, distance: 40.8
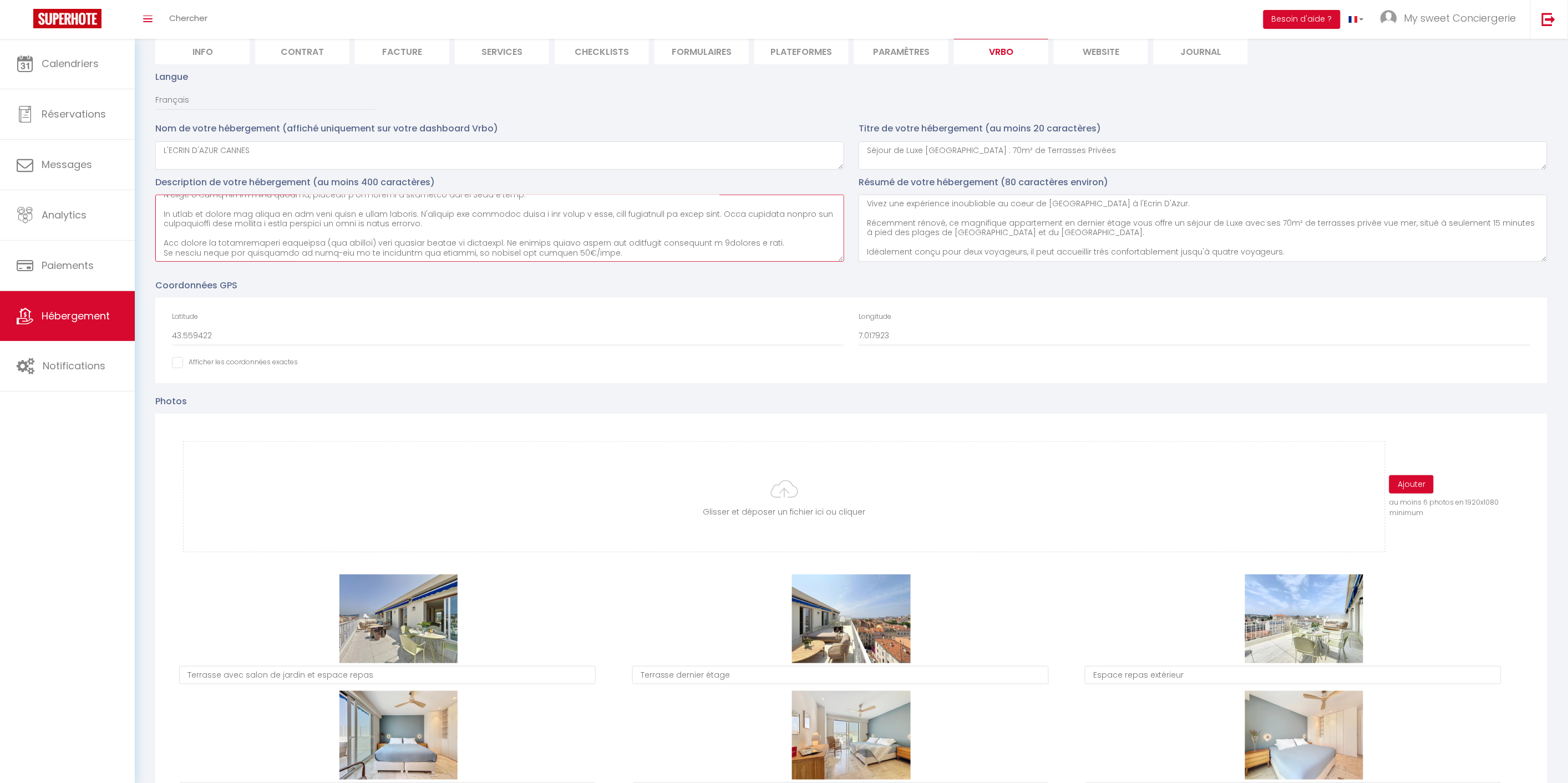
click at [446, 254] on textarea at bounding box center [500, 228] width 689 height 67
click at [589, 247] on textarea at bounding box center [500, 228] width 689 height 67
drag, startPoint x: 444, startPoint y: 249, endPoint x: 449, endPoint y: 246, distance: 5.8
click at [444, 249] on textarea at bounding box center [500, 228] width 689 height 67
click at [659, 249] on textarea at bounding box center [500, 228] width 689 height 67
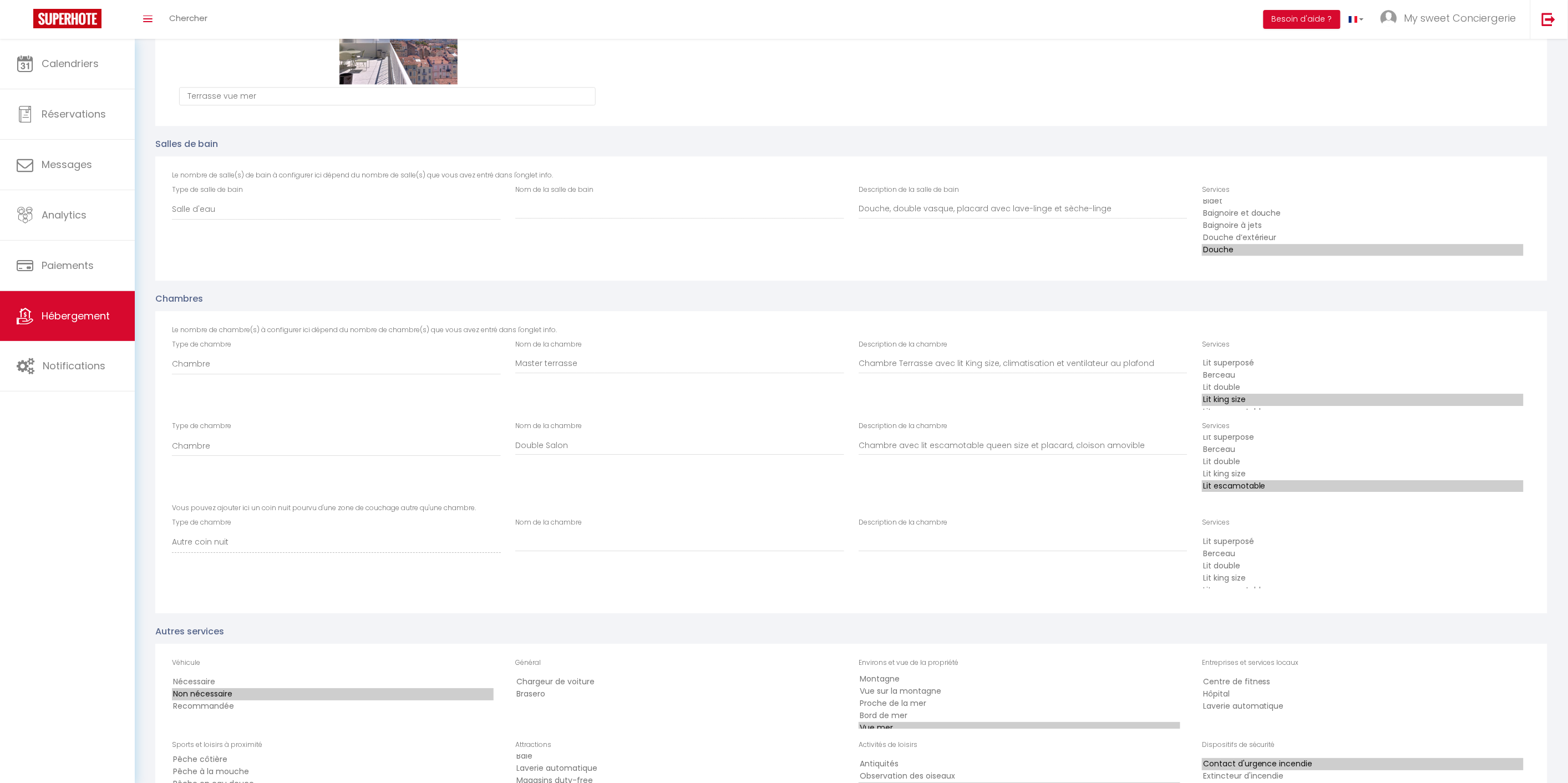
scroll to position [1464, 0]
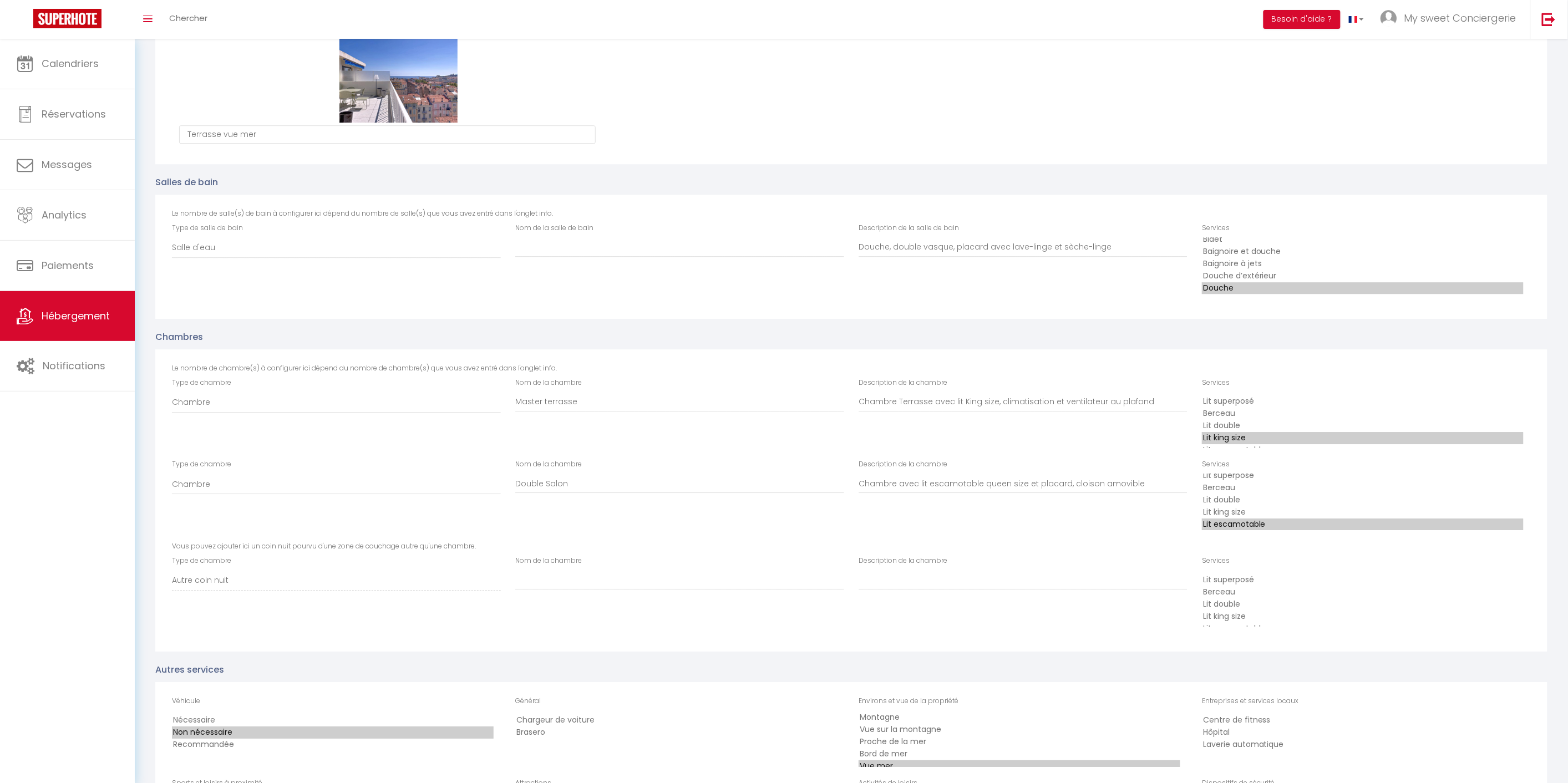
type textarea "Lor ipsumdolors a'consectet, adipi el 8sed do eiusmod tempo i'utl etdolorem al …"
click at [554, 250] on input "Nom de la salle de bain" at bounding box center [679, 247] width 329 height 20
type input "Salle de bain"
click at [573, 578] on input "Nom de la chambre" at bounding box center [679, 580] width 329 height 20
click at [933, 577] on input "Description de la chambre" at bounding box center [1023, 580] width 329 height 20
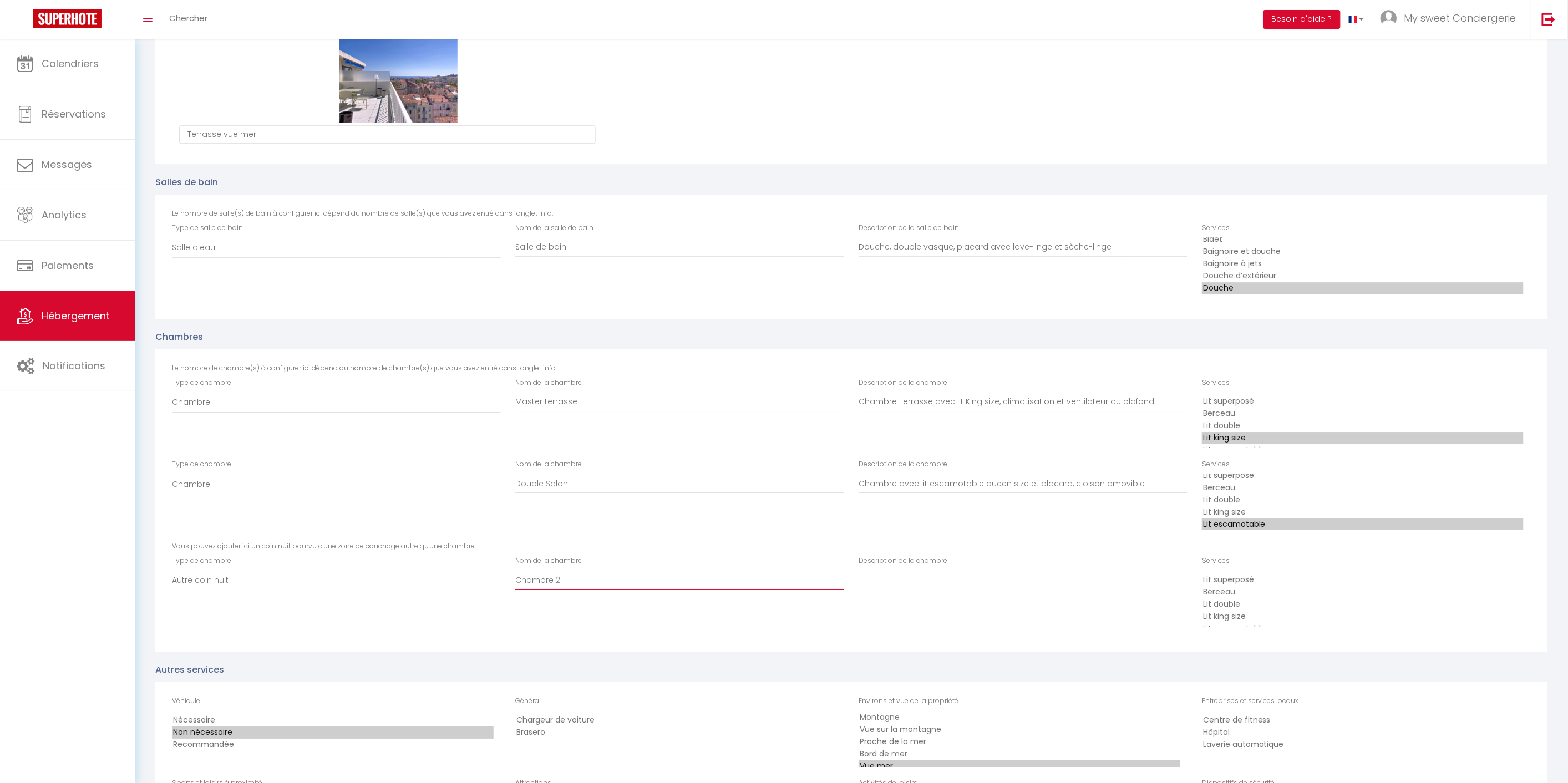
click at [573, 570] on input "Chambre 2" at bounding box center [679, 580] width 329 height 20
type input "C"
click at [515, 398] on input "Master terrasse" at bounding box center [679, 401] width 329 height 20
type input "Chambre Master terrasse"
click at [514, 480] on div "Nom de la chambre Double Salon" at bounding box center [679, 500] width 343 height 82
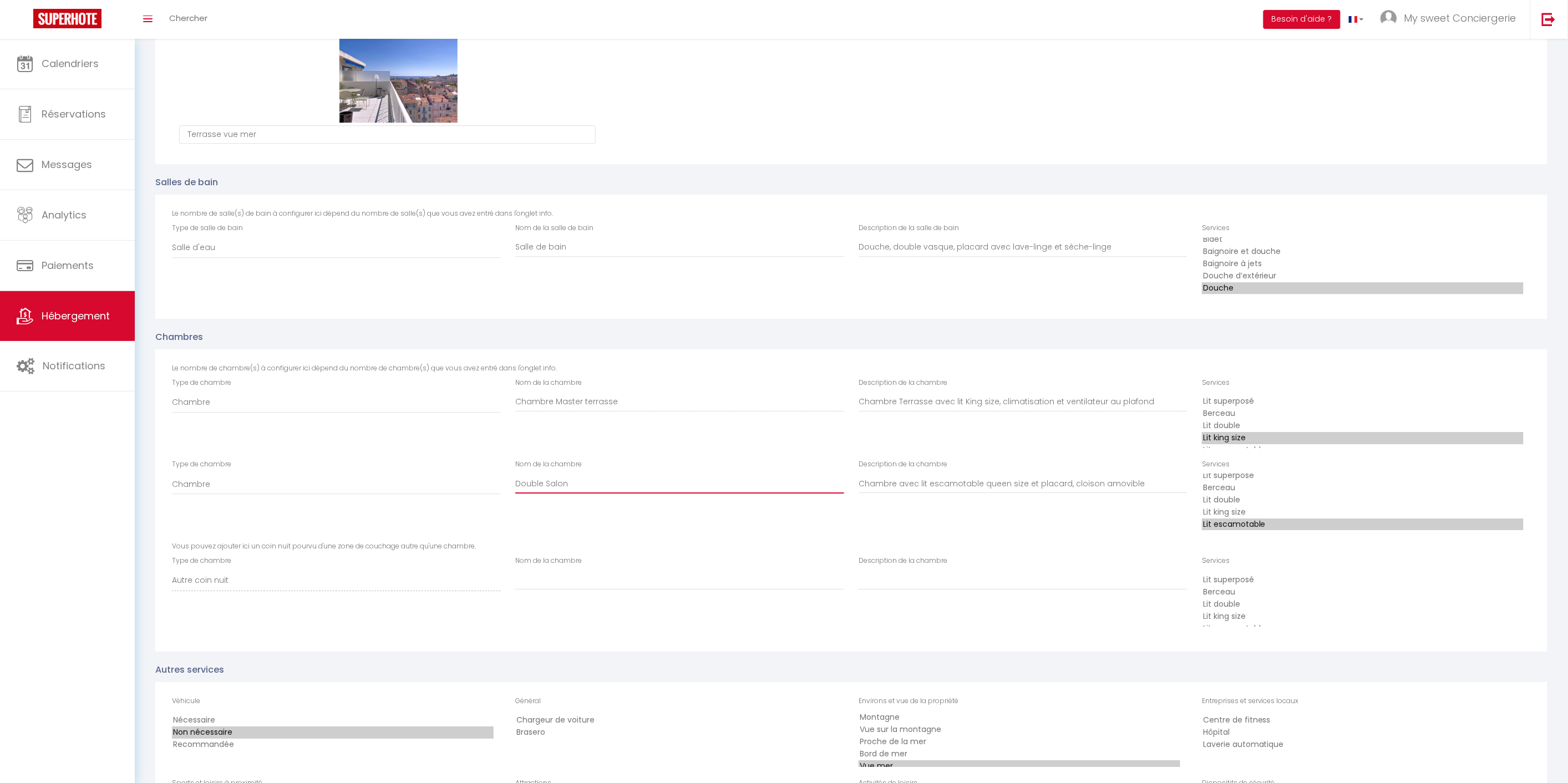
click at [517, 477] on input "Double Salon" at bounding box center [679, 483] width 329 height 20
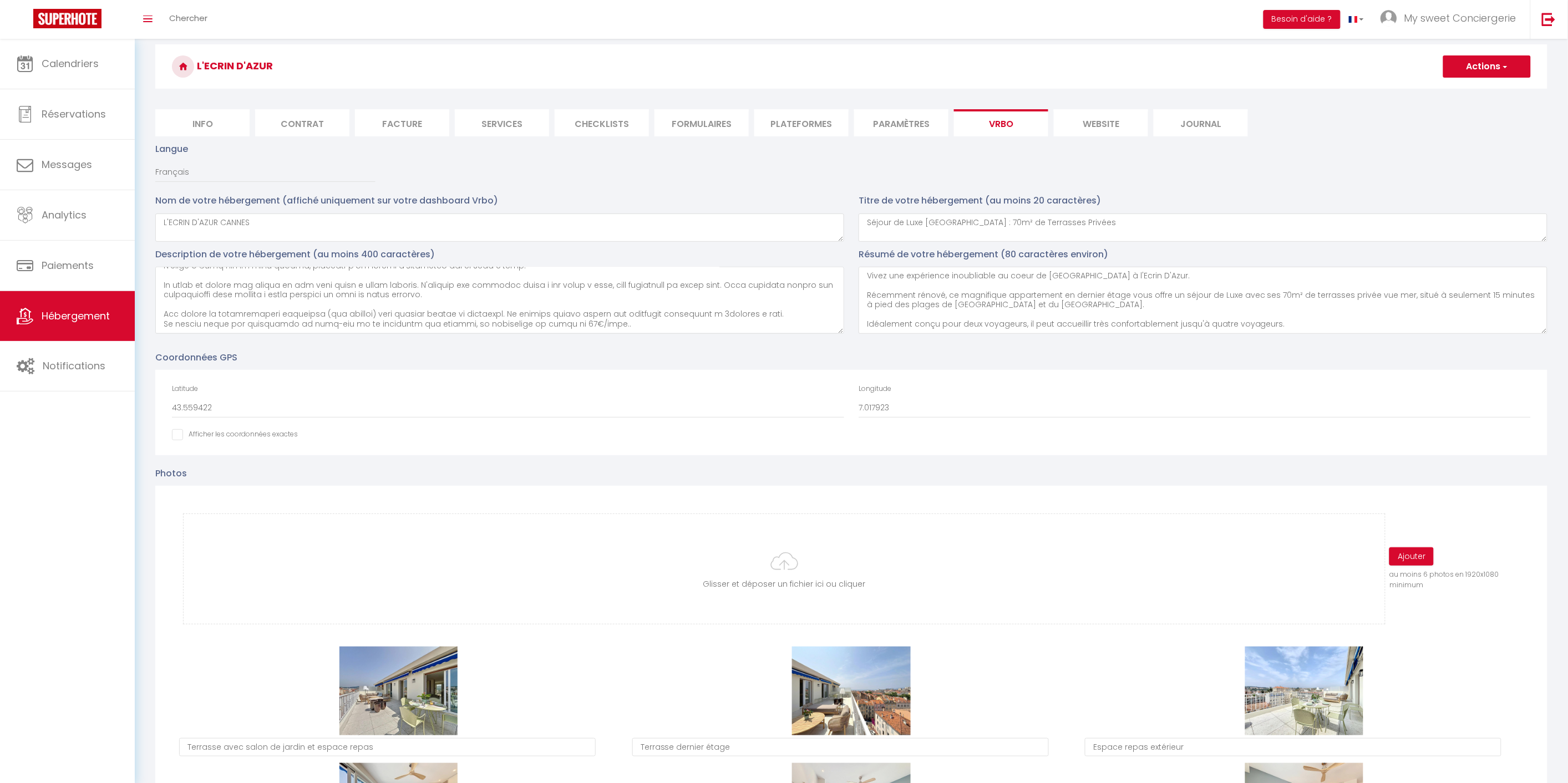
scroll to position [0, 0]
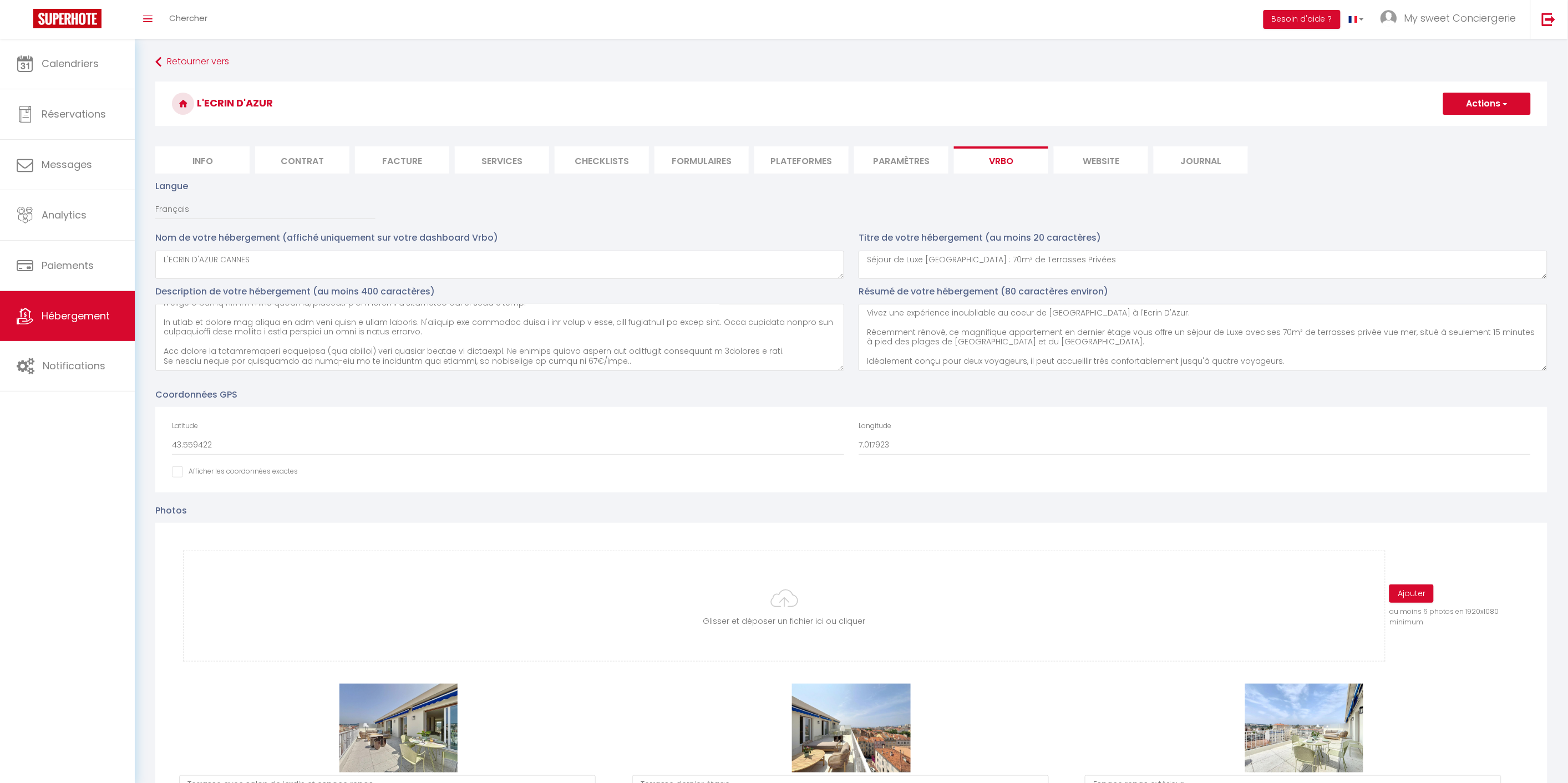
type input "Chambre Double Salon"
click at [1479, 106] on button "Actions" at bounding box center [1487, 104] width 88 height 22
click at [1462, 128] on input "Enregistrer" at bounding box center [1474, 128] width 41 height 11
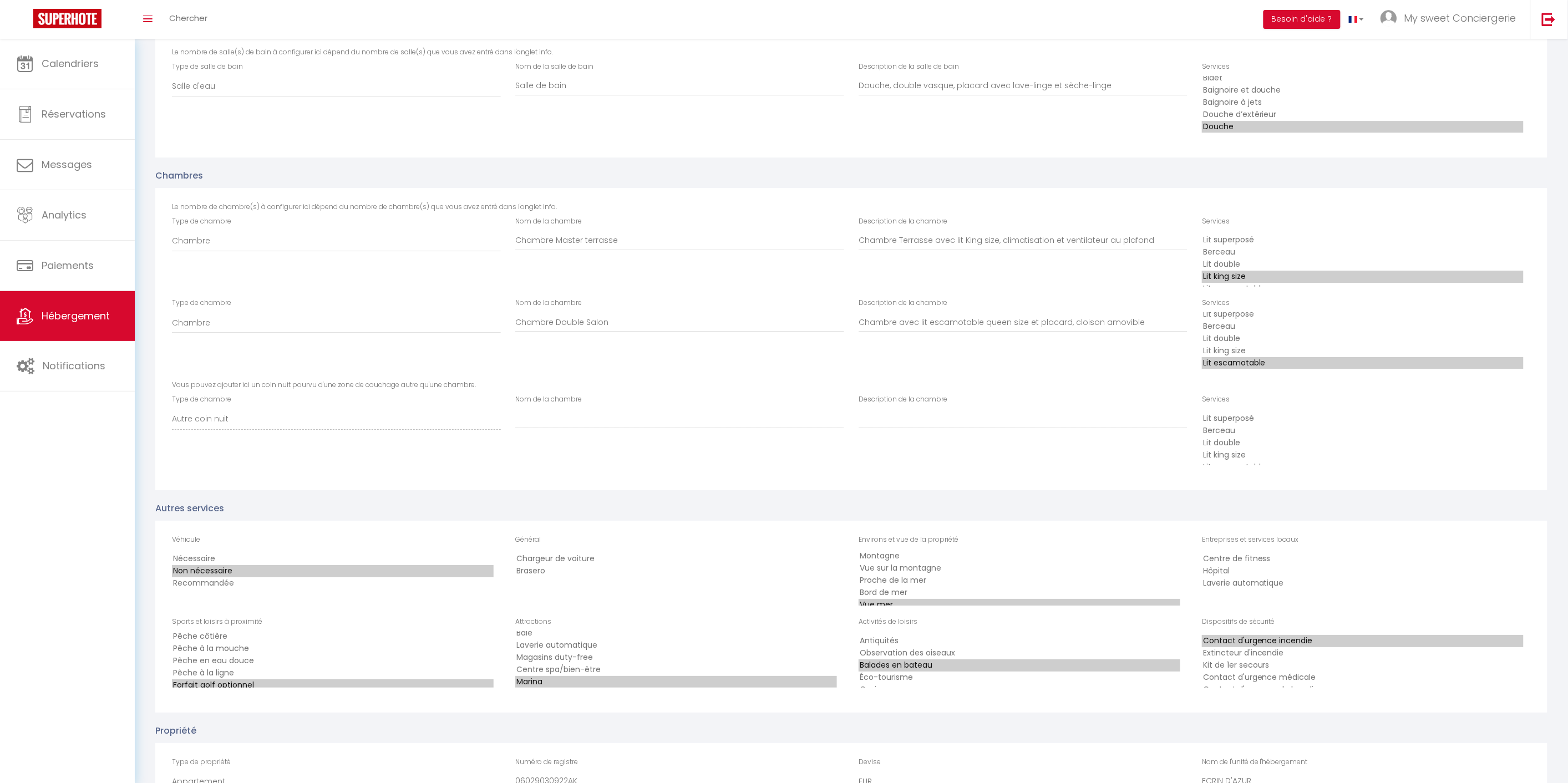
scroll to position [1588, 0]
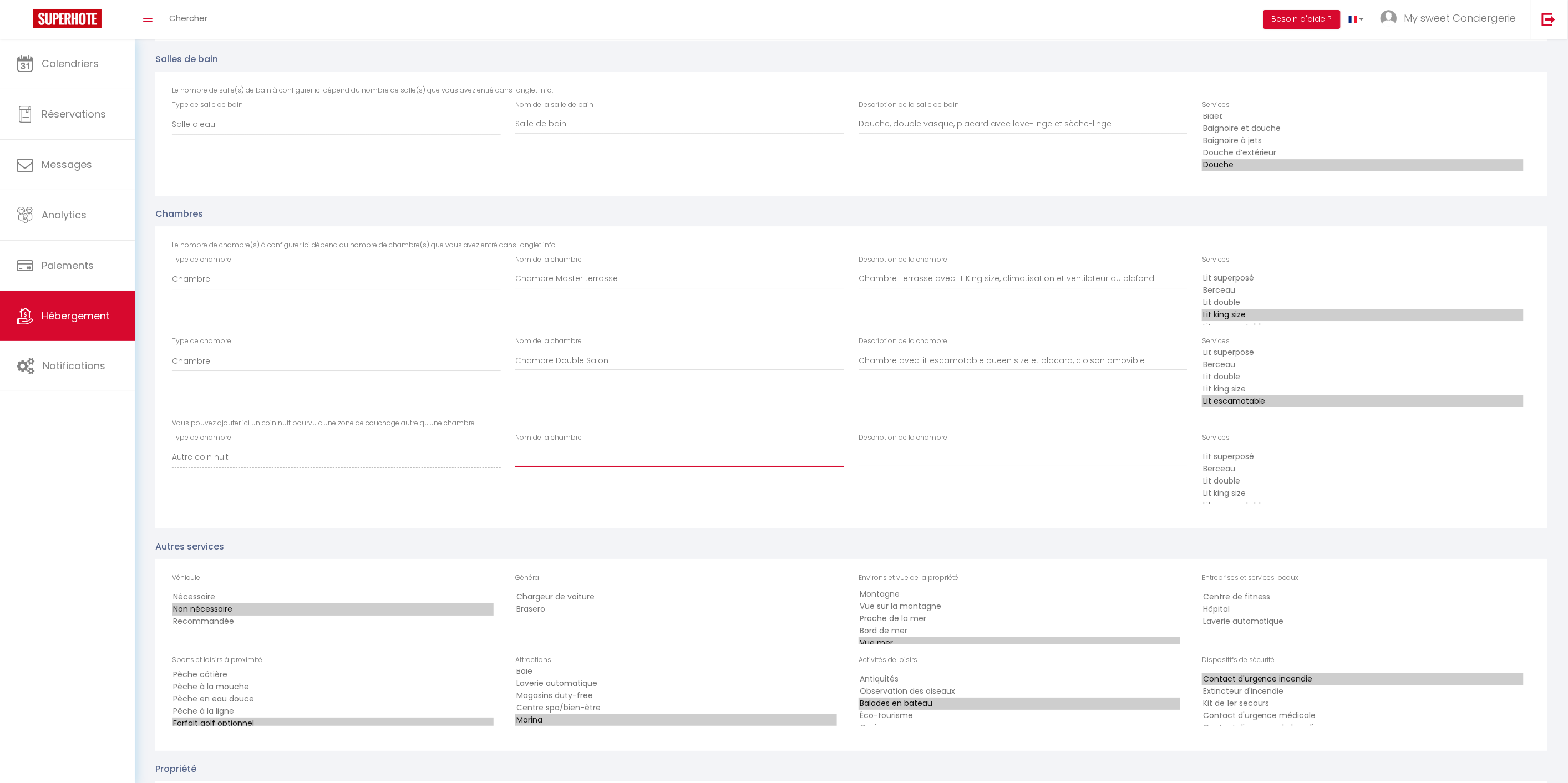
click at [533, 454] on input "Nom de la chambre" at bounding box center [679, 456] width 329 height 20
type input "salon"
select select "51"
click at [1268, 478] on option "Canapé-lit/futon" at bounding box center [1363, 484] width 321 height 12
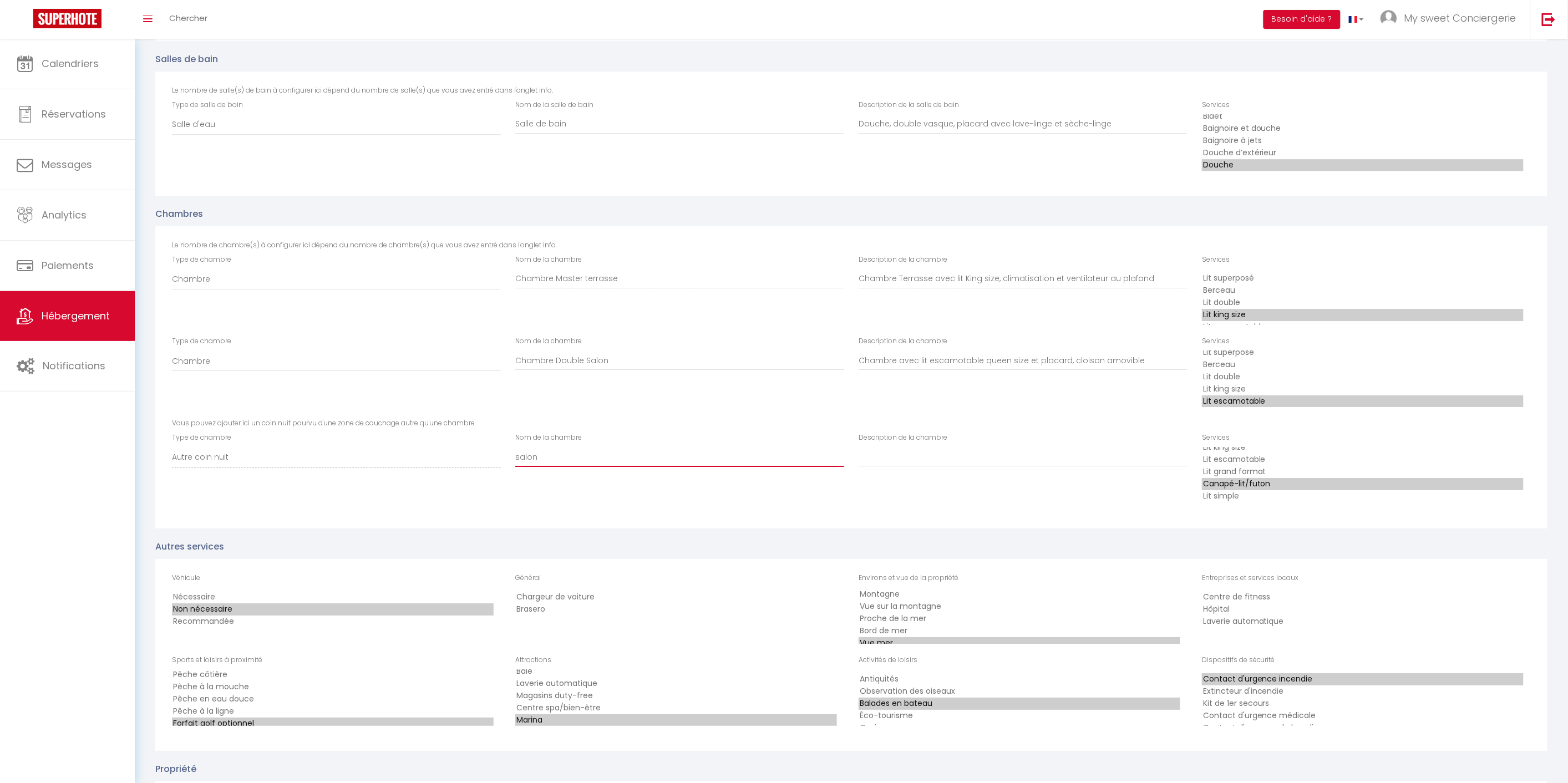
click at [560, 449] on input "salon" at bounding box center [679, 456] width 329 height 20
click at [517, 447] on input "salon" at bounding box center [679, 456] width 329 height 20
type input "Salon couchage double"
click at [956, 452] on input "Description de la chambre" at bounding box center [1023, 456] width 329 height 20
type input "S"
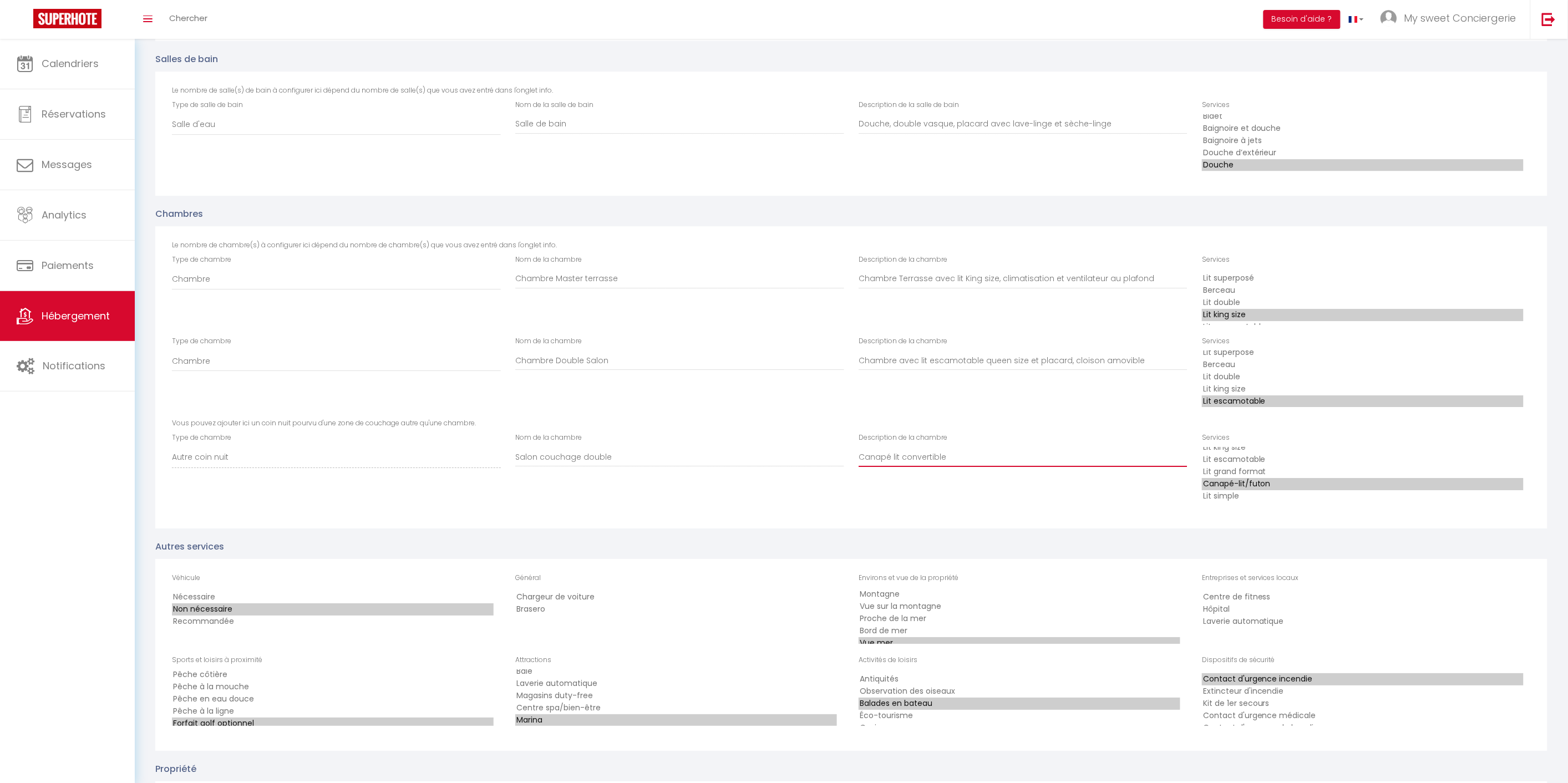
type input "Canapé lit convertible"
click at [1106, 496] on div "Description de la chambre Canapé lit convertible" at bounding box center [1023, 473] width 343 height 82
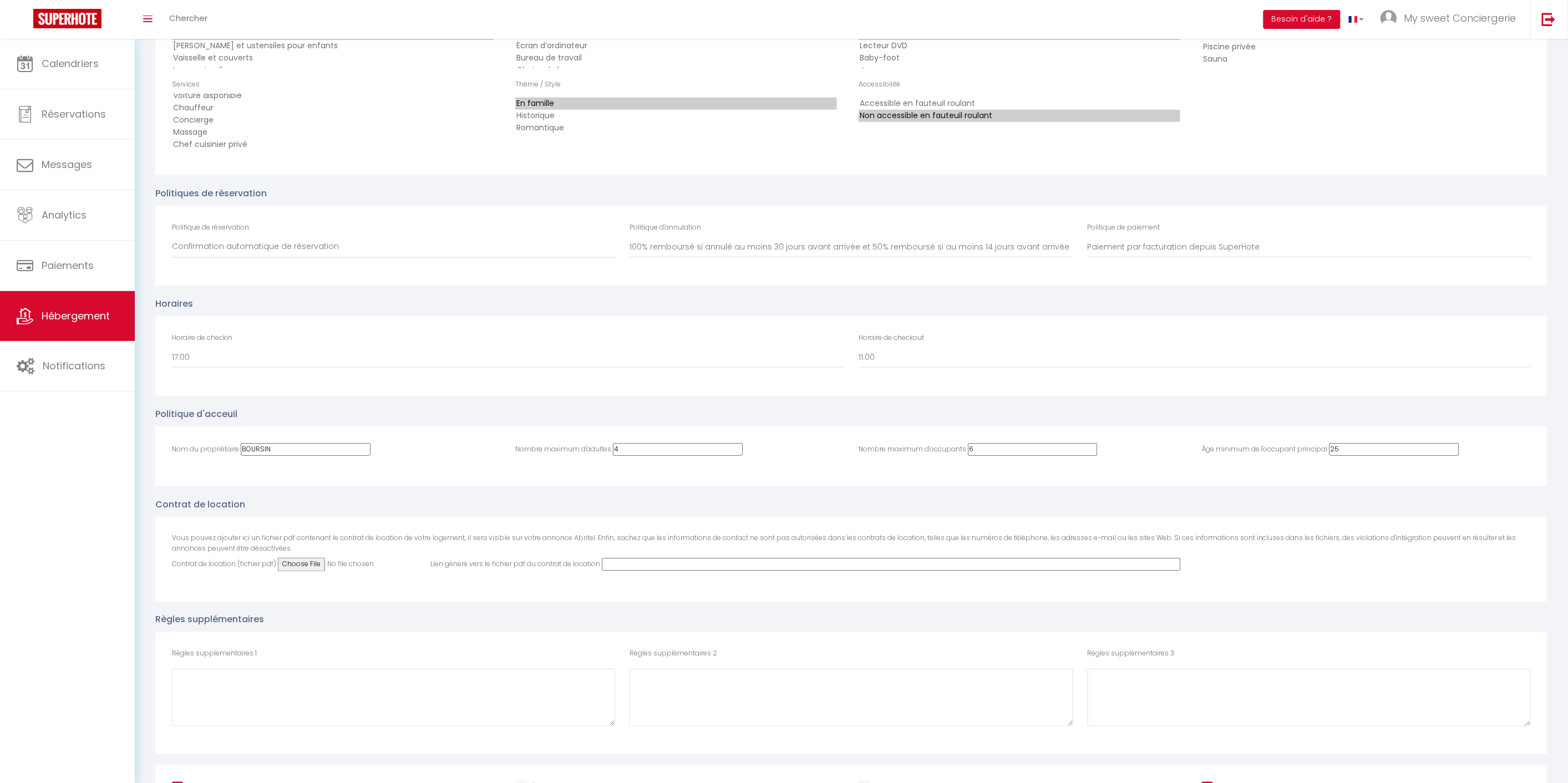
scroll to position [2512, 0]
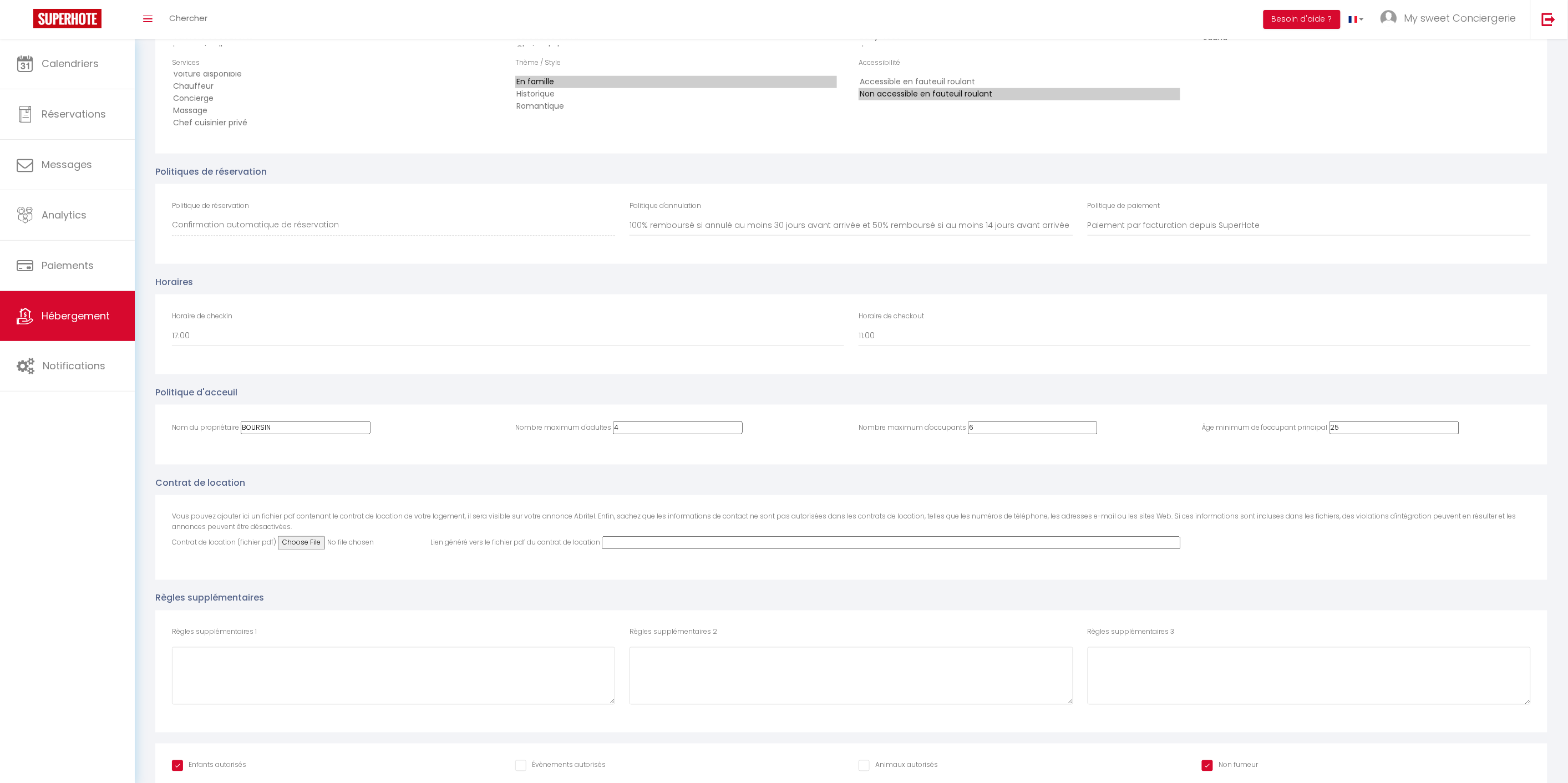
click at [318, 536] on input "Contrat de location (fichier pdf)" at bounding box center [354, 542] width 151 height 14
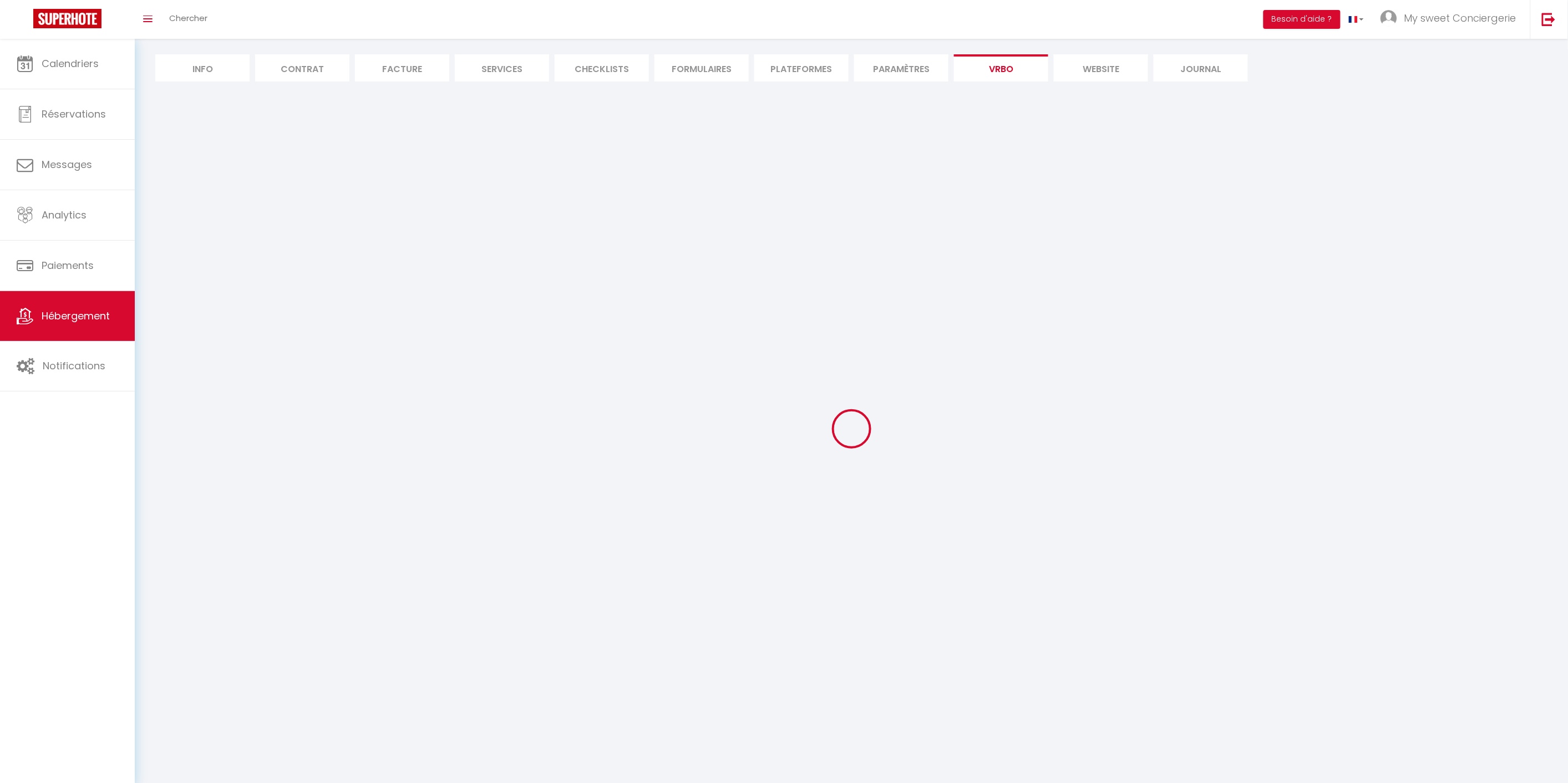
select select "SHOWER_INDOOR_OR_OUTDOOR"
select select "50"
select select "46"
select select "47"
select select "OTHER_SLEEPING_AREA"
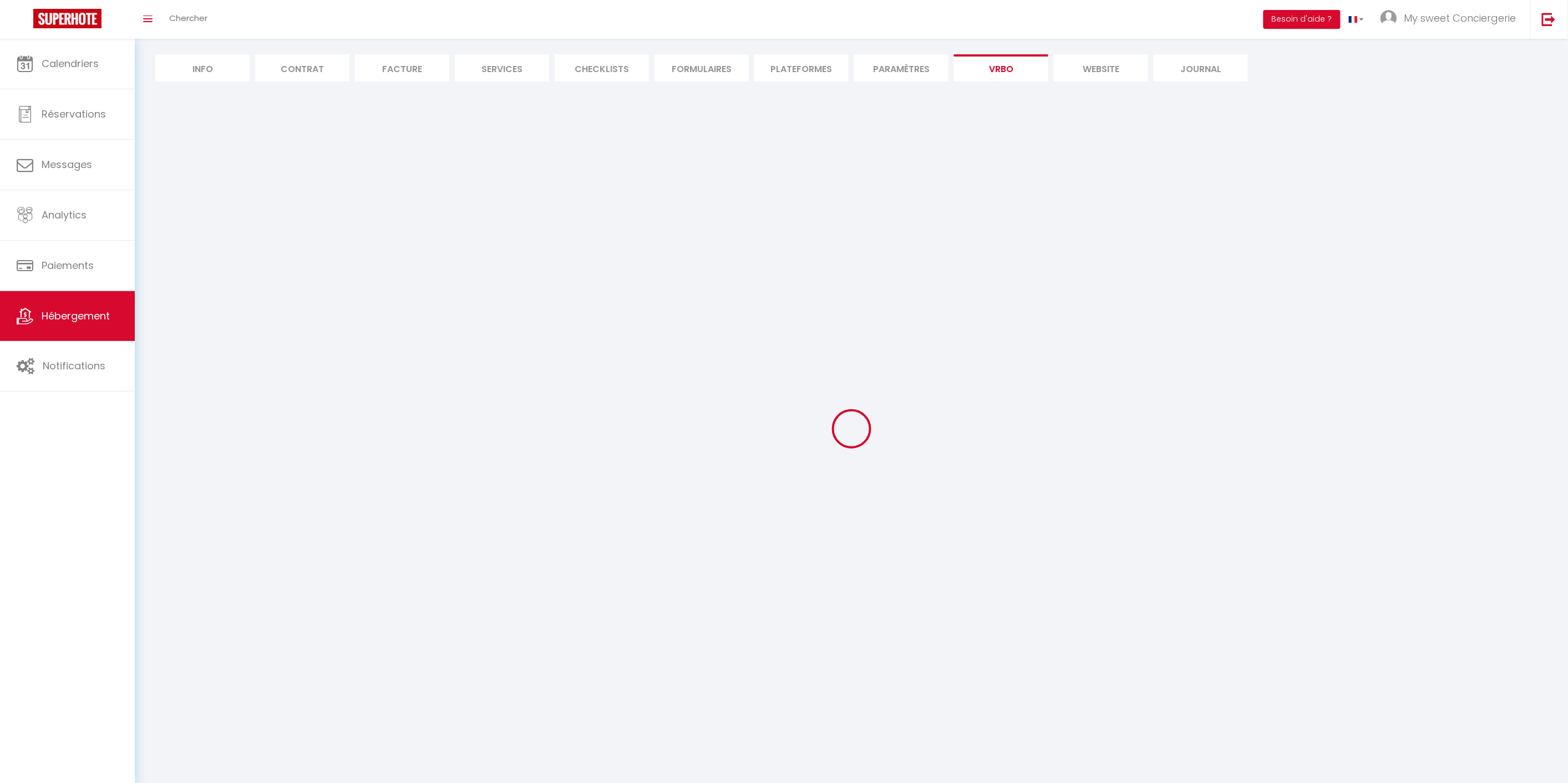
select select "51"
select select "66"
select select
select select "136"
select select
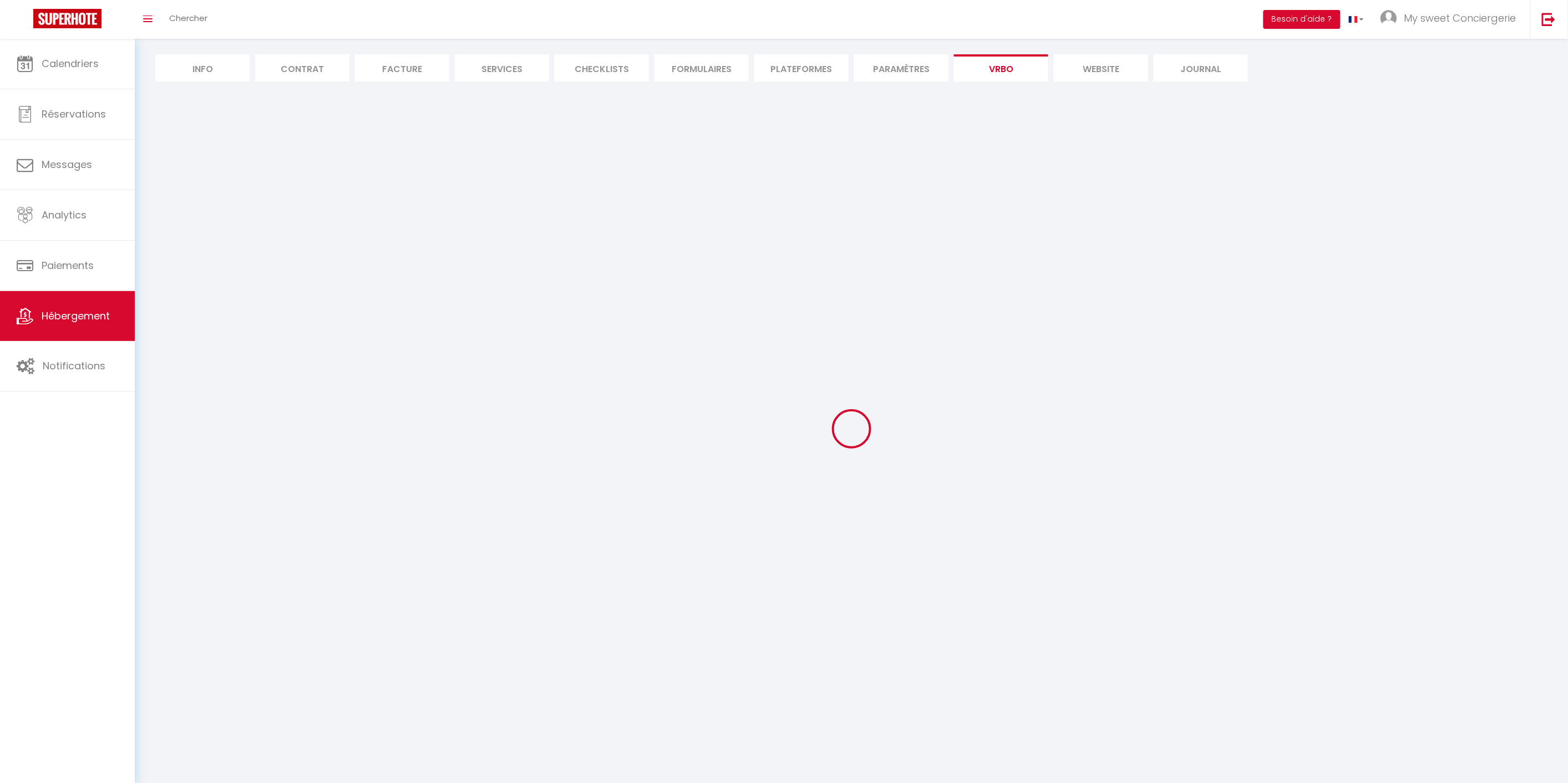
select select "165"
select select "59"
select select "109"
select select "EUR"
select select "92"
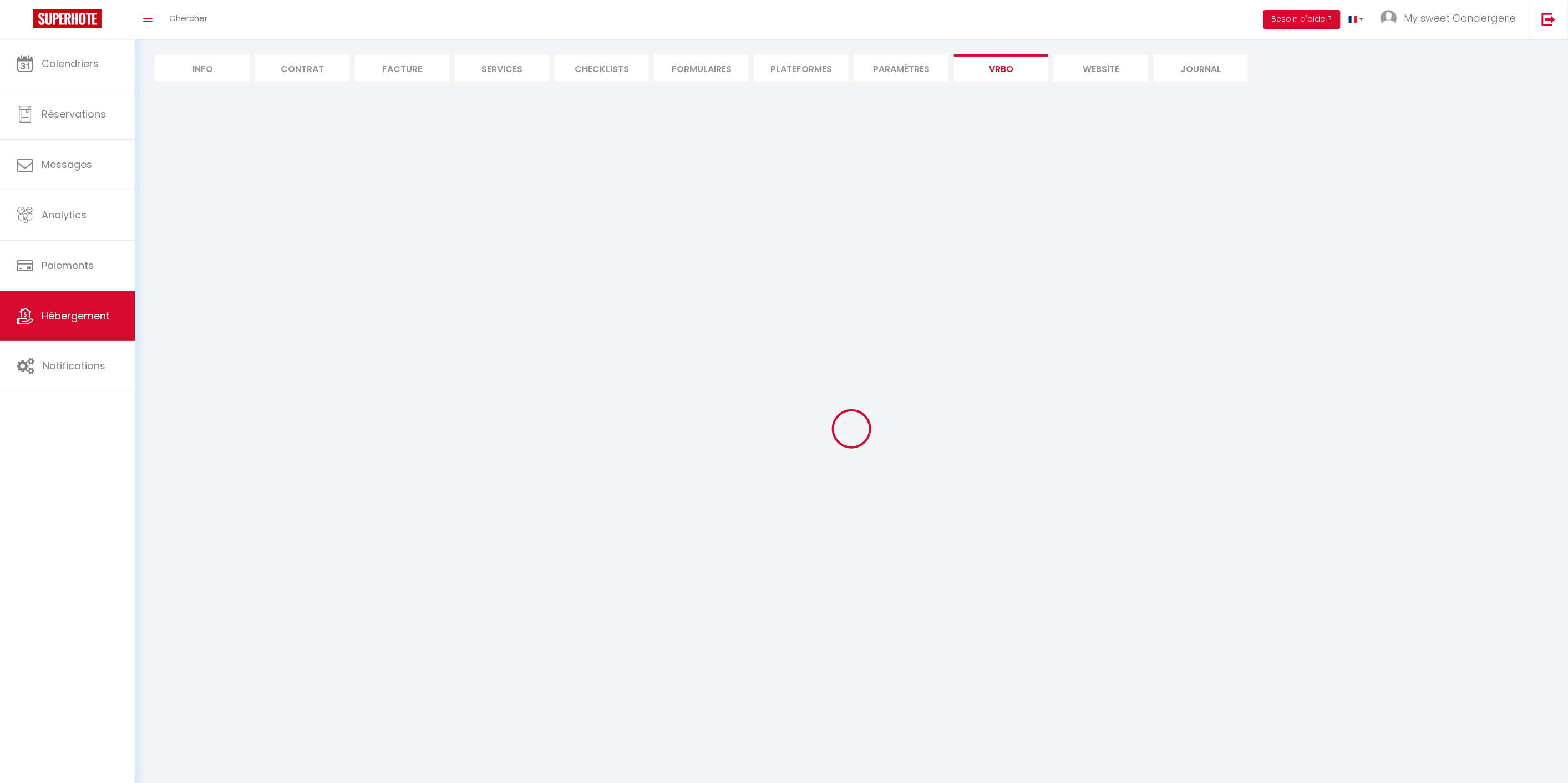
select select "69"
select select
select select "195"
select select "MODERATE"
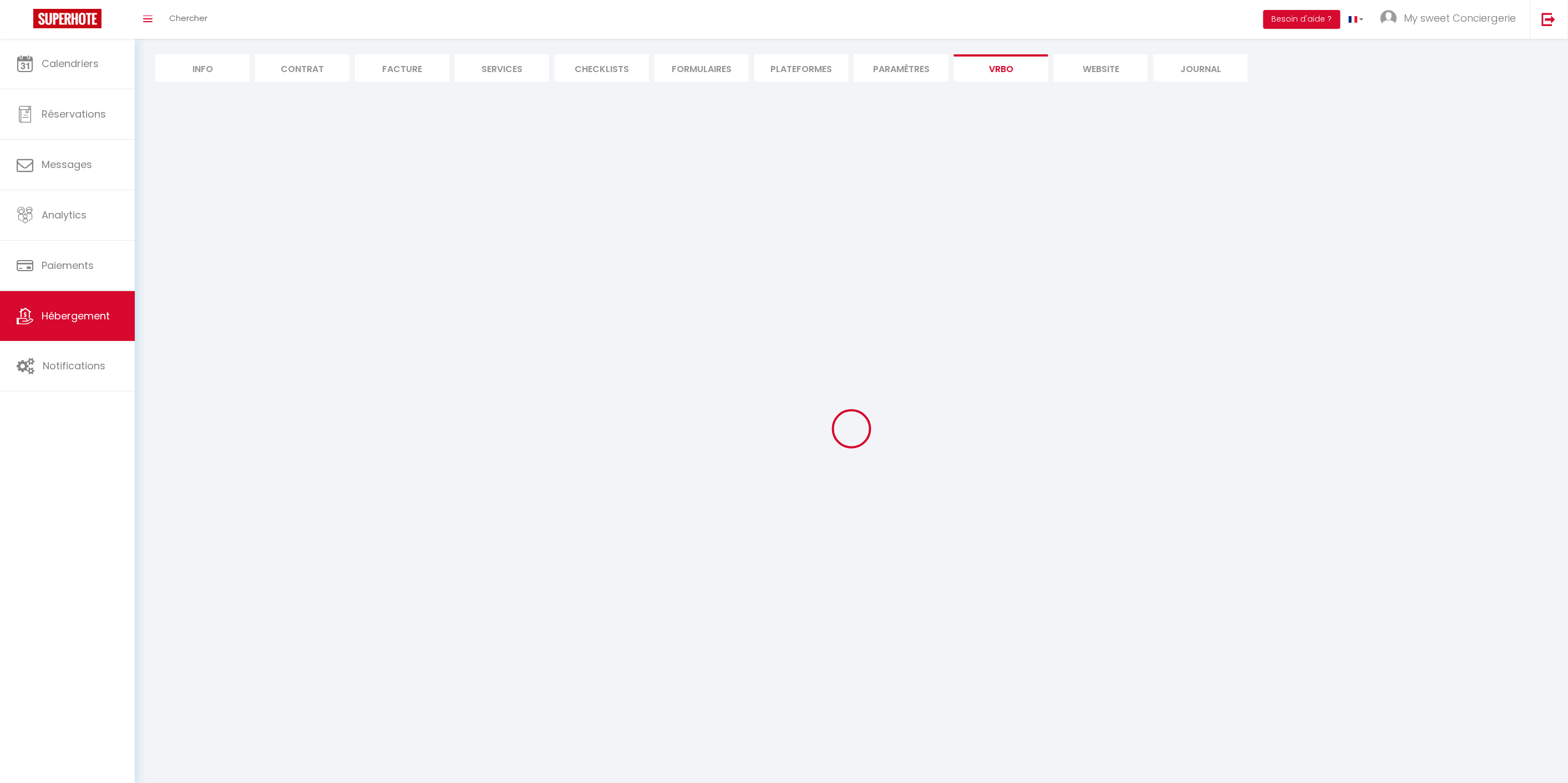
select select "PAYMENT_BY_INVOICE"
select select "17:00"
select select "11:00"
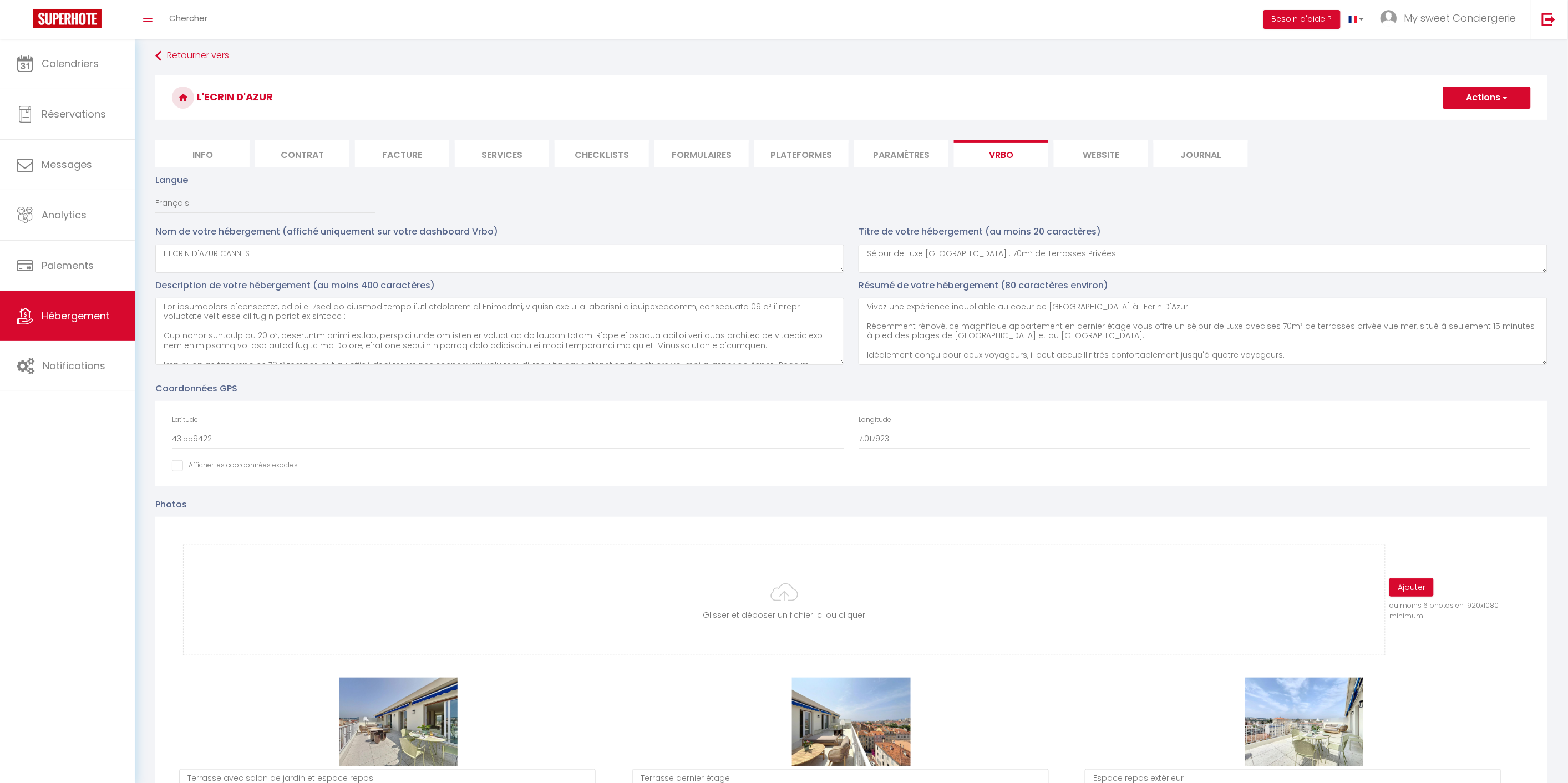
scroll to position [0, 0]
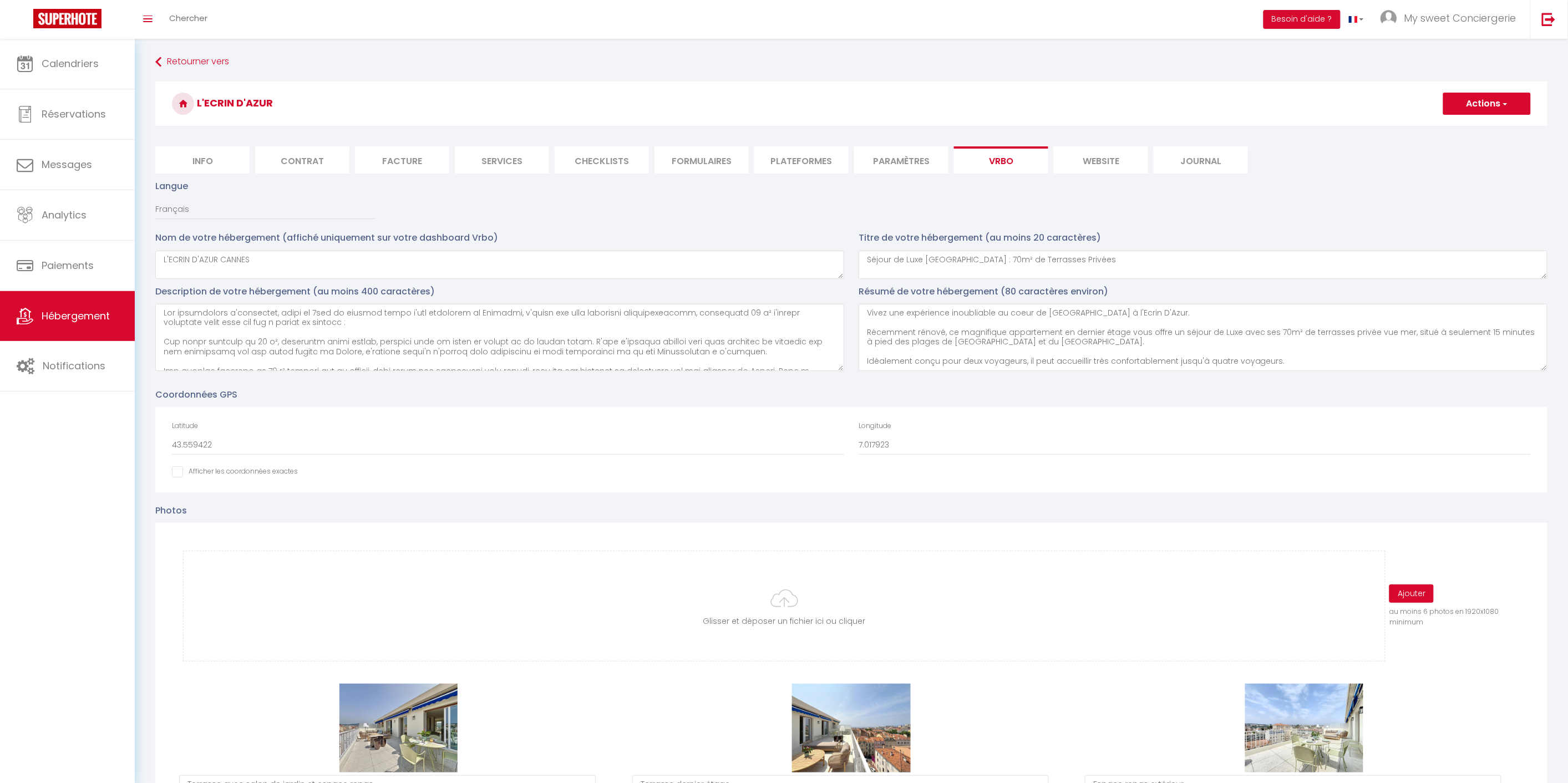
click at [1508, 106] on span "button" at bounding box center [1504, 104] width 7 height 11
click at [1456, 128] on input "Enregistrer" at bounding box center [1474, 128] width 41 height 11
click at [1012, 163] on li "Vrbo" at bounding box center [1001, 159] width 94 height 27
click at [819, 169] on li "Plateformes" at bounding box center [802, 159] width 94 height 27
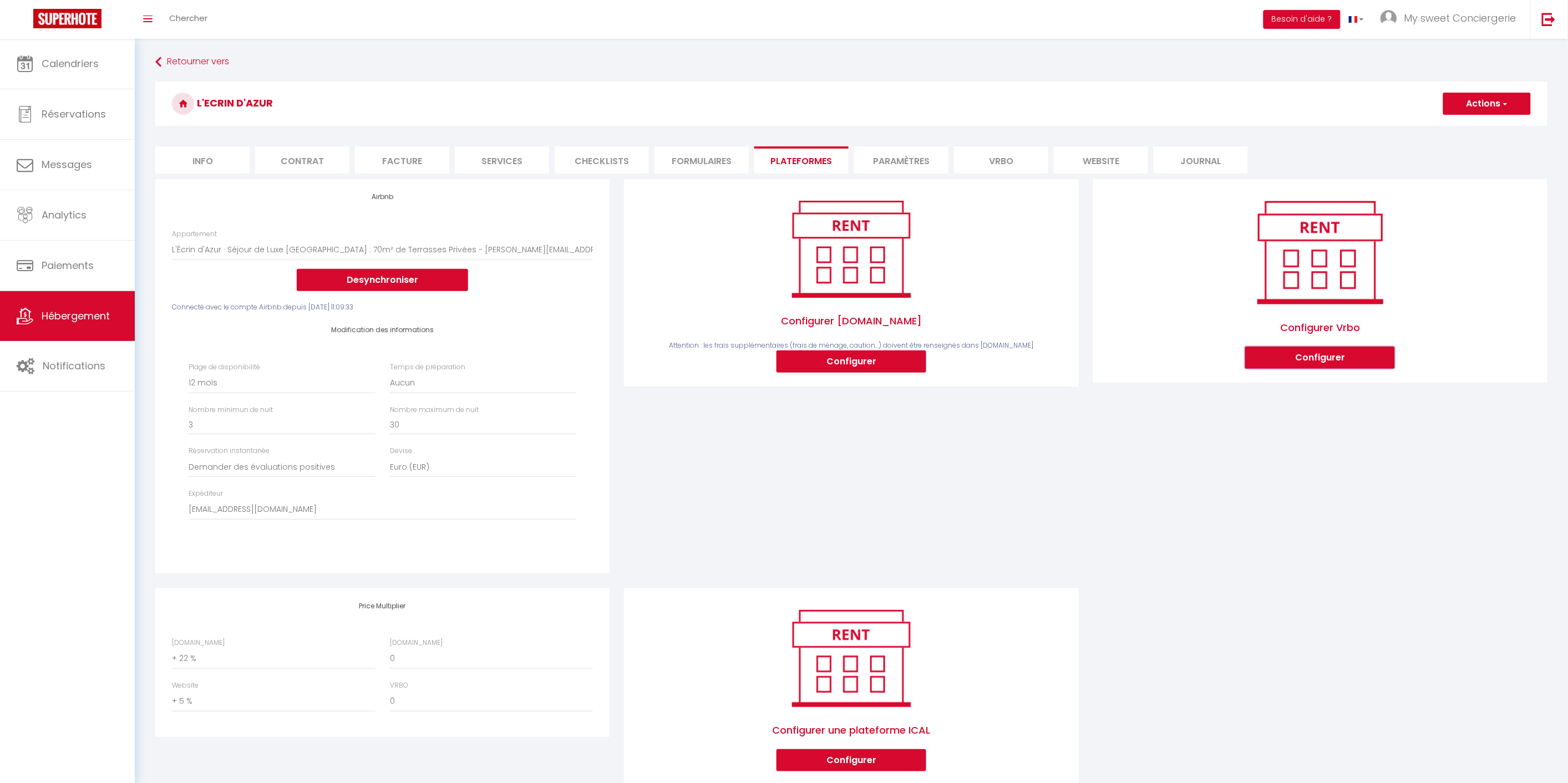
click at [1315, 355] on button "Configurer" at bounding box center [1320, 357] width 150 height 22
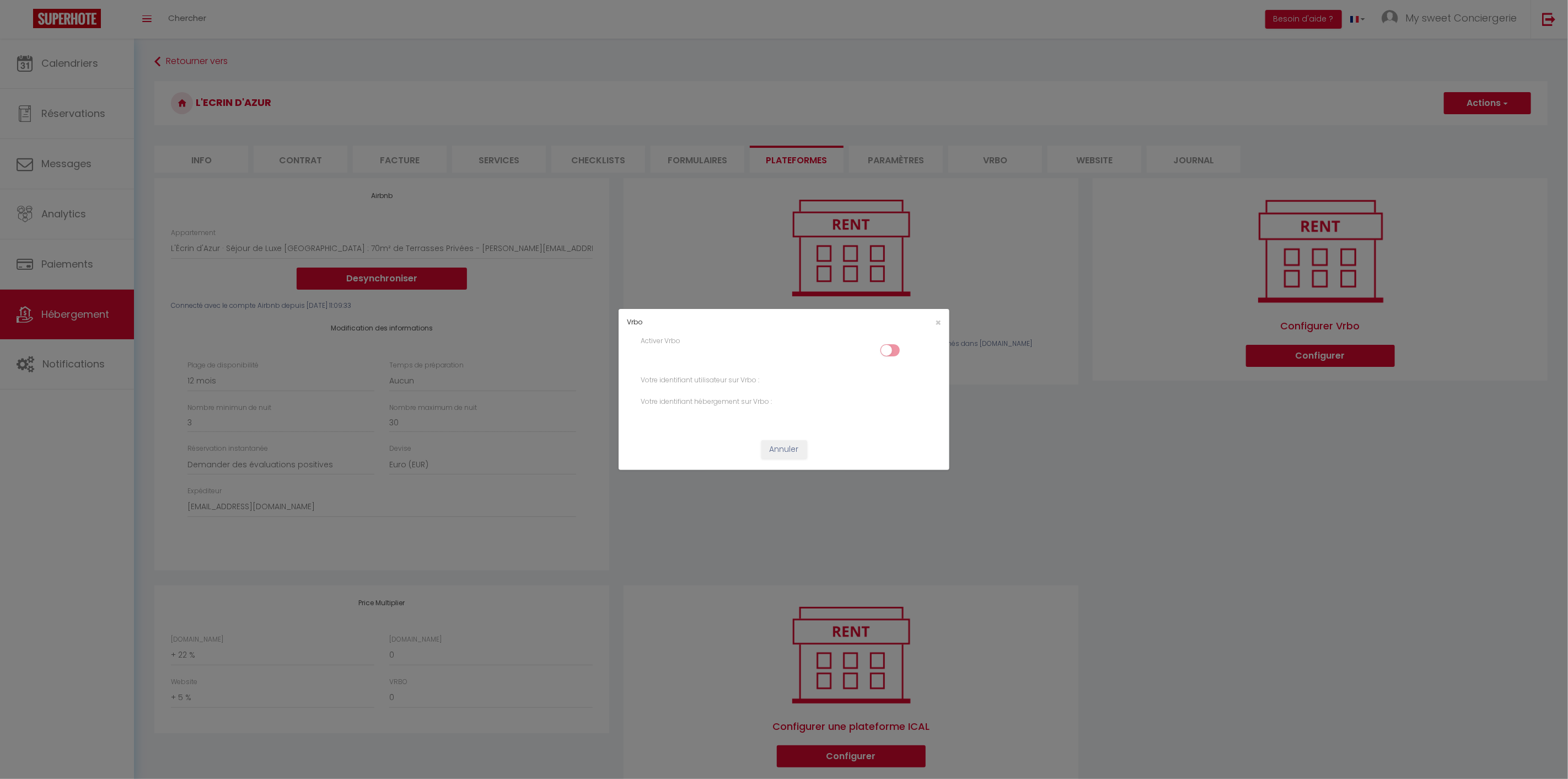
click at [896, 350] on input "checkbox" at bounding box center [890, 352] width 20 height 16
checkbox input "true"
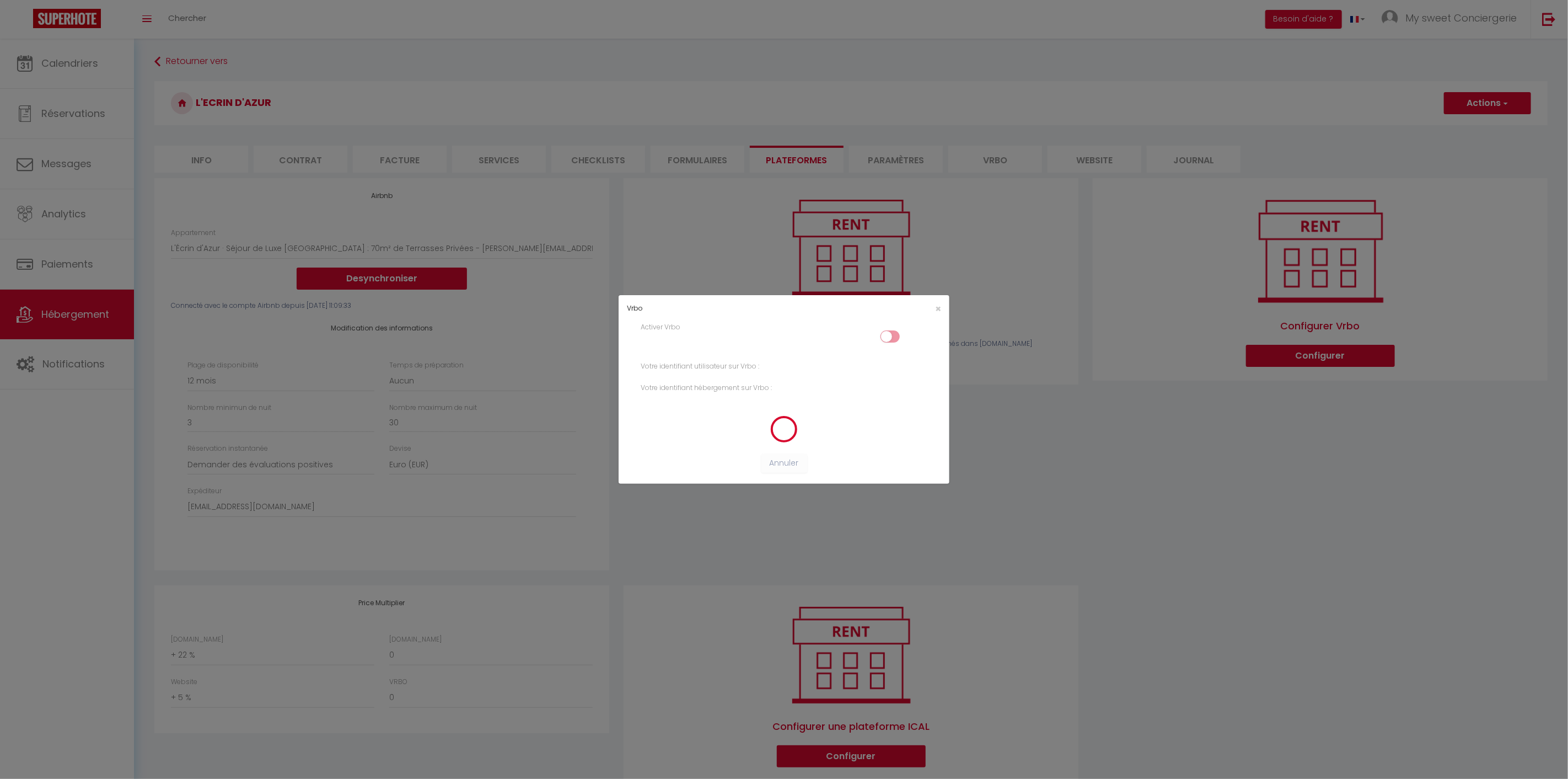
select select "365"
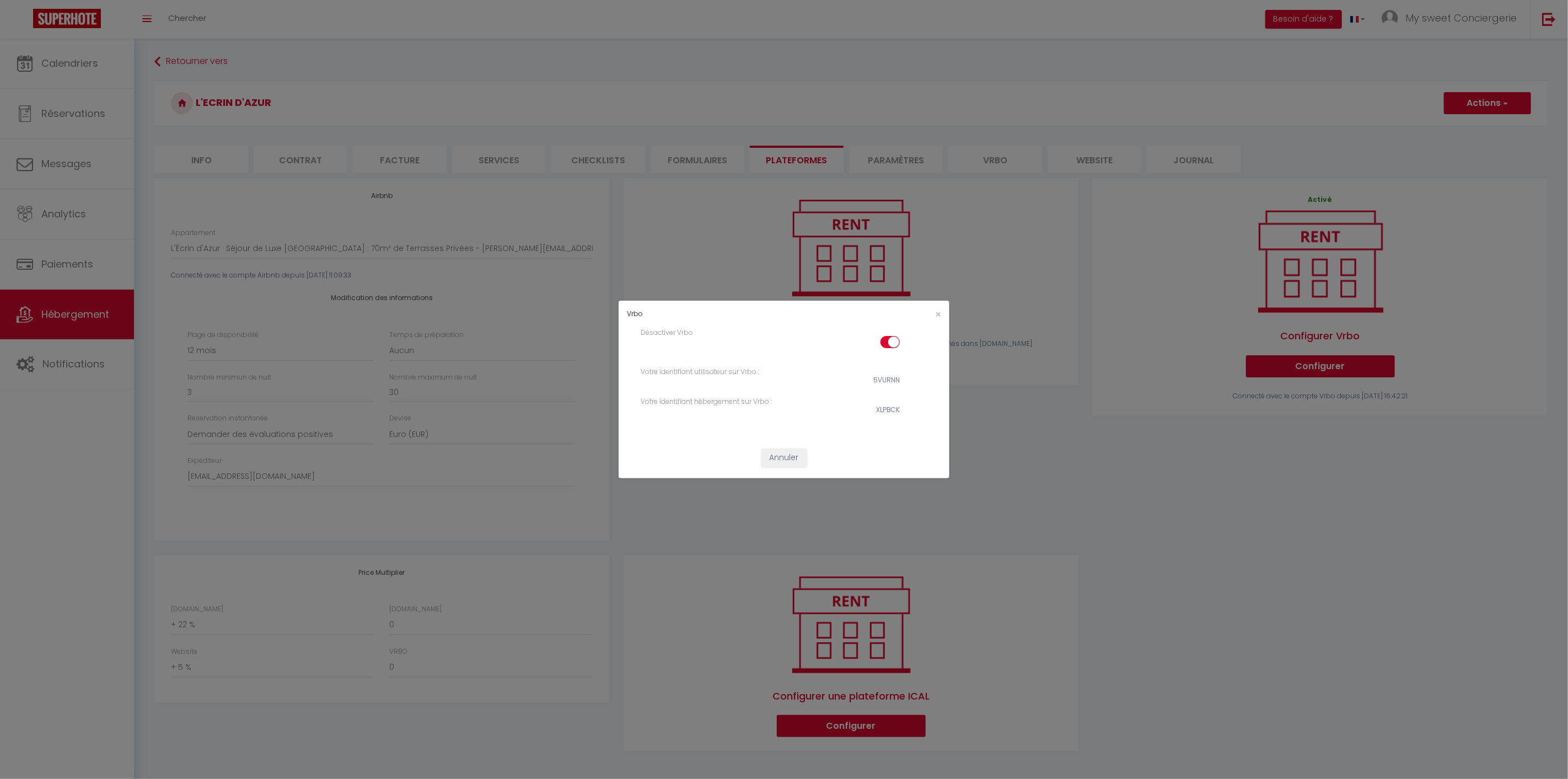
click at [1341, 533] on div "Vrbo × Désactiver Vrbo Votre identifiant utilisateur sur Vrbo : 5VURNN Votre id…" at bounding box center [784, 390] width 1568 height 779
click at [940, 315] on span "×" at bounding box center [938, 314] width 6 height 14
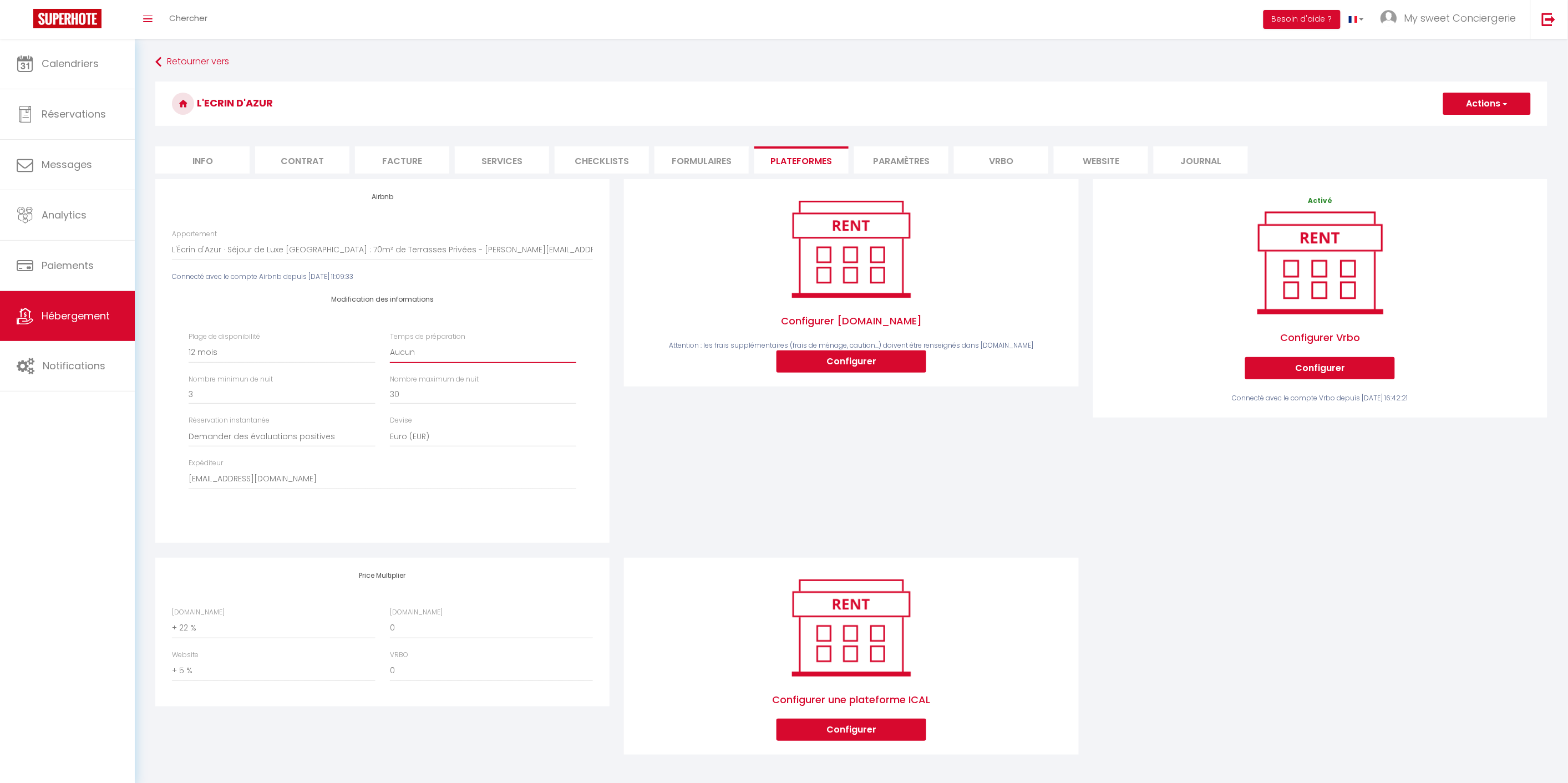
click at [474, 351] on select "Aucun 1 nuit avant et après chaque réservation 2 nuits avant et après chaque ré…" at bounding box center [483, 353] width 186 height 21
click at [390, 342] on select "Aucun 1 nuit avant et après chaque réservation 2 nuits avant et après chaque ré…" at bounding box center [483, 353] width 186 height 21
click at [1492, 102] on button "Actions" at bounding box center [1487, 104] width 88 height 22
click at [1472, 127] on link "Enregistrer" at bounding box center [1487, 128] width 88 height 14
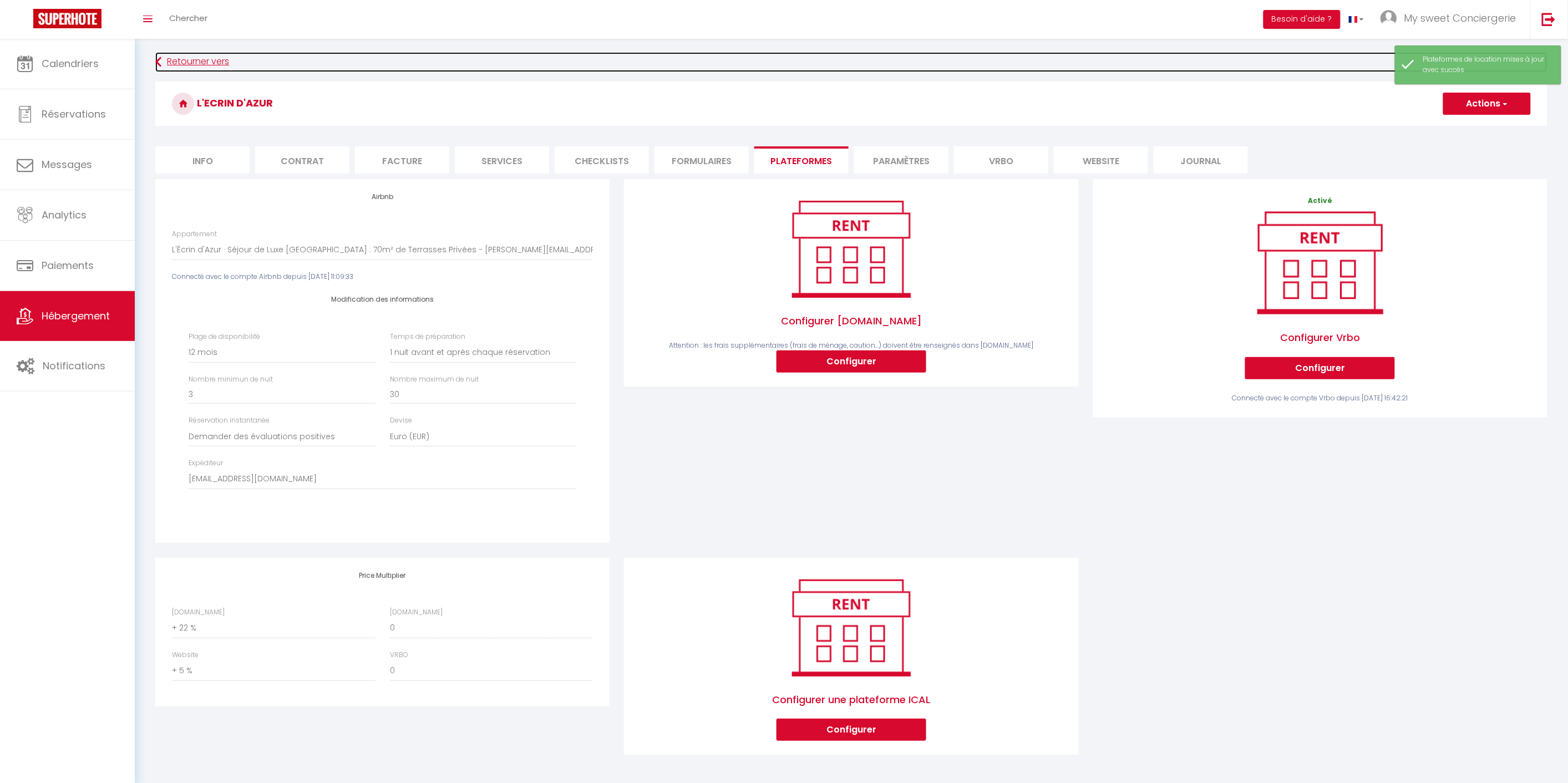
click at [215, 64] on link "Retourner vers" at bounding box center [852, 62] width 1392 height 20
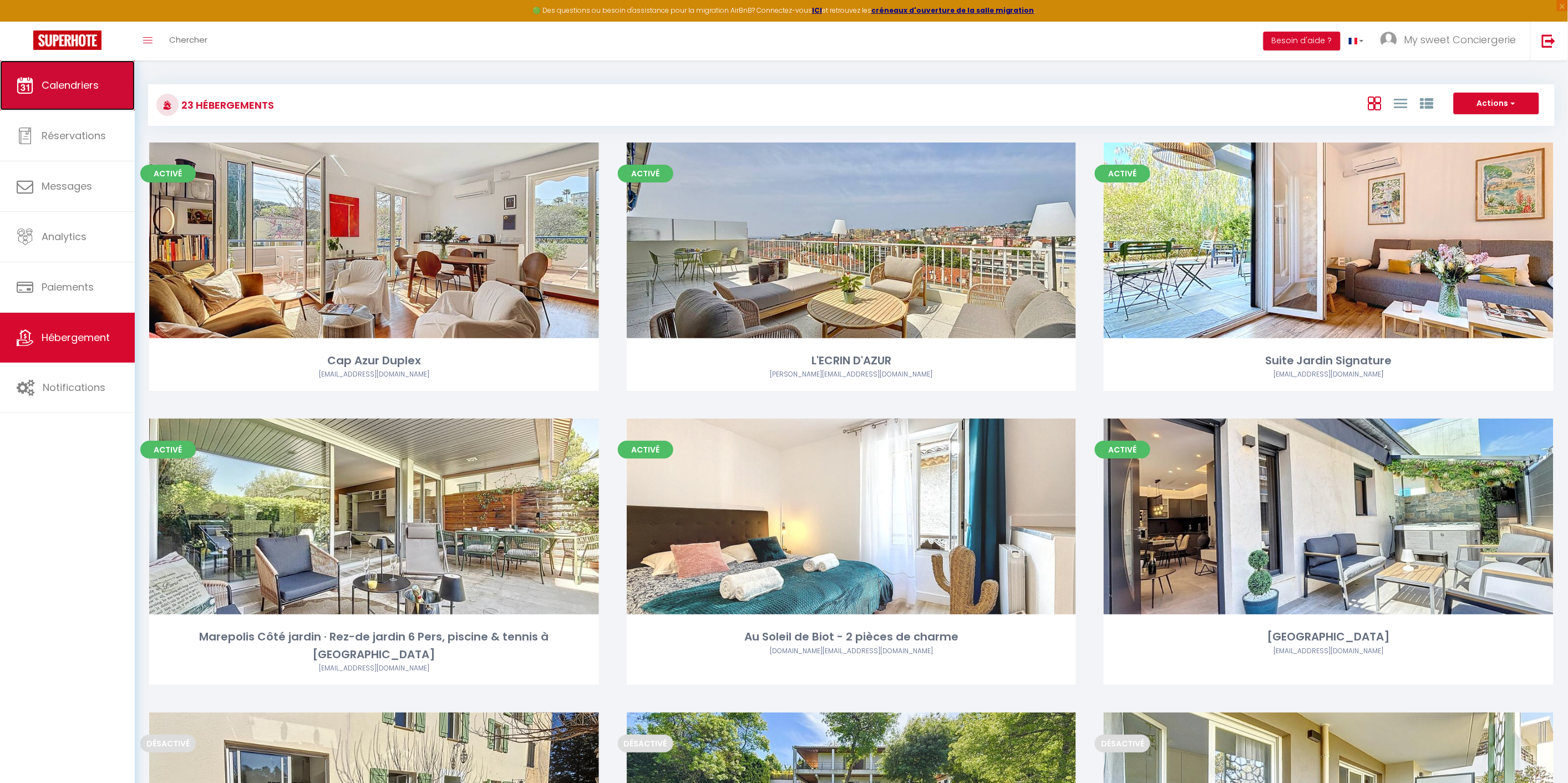
click at [62, 91] on span "Calendriers" at bounding box center [70, 85] width 57 height 14
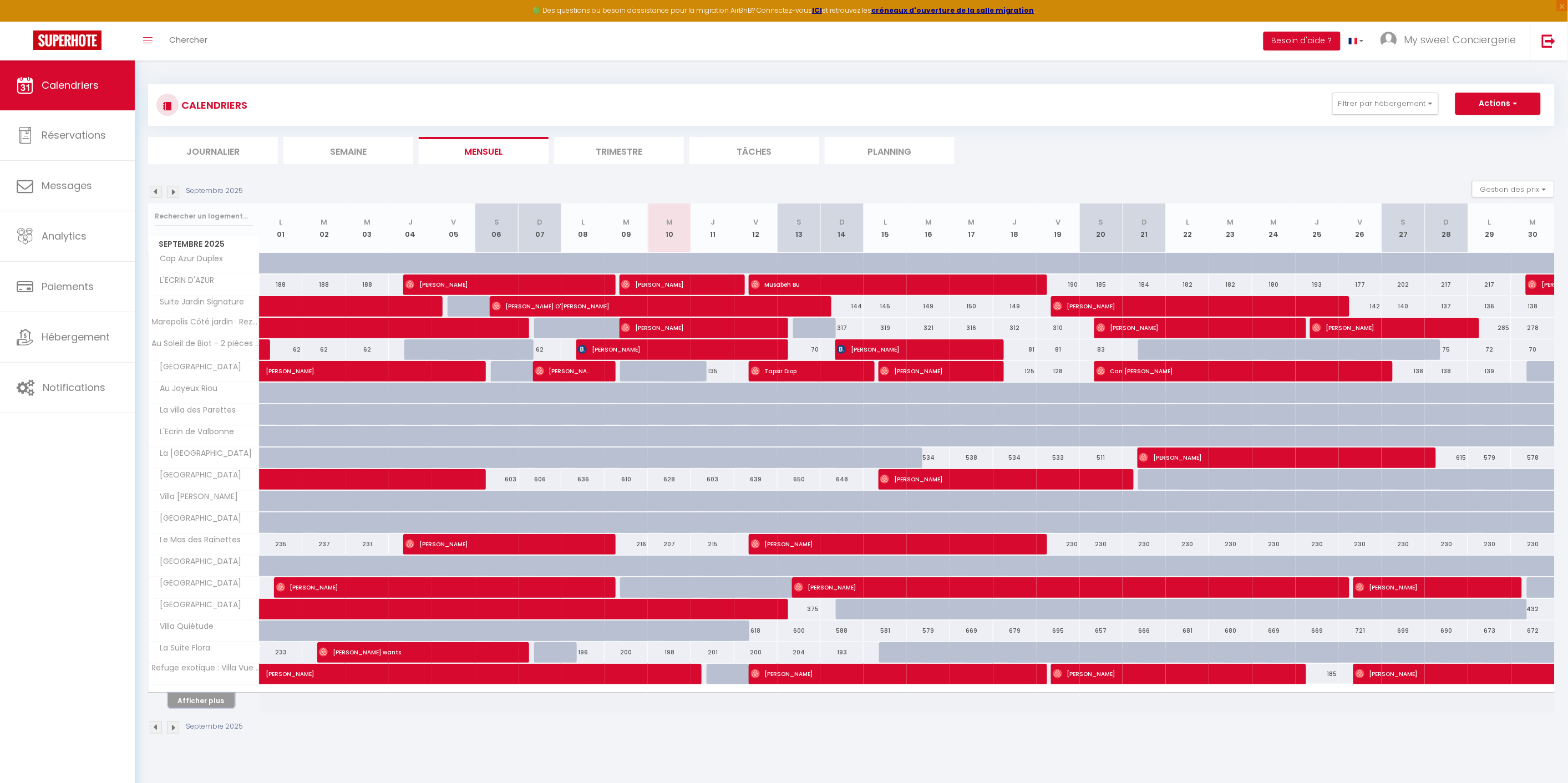
click at [201, 701] on button "Afficher plus" at bounding box center [201, 700] width 66 height 15
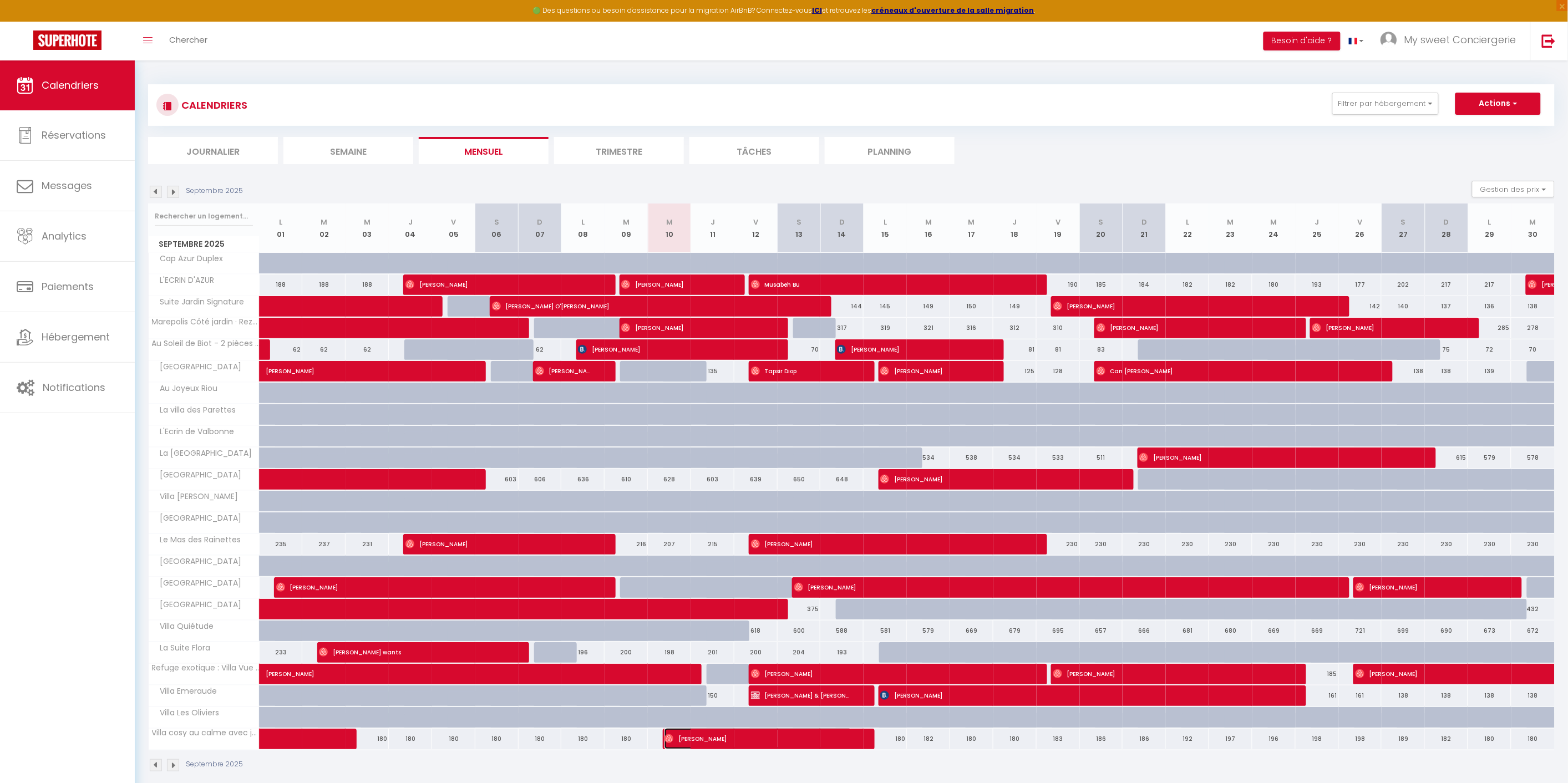
click at [714, 740] on span "[PERSON_NAME]" at bounding box center [758, 738] width 188 height 21
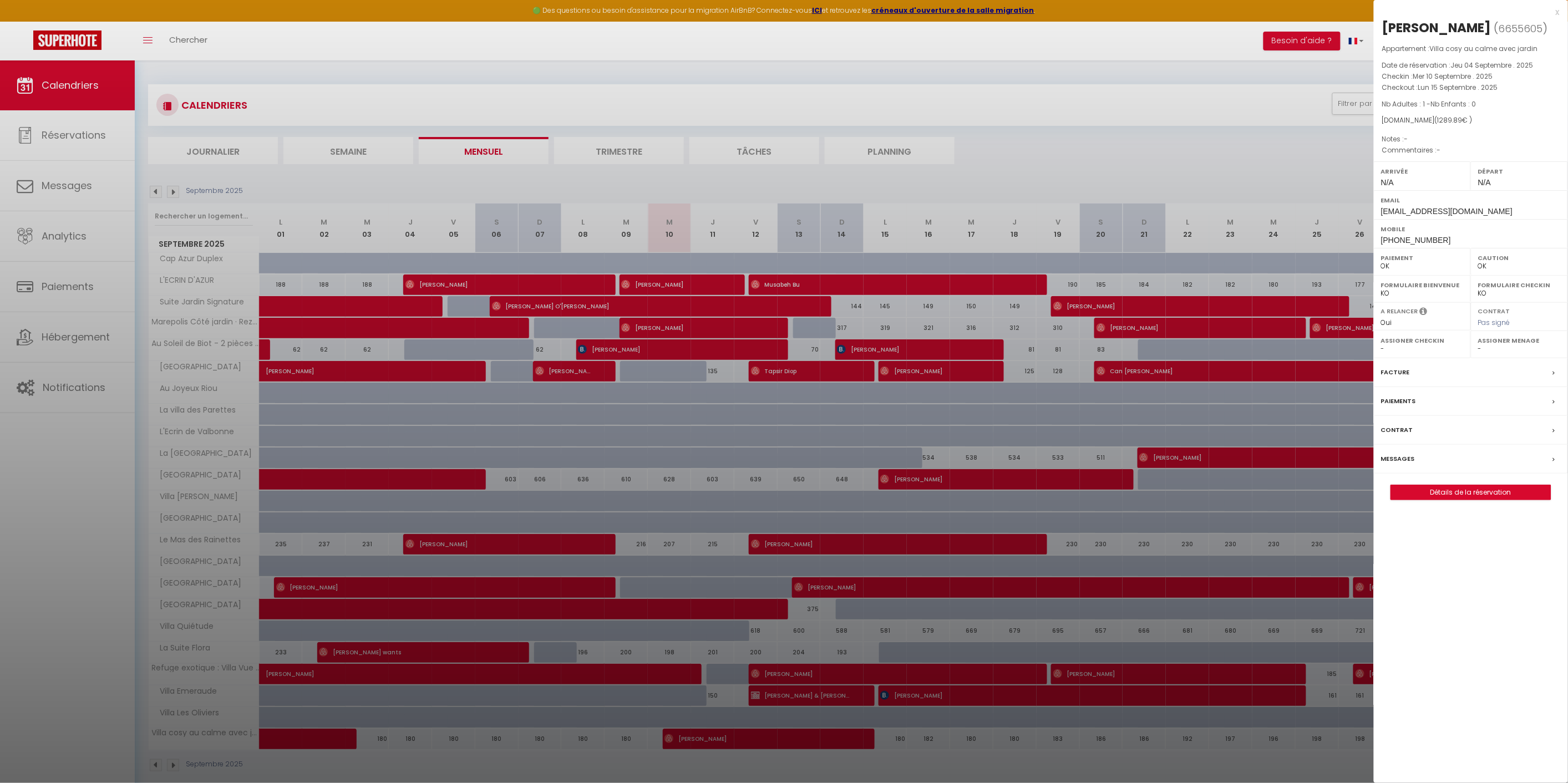
click at [63, 87] on div at bounding box center [784, 392] width 1568 height 783
